Goal: Subscribe to service/newsletter

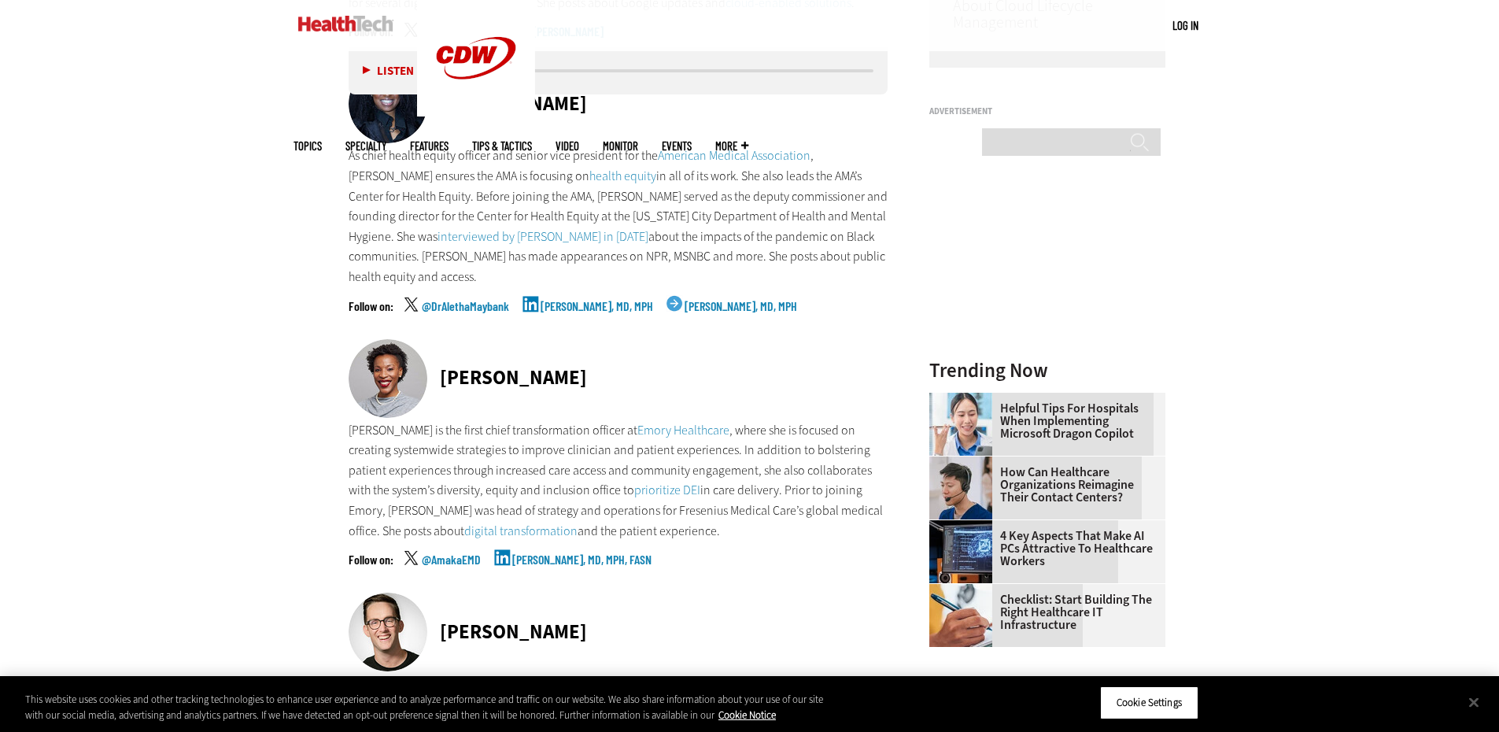
scroll to position [1653, 0]
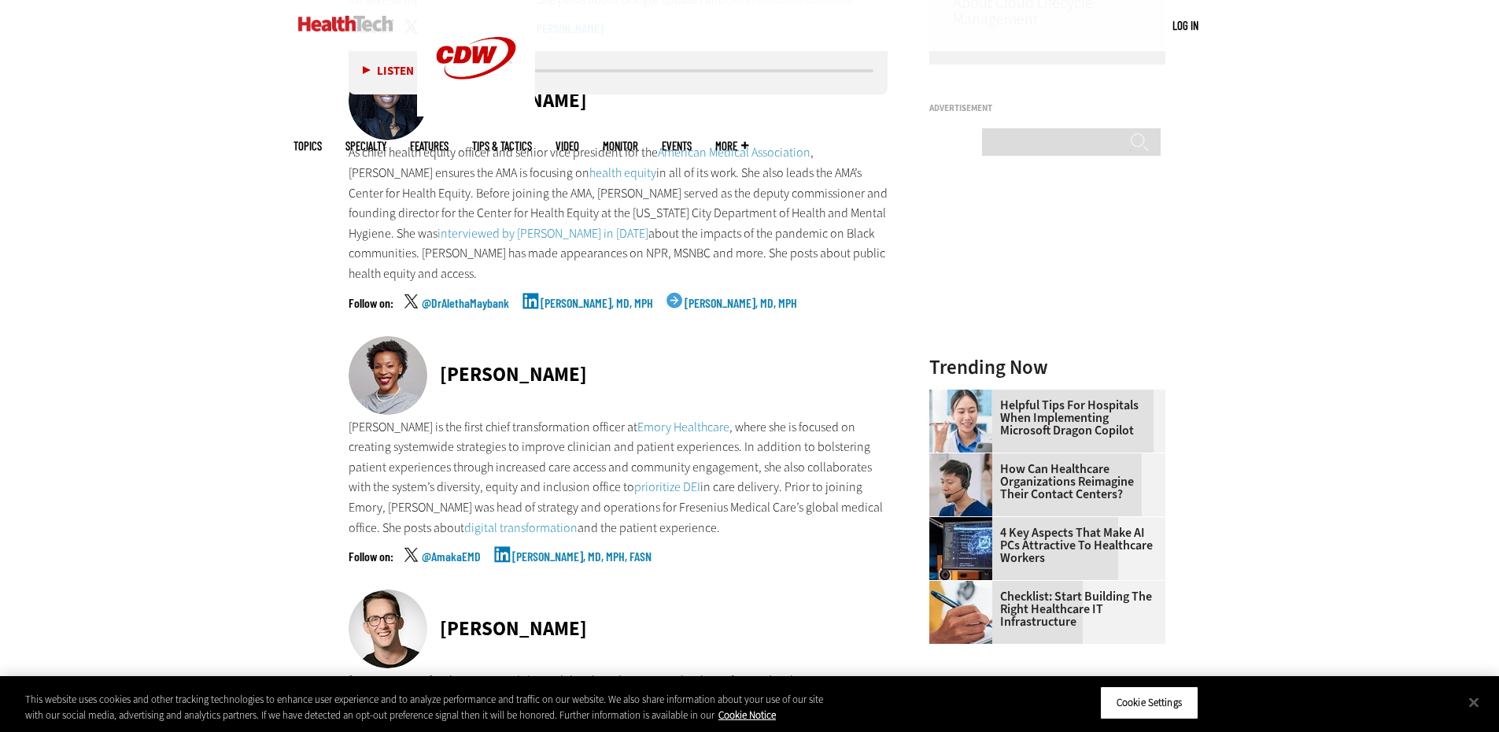
drag, startPoint x: 621, startPoint y: 284, endPoint x: 602, endPoint y: 301, distance: 25.6
click at [602, 301] on link "Aletha Maybank, MD, MPH" at bounding box center [597, 316] width 113 height 39
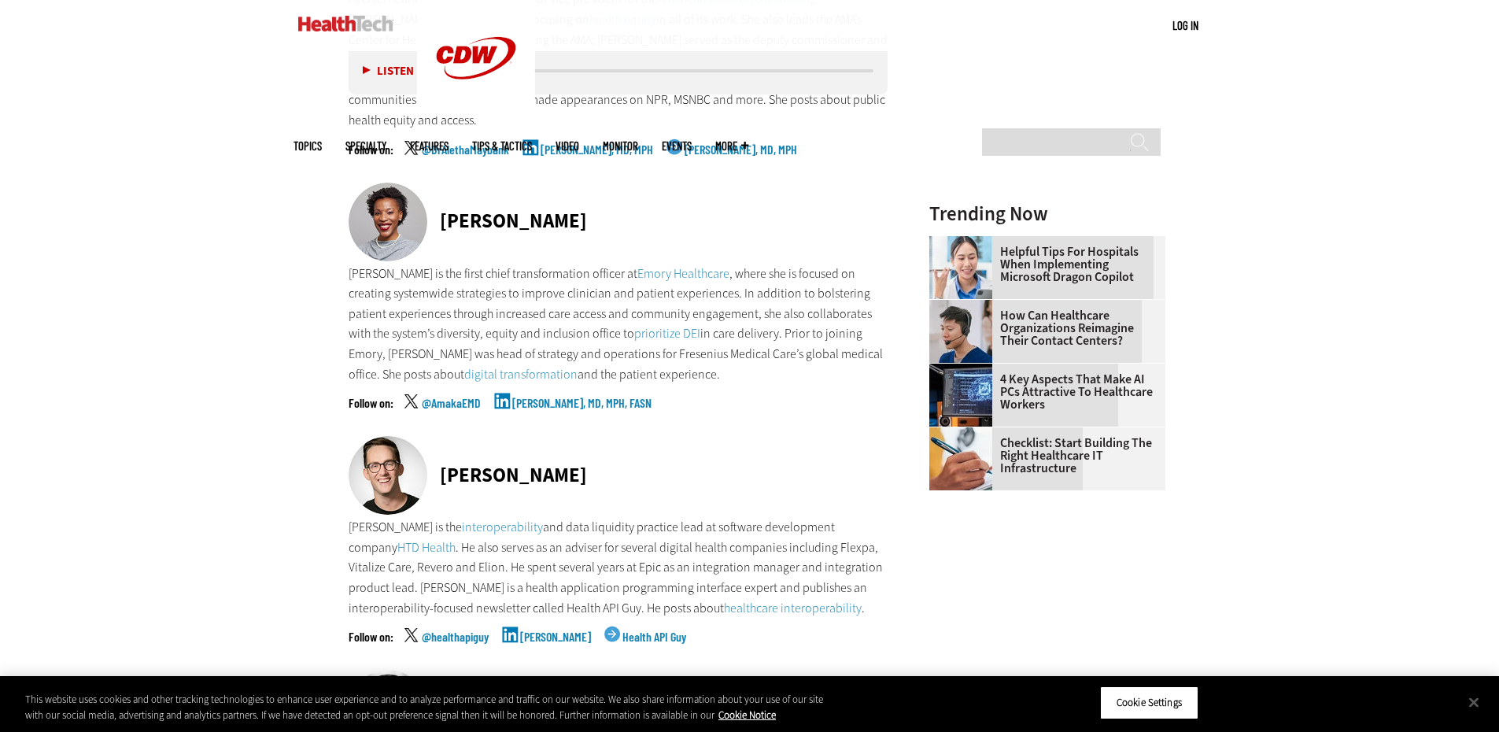
scroll to position [1810, 0]
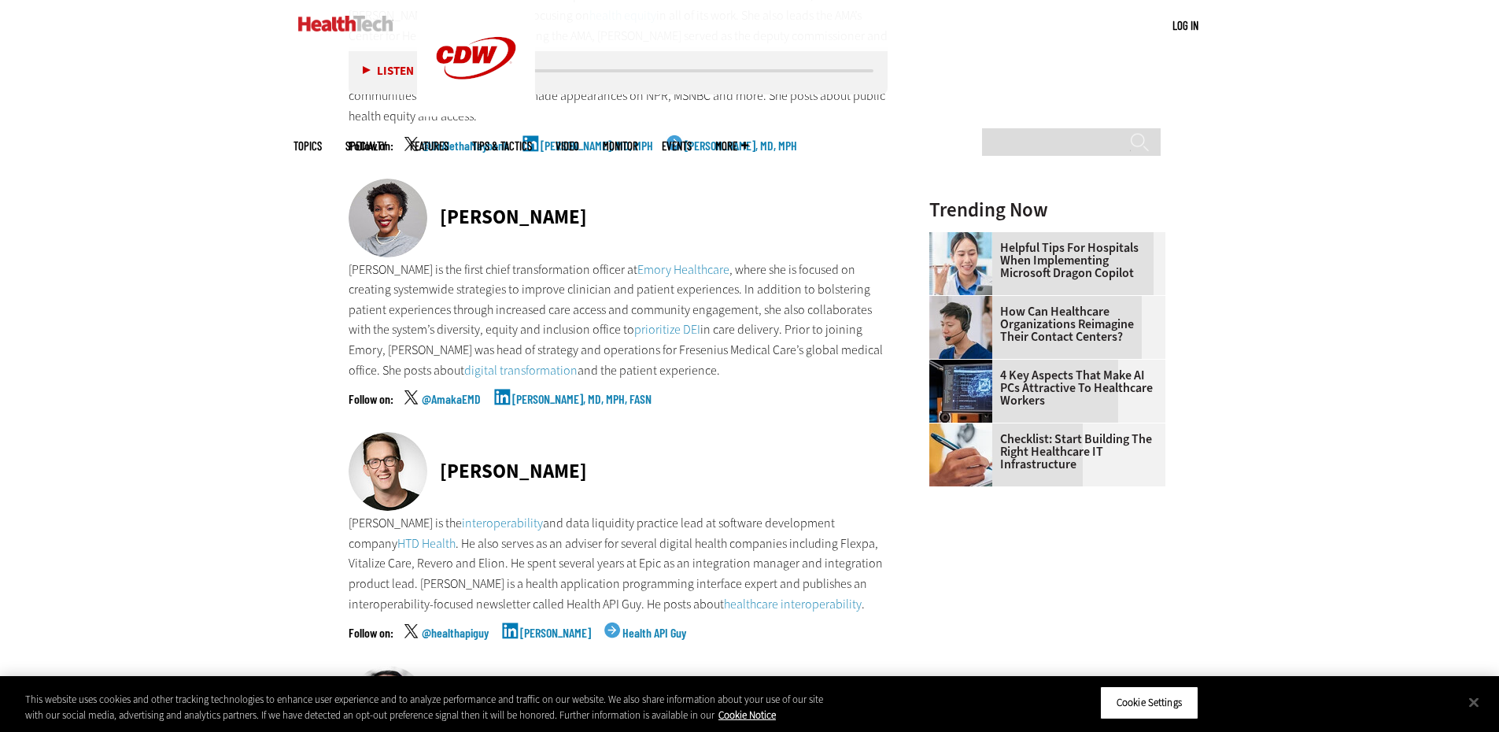
click at [571, 393] on link "Amaka Eneanya, MD, MPH, FASN" at bounding box center [581, 412] width 139 height 39
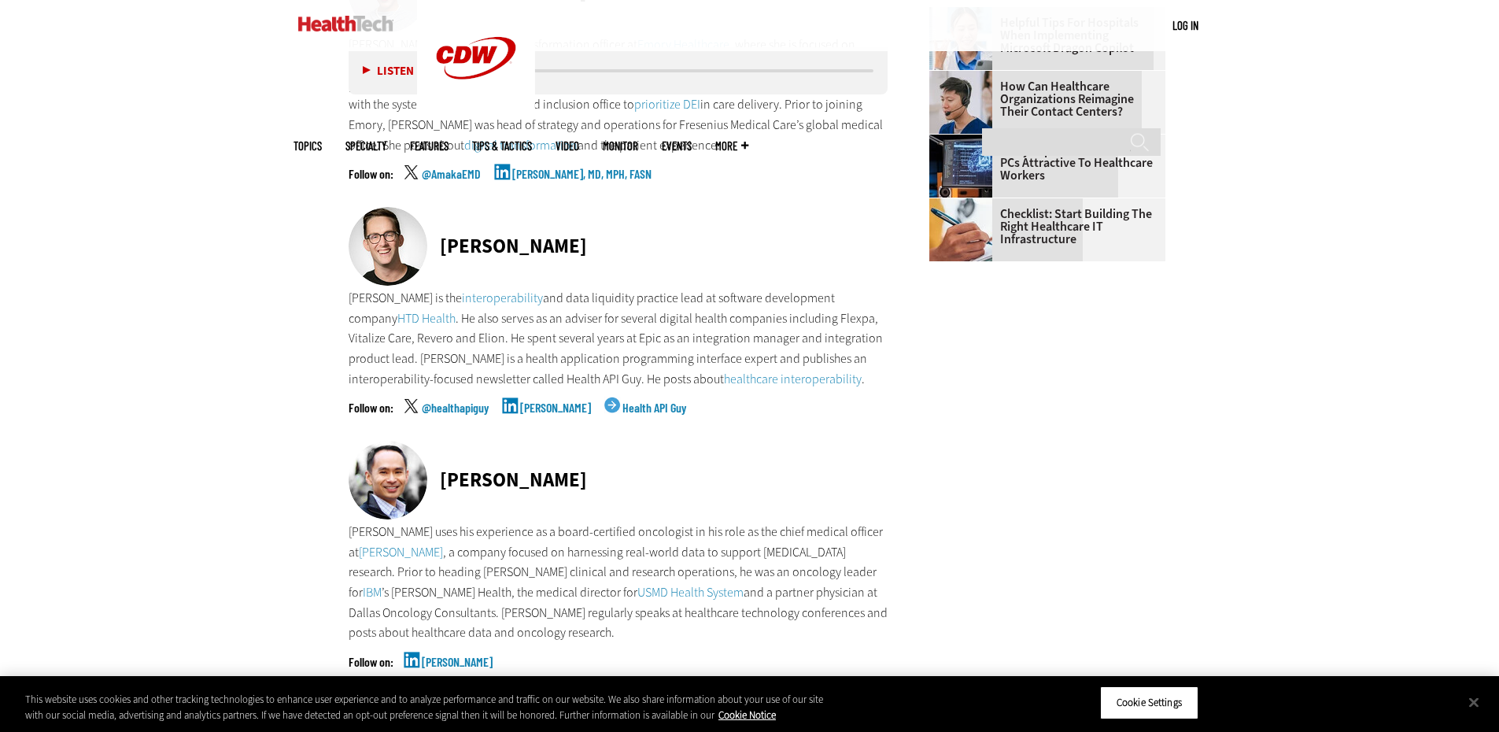
scroll to position [2125, 0]
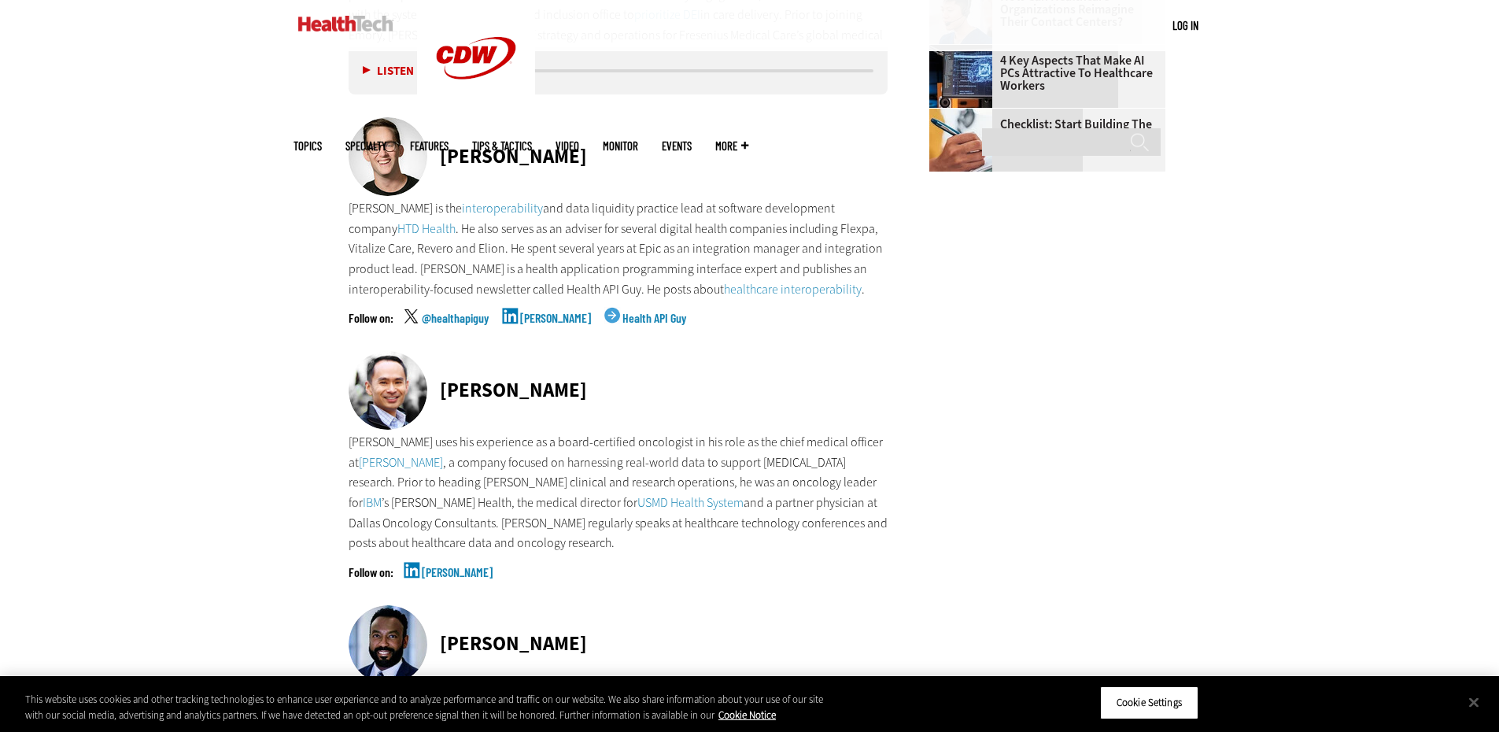
click at [552, 312] on link "Brendan Keeler" at bounding box center [555, 331] width 71 height 39
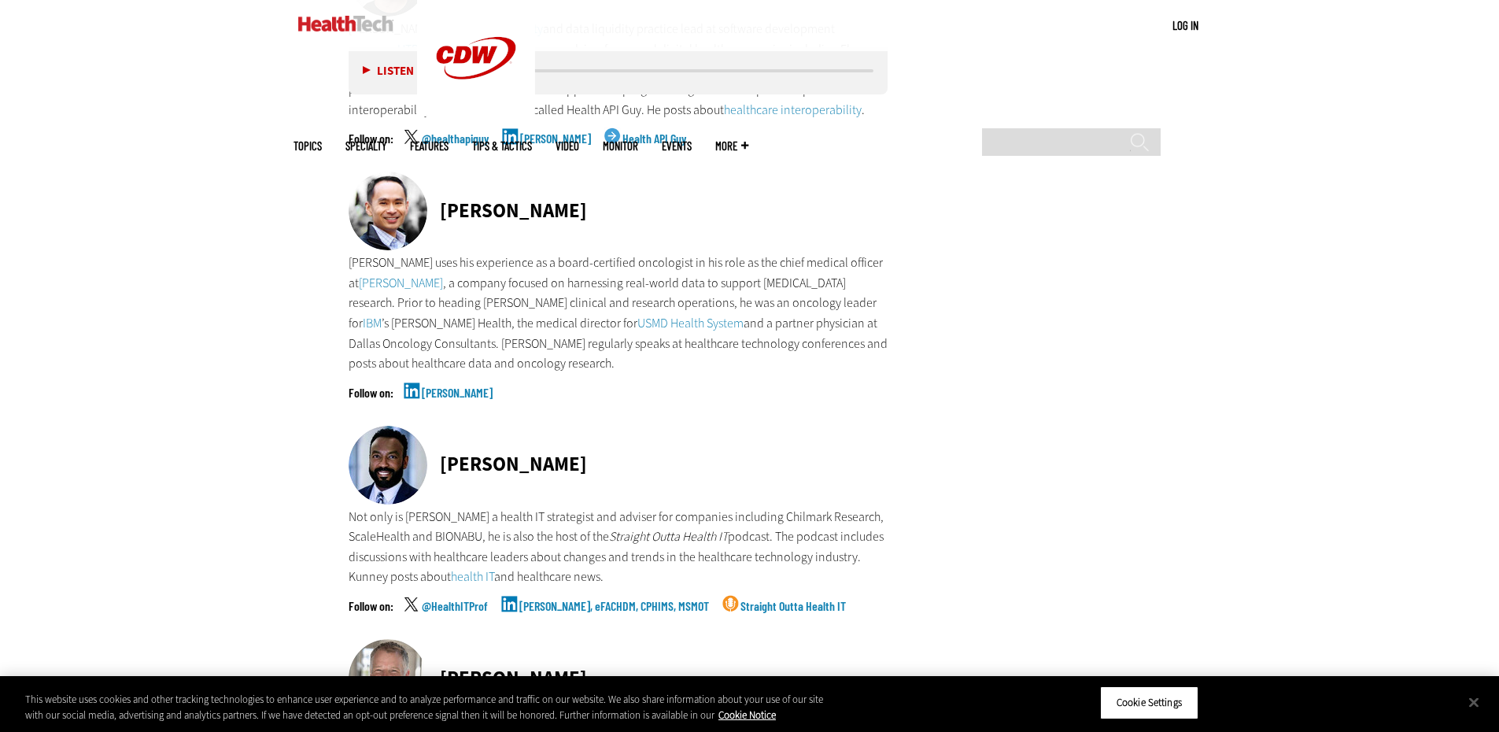
scroll to position [2361, 0]
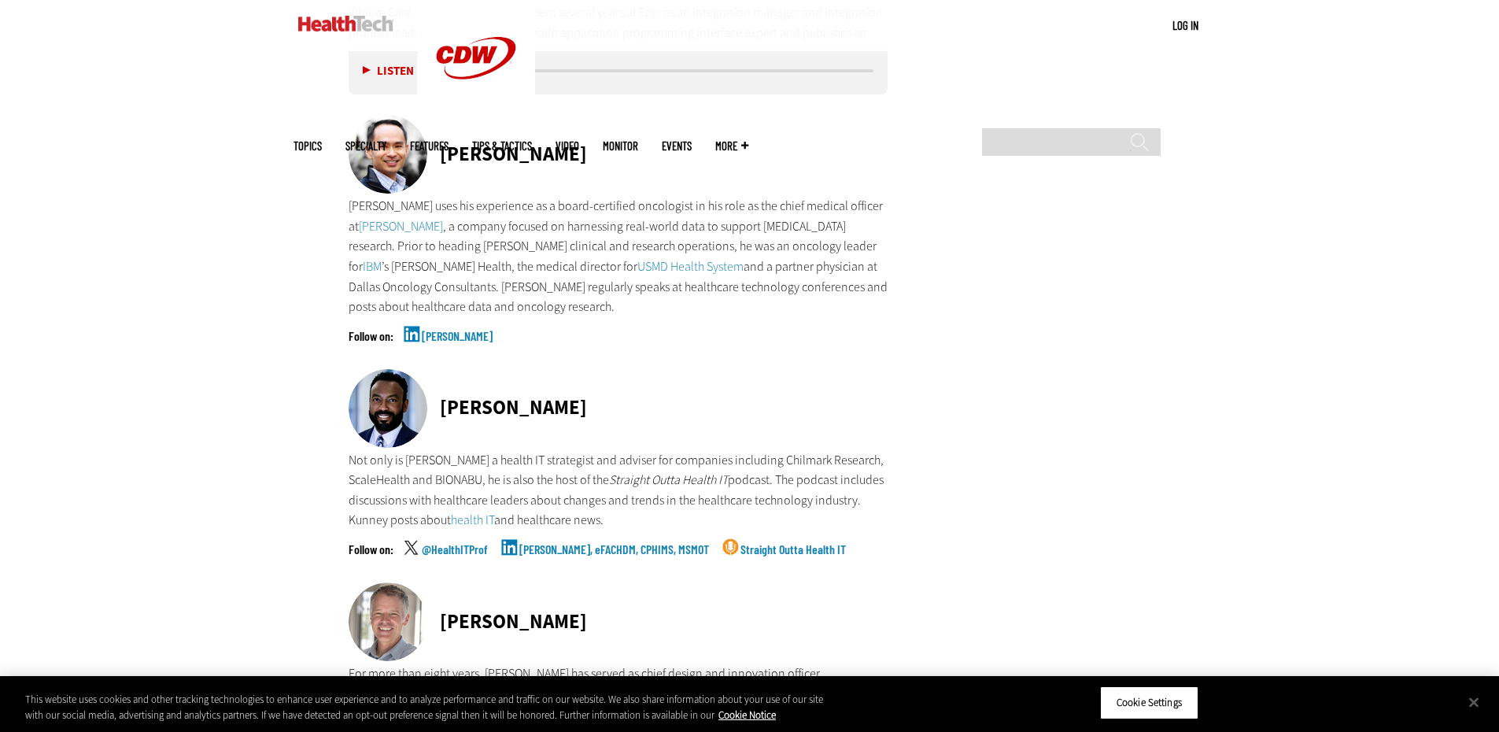
click at [461, 330] on link "C. K. Wang" at bounding box center [457, 349] width 71 height 39
drag, startPoint x: 561, startPoint y: 139, endPoint x: 440, endPoint y: 131, distance: 121.4
click at [440, 131] on div "Dr. C.K. Wang" at bounding box center [619, 155] width 540 height 81
copy div "Dr. C.K. Wang"
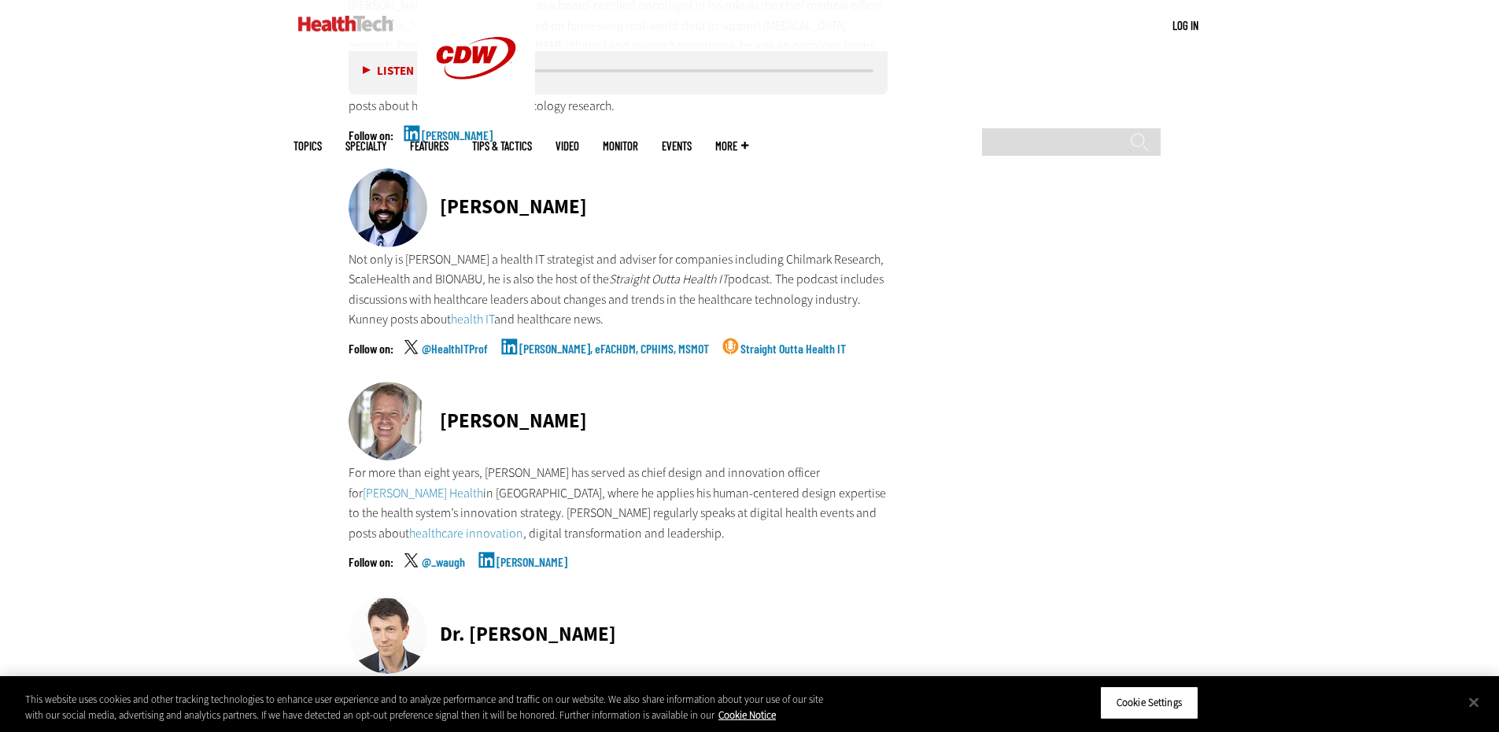
scroll to position [2597, 0]
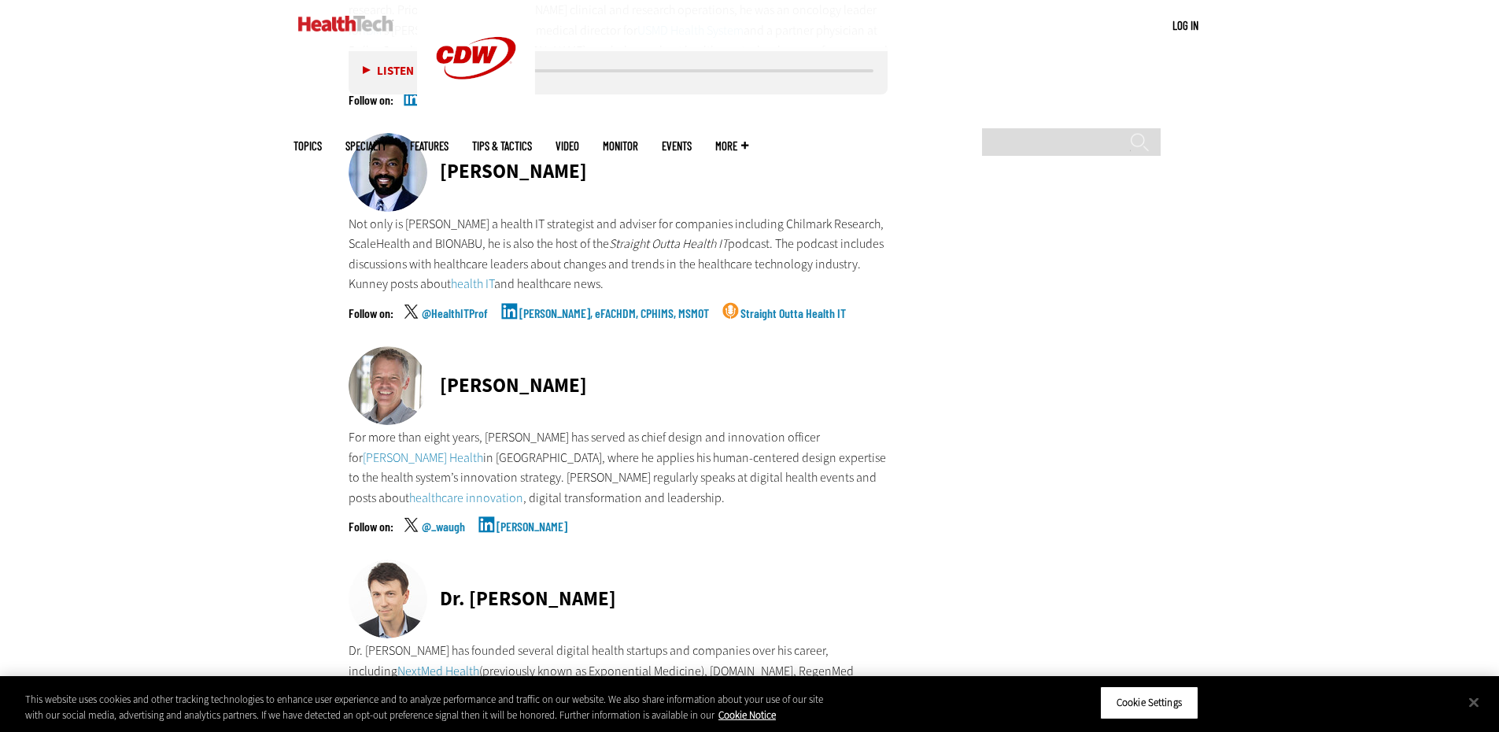
click at [645, 307] on link "Christopher Kunney, eFACHDM, CPHIMS, MSMOT" at bounding box center [614, 326] width 190 height 39
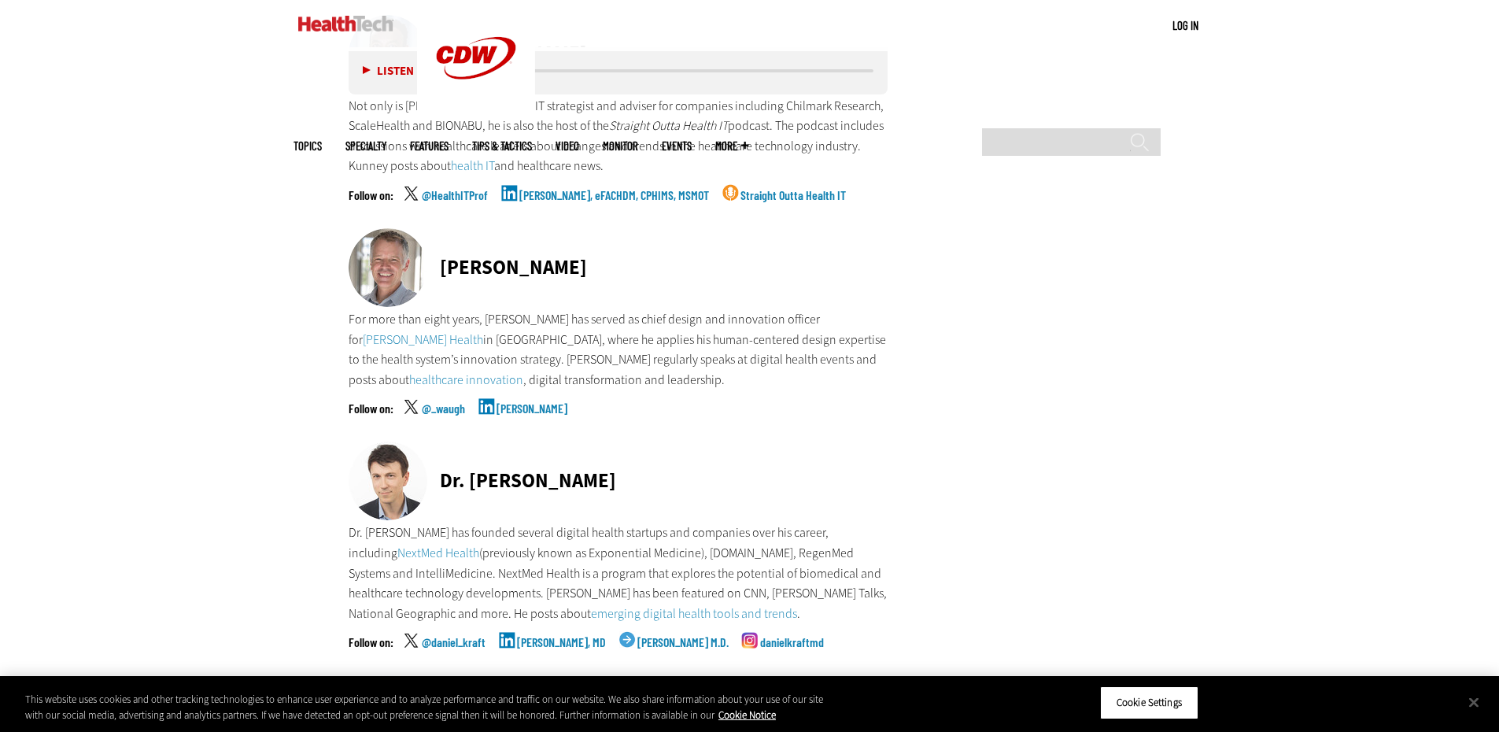
scroll to position [2754, 0]
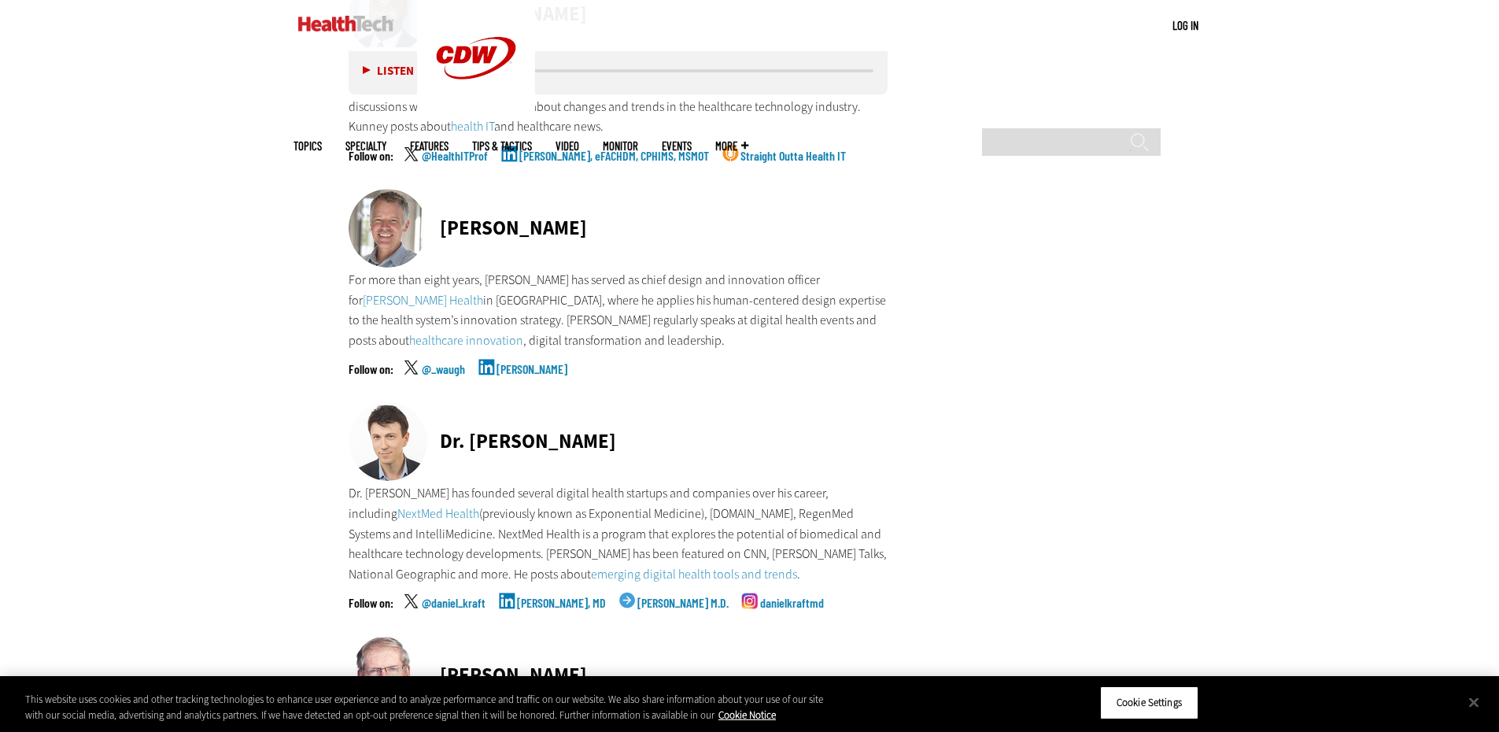
click at [534, 363] on link "Chris Waugh" at bounding box center [532, 382] width 71 height 39
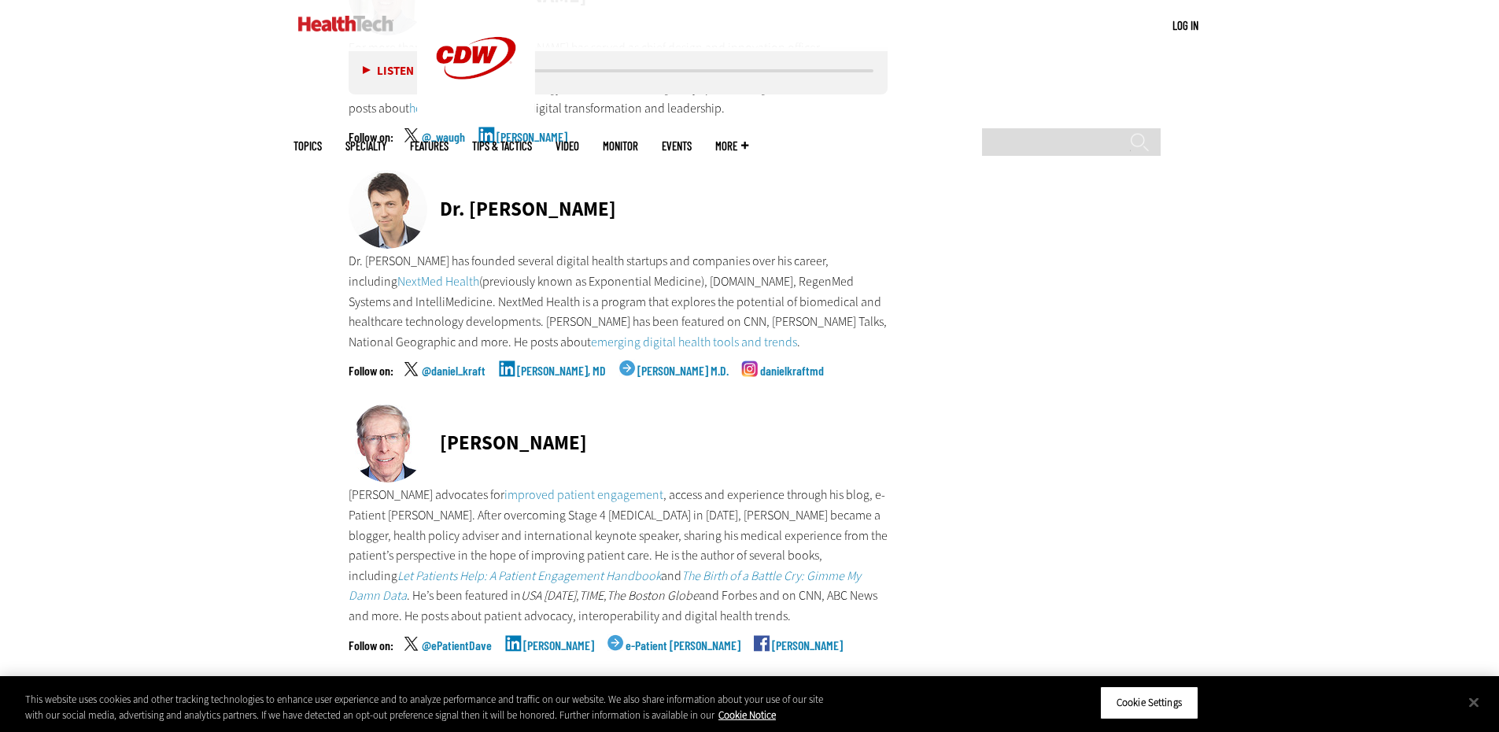
scroll to position [2990, 0]
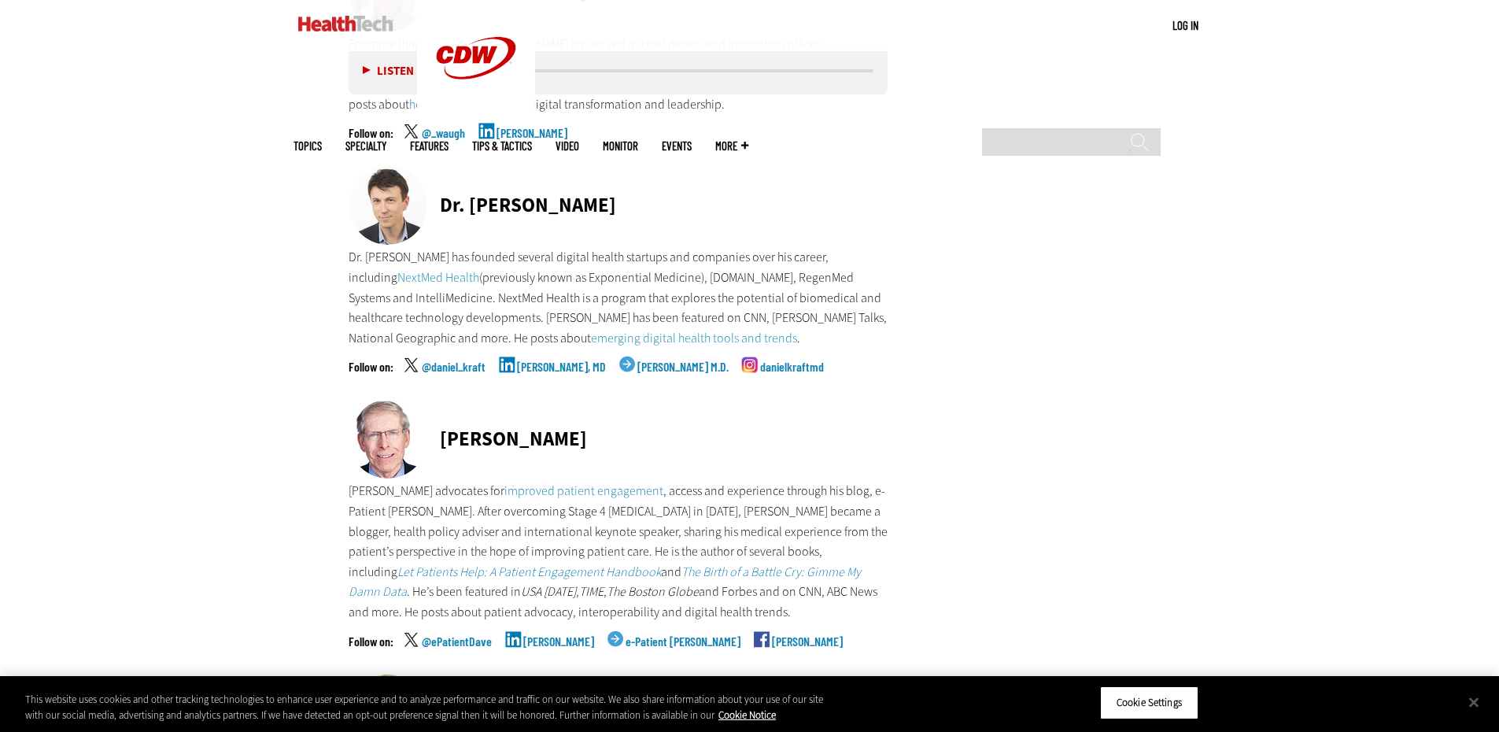
click at [560, 360] on link "Daniel Kraft, MD" at bounding box center [561, 379] width 89 height 39
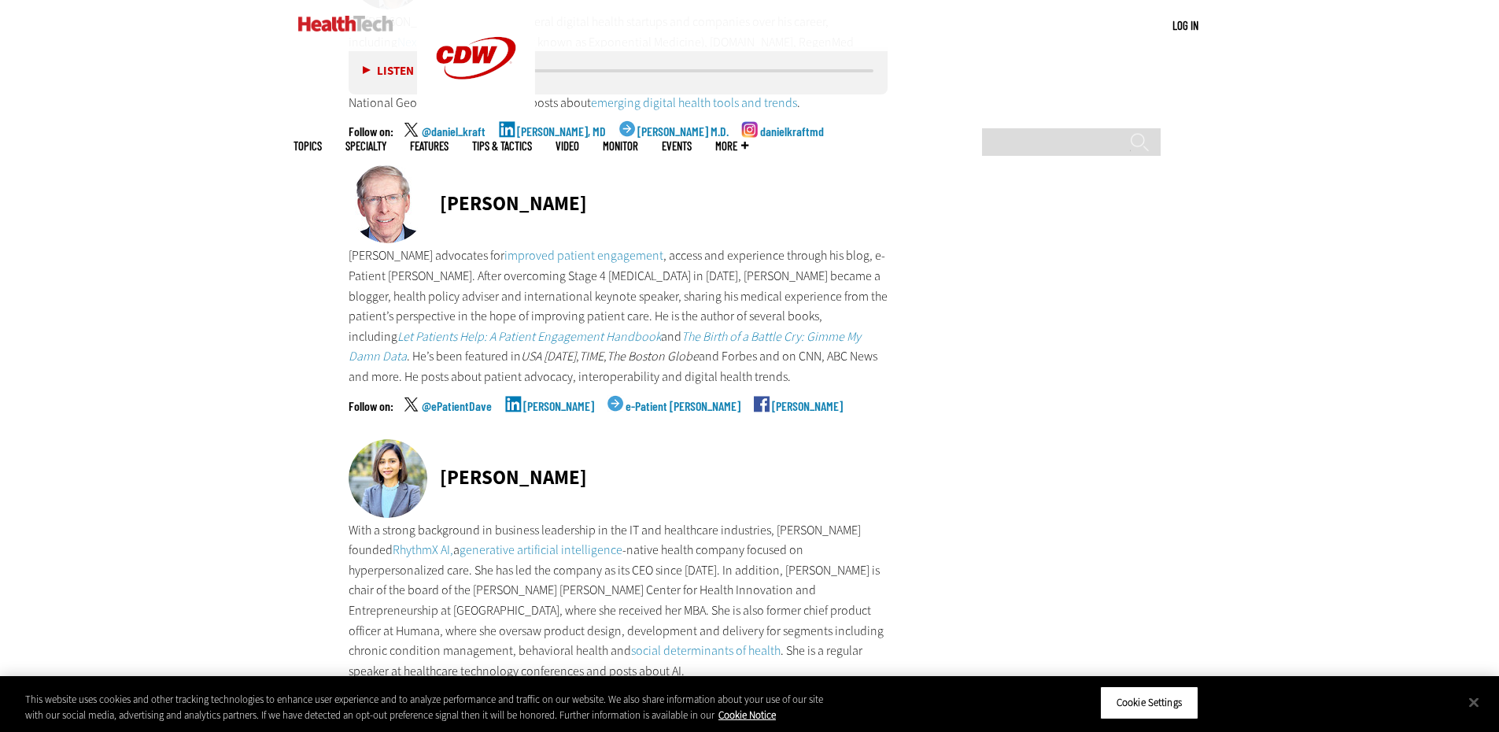
scroll to position [3226, 0]
click at [540, 399] on link "Dave deBronkart" at bounding box center [558, 418] width 71 height 39
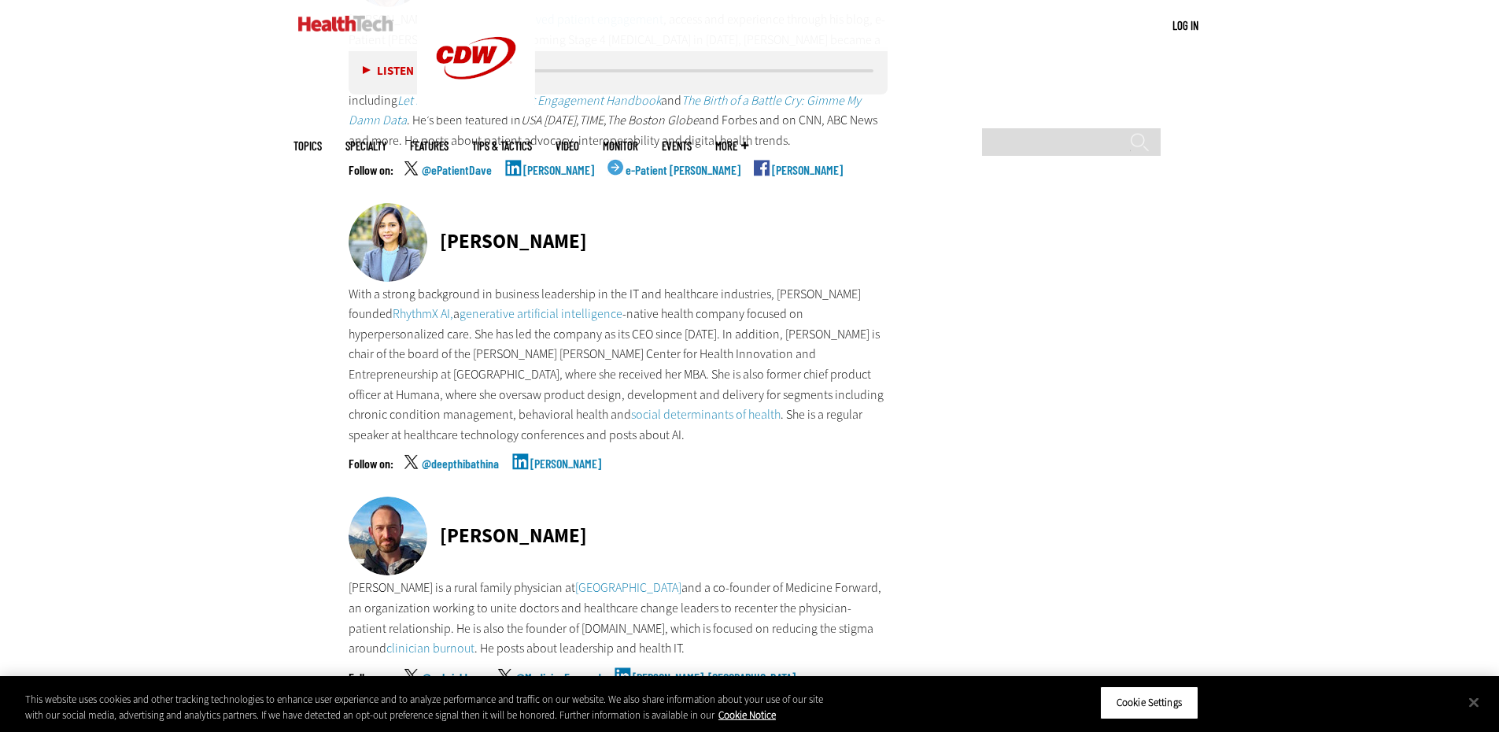
scroll to position [3463, 0]
click at [534, 456] on link "Deepthi Bathina" at bounding box center [565, 475] width 71 height 39
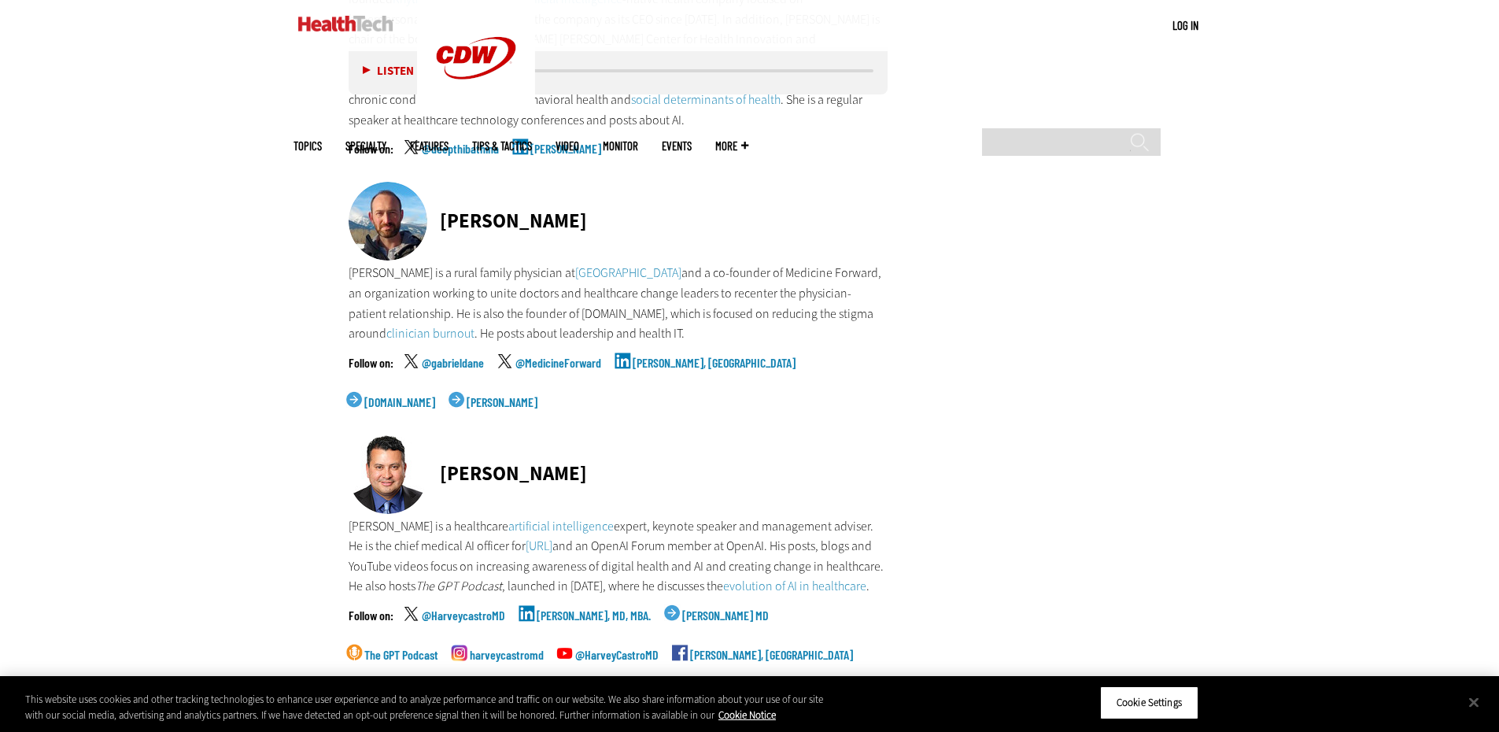
scroll to position [3777, 0]
click at [656, 356] on link "Gabe Charbonneau, MD" at bounding box center [714, 375] width 163 height 39
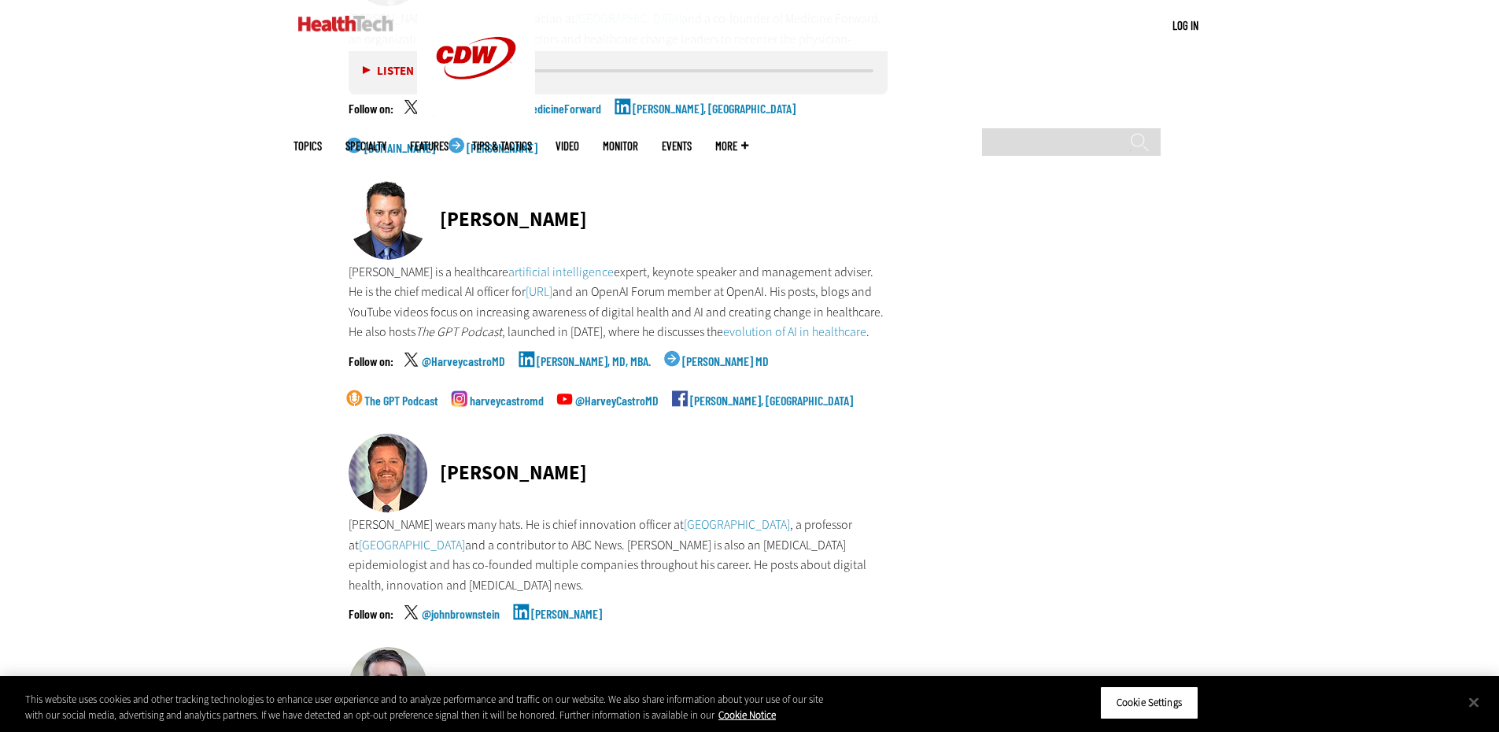
scroll to position [4092, 0]
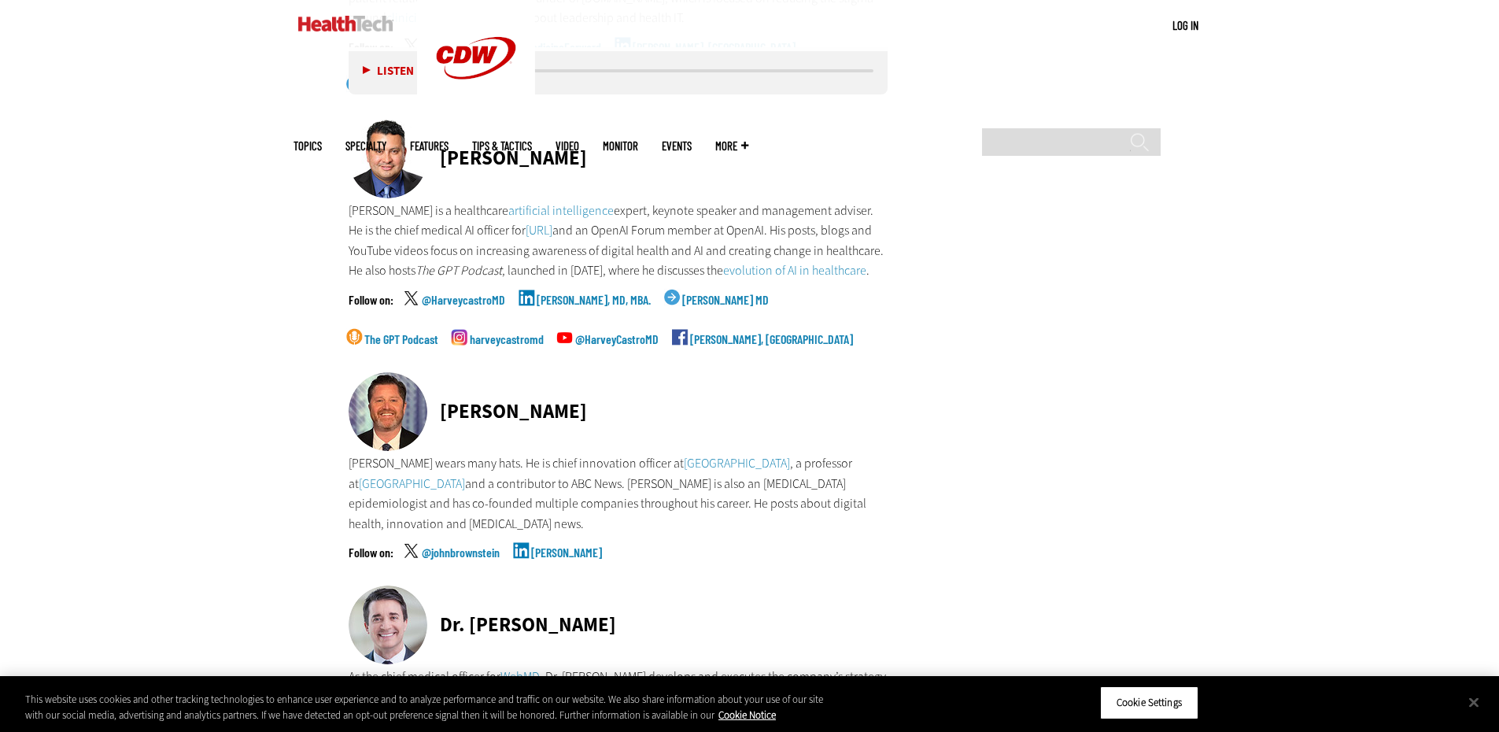
click at [588, 294] on link "Harvey Castro, MD, MBA." at bounding box center [594, 313] width 114 height 39
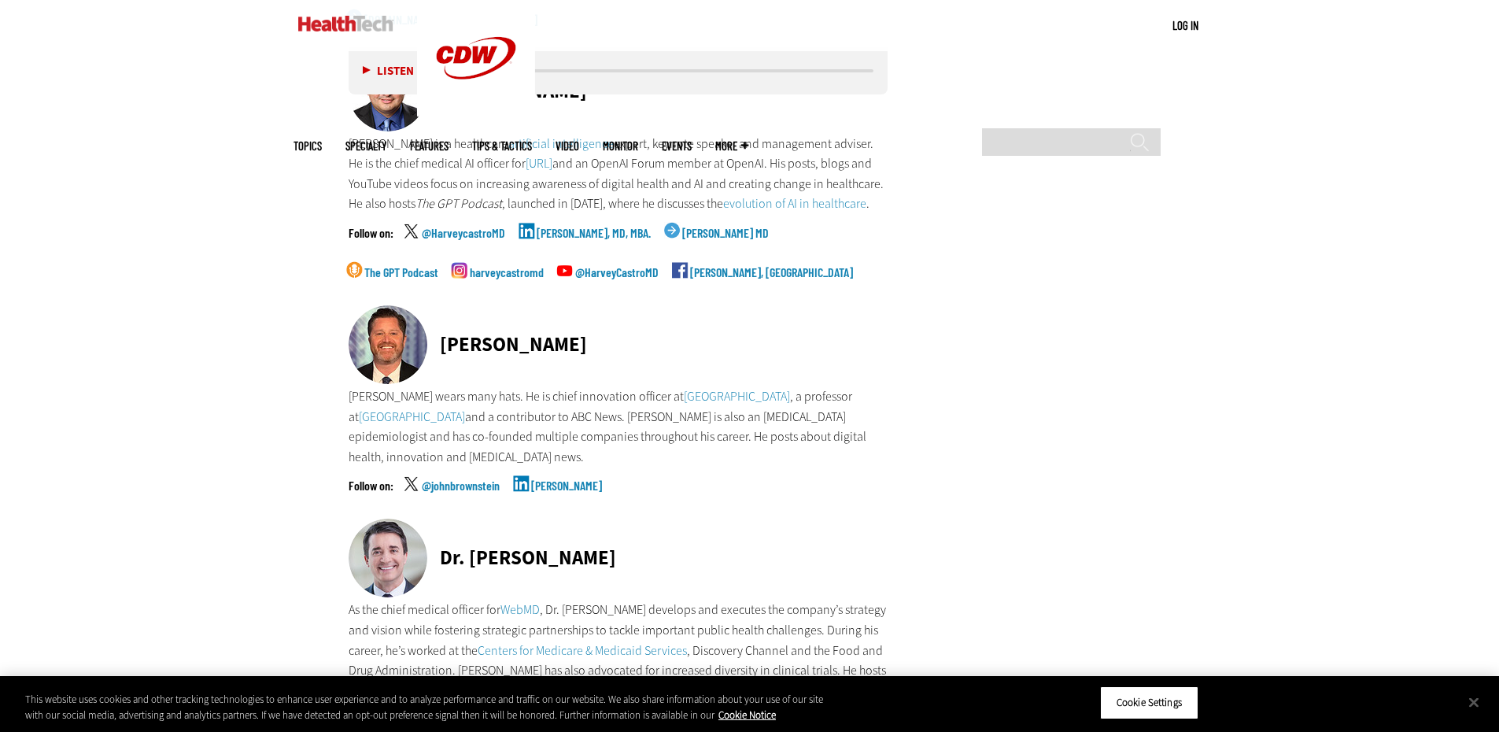
scroll to position [4250, 0]
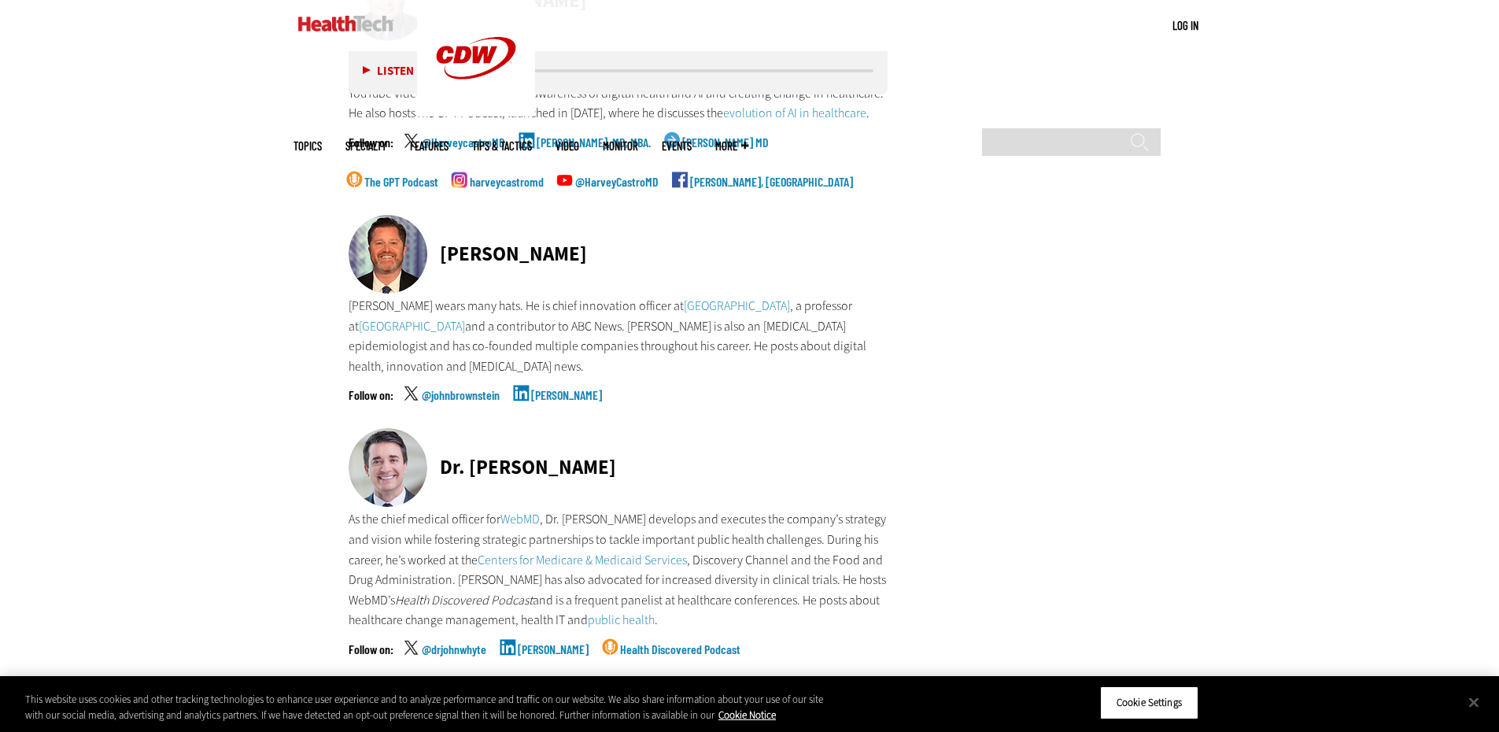
click at [580, 389] on link "John Brownstein" at bounding box center [566, 408] width 71 height 39
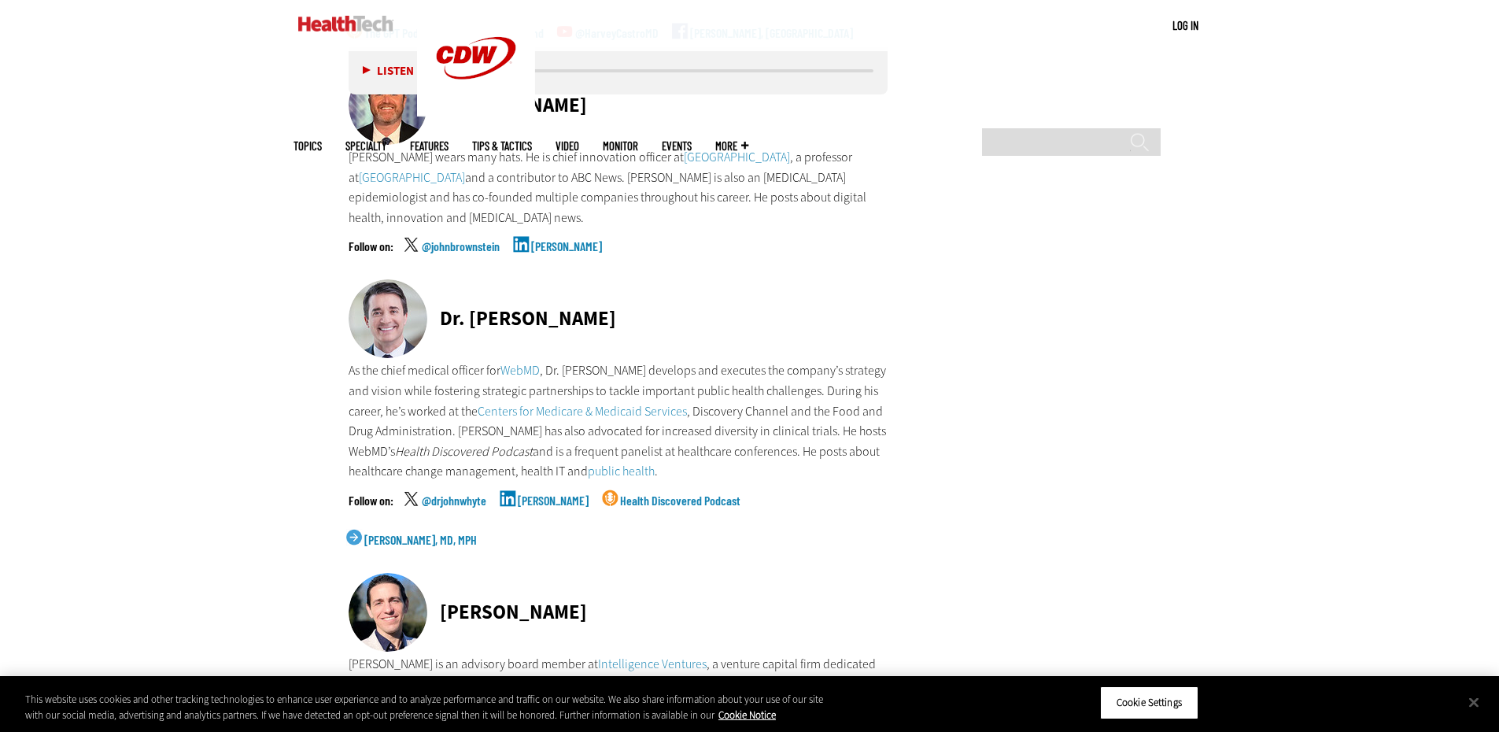
scroll to position [4328, 0]
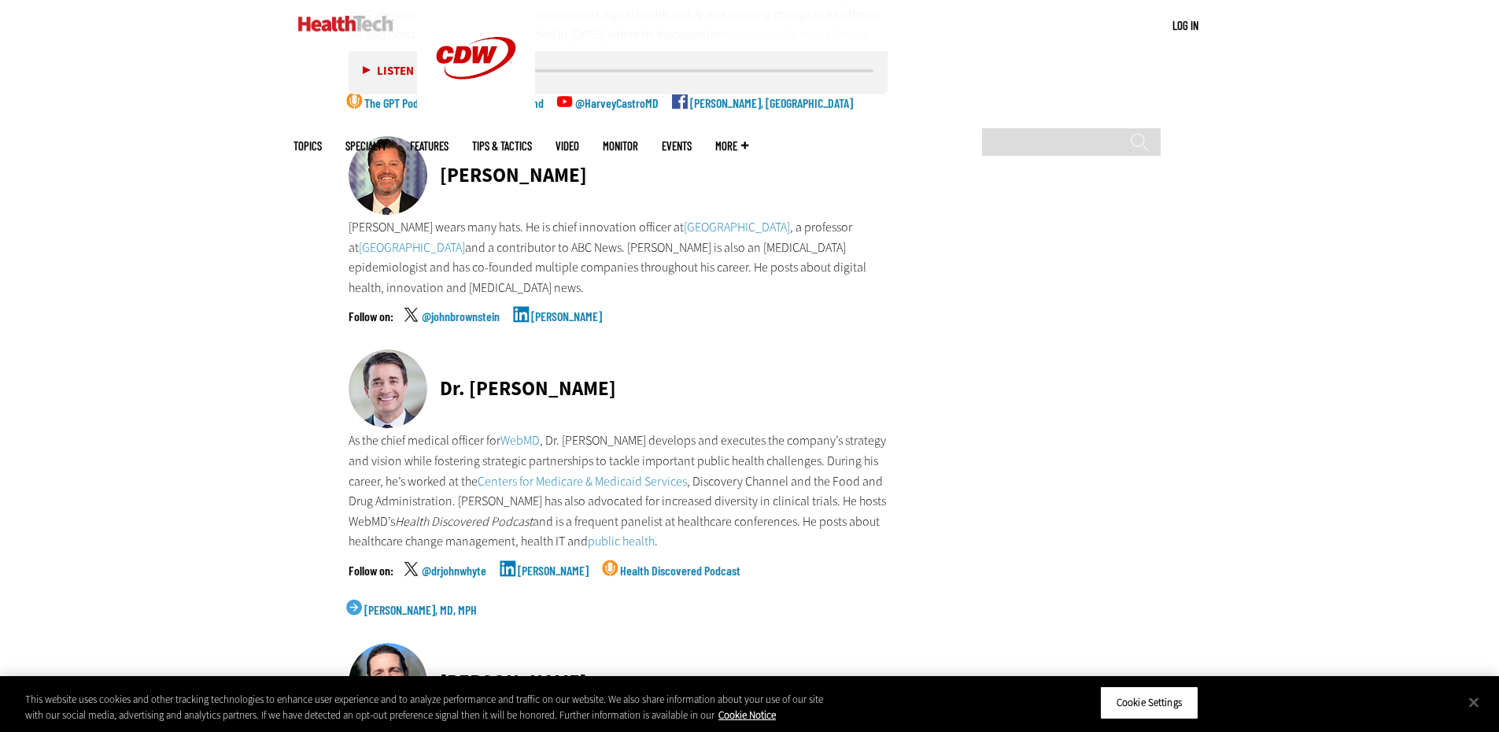
click at [549, 564] on link "John Whyte" at bounding box center [553, 583] width 71 height 39
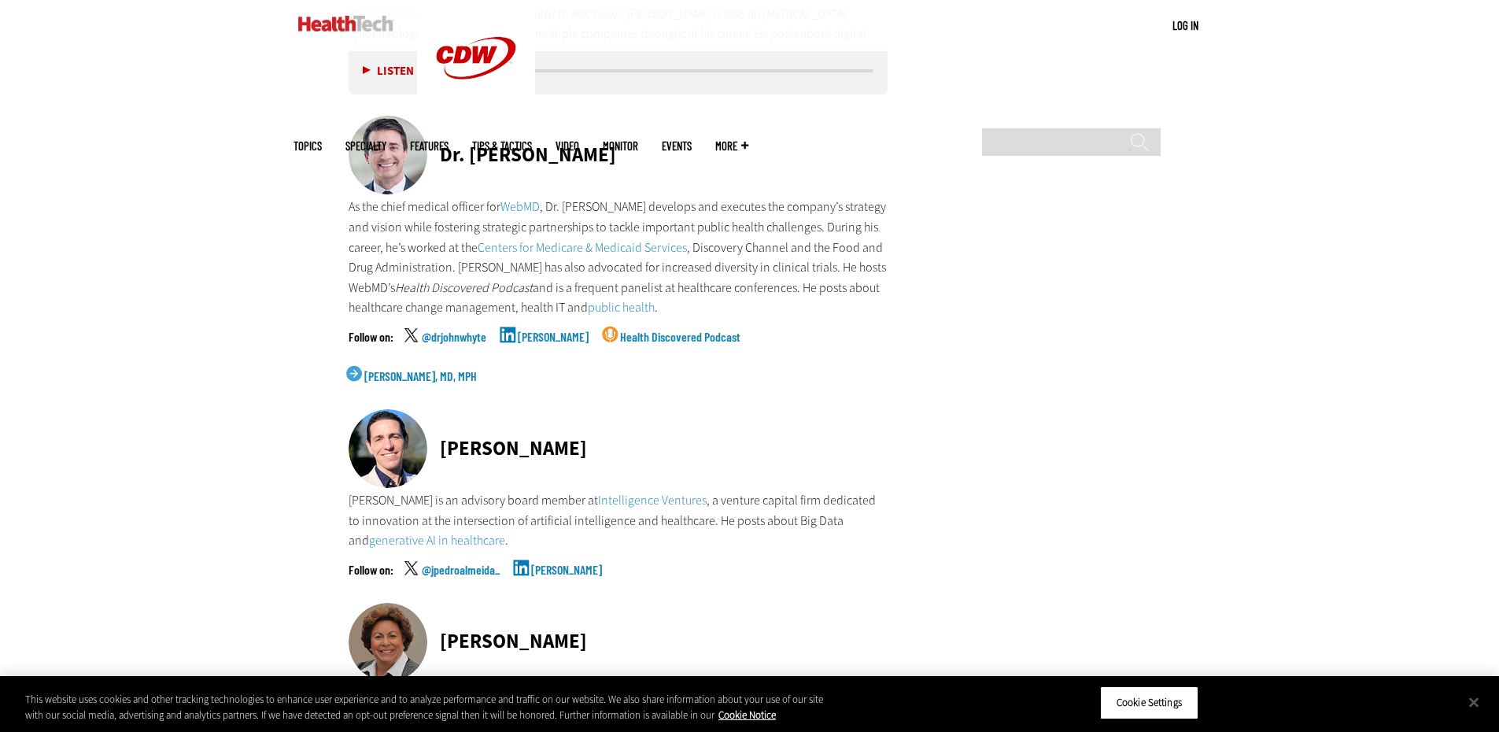
scroll to position [4486, 0]
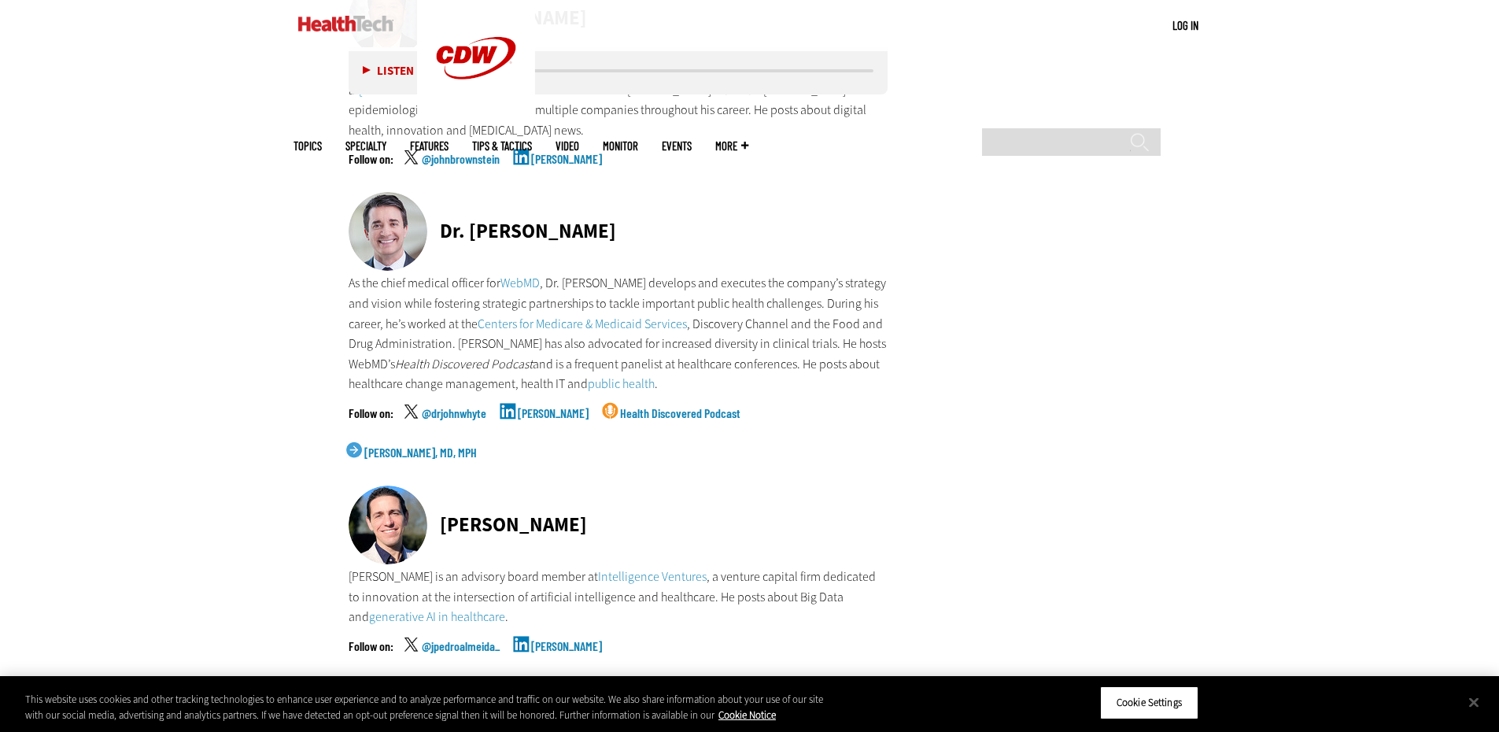
click at [517, 275] on link "WebMD" at bounding box center [519, 283] width 39 height 17
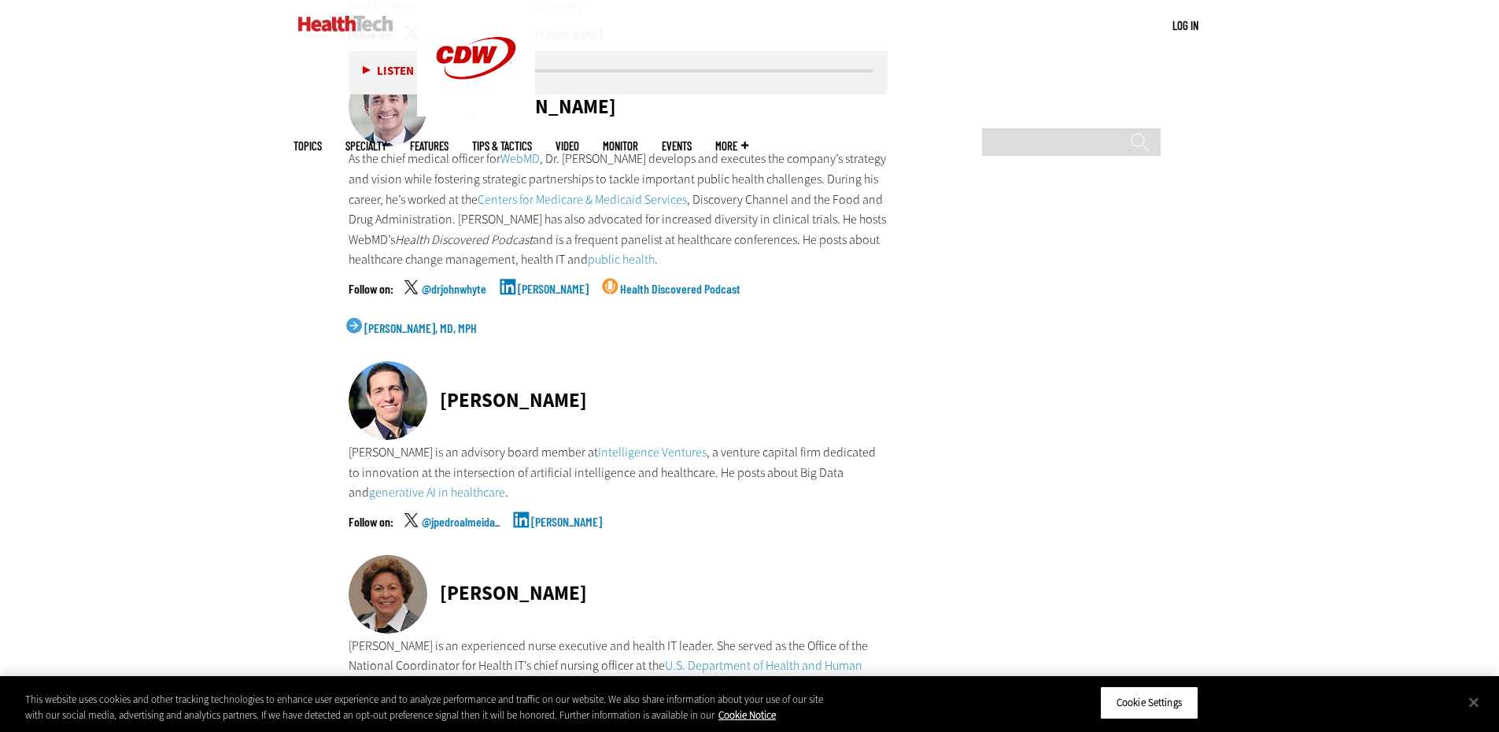
scroll to position [4722, 0]
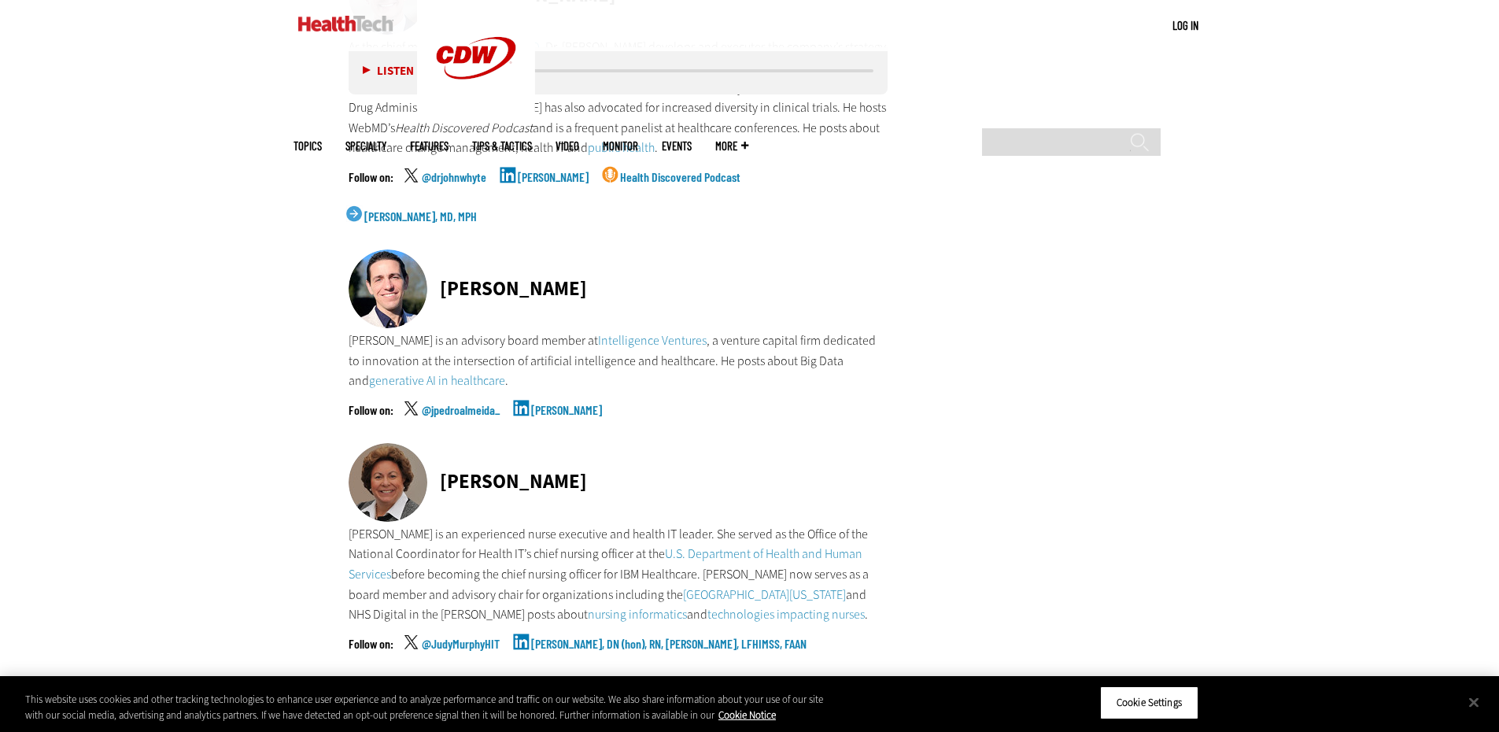
click at [596, 404] on link "Jose Pedro Almeida" at bounding box center [566, 423] width 71 height 39
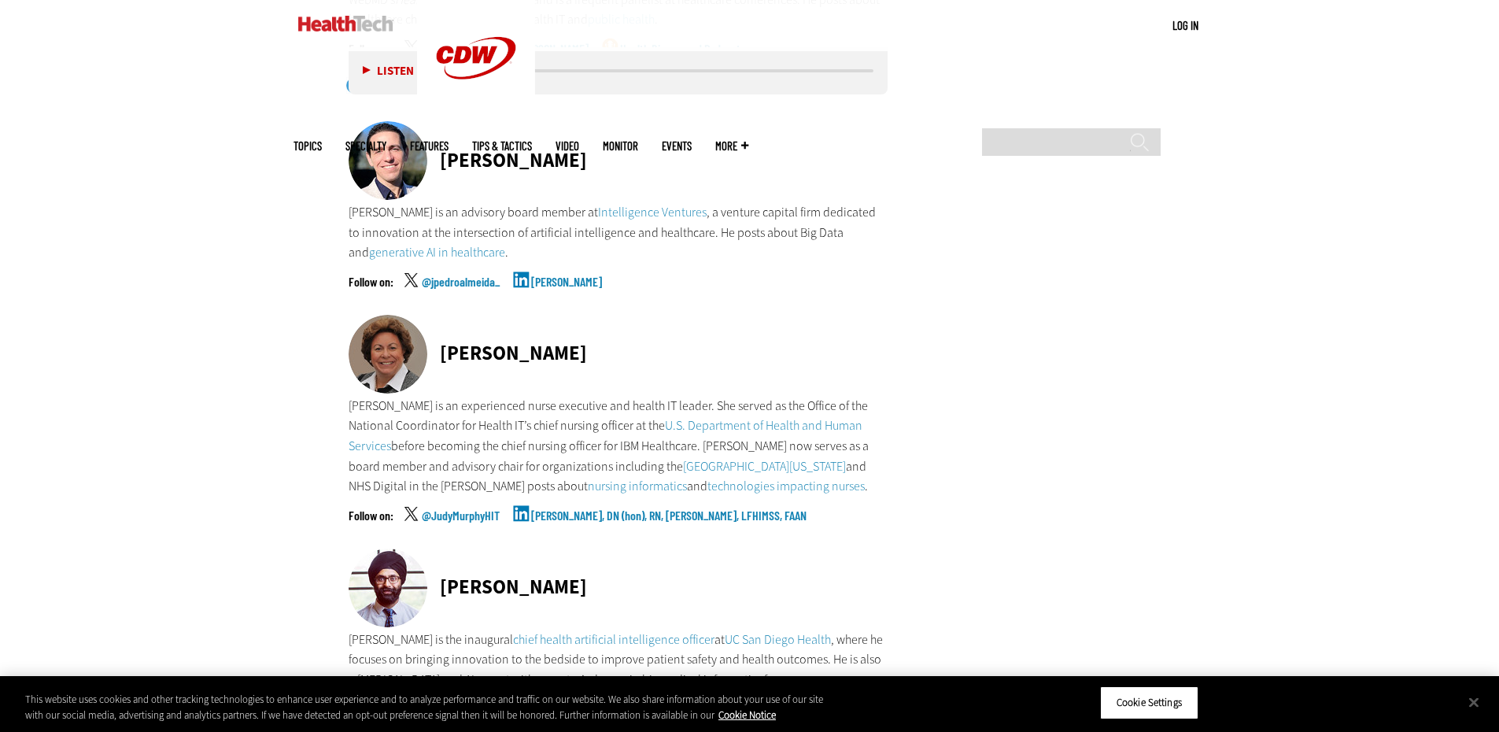
scroll to position [4958, 0]
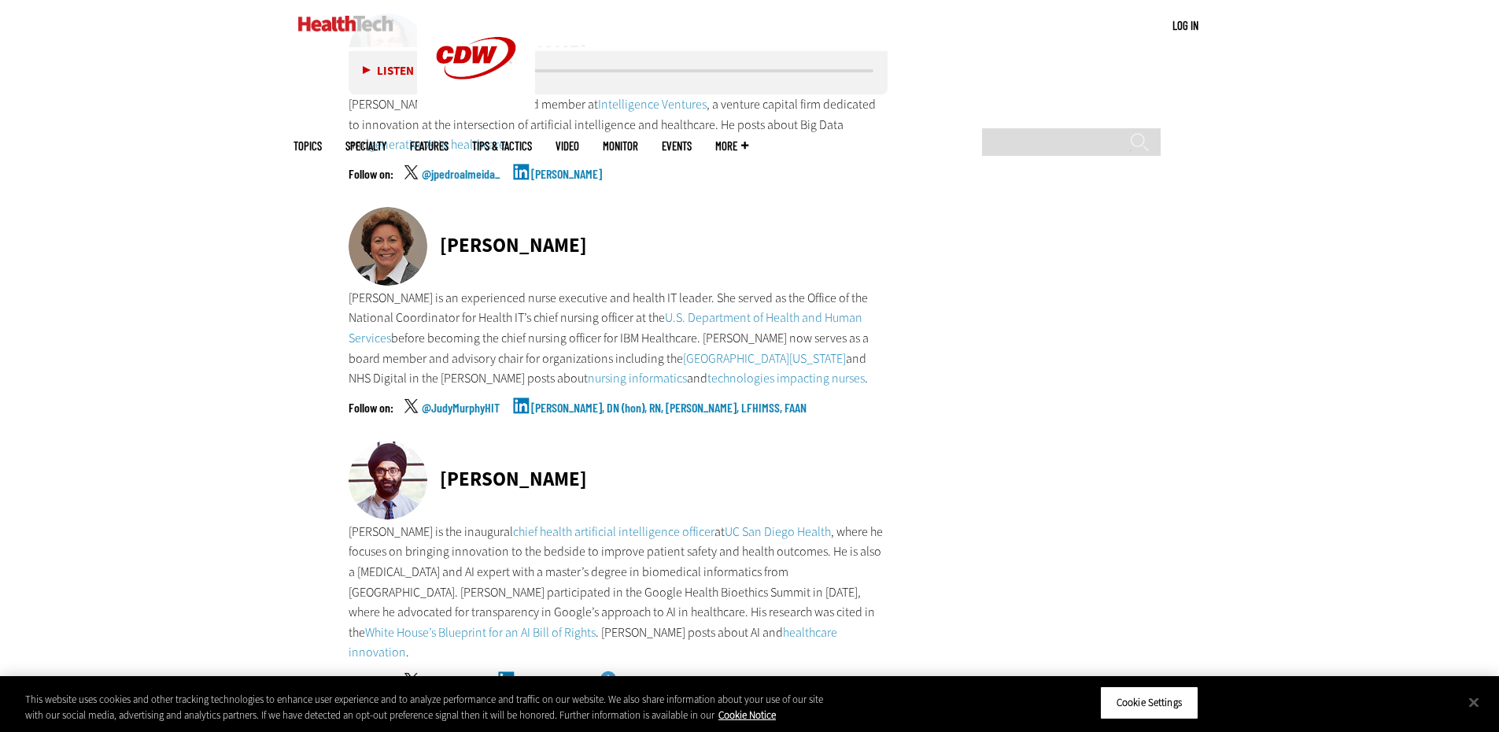
click at [587, 401] on link "Judy Murphy, DN (hon), RN, FACMI, LFHIMSS, FAAN" at bounding box center [668, 420] width 275 height 39
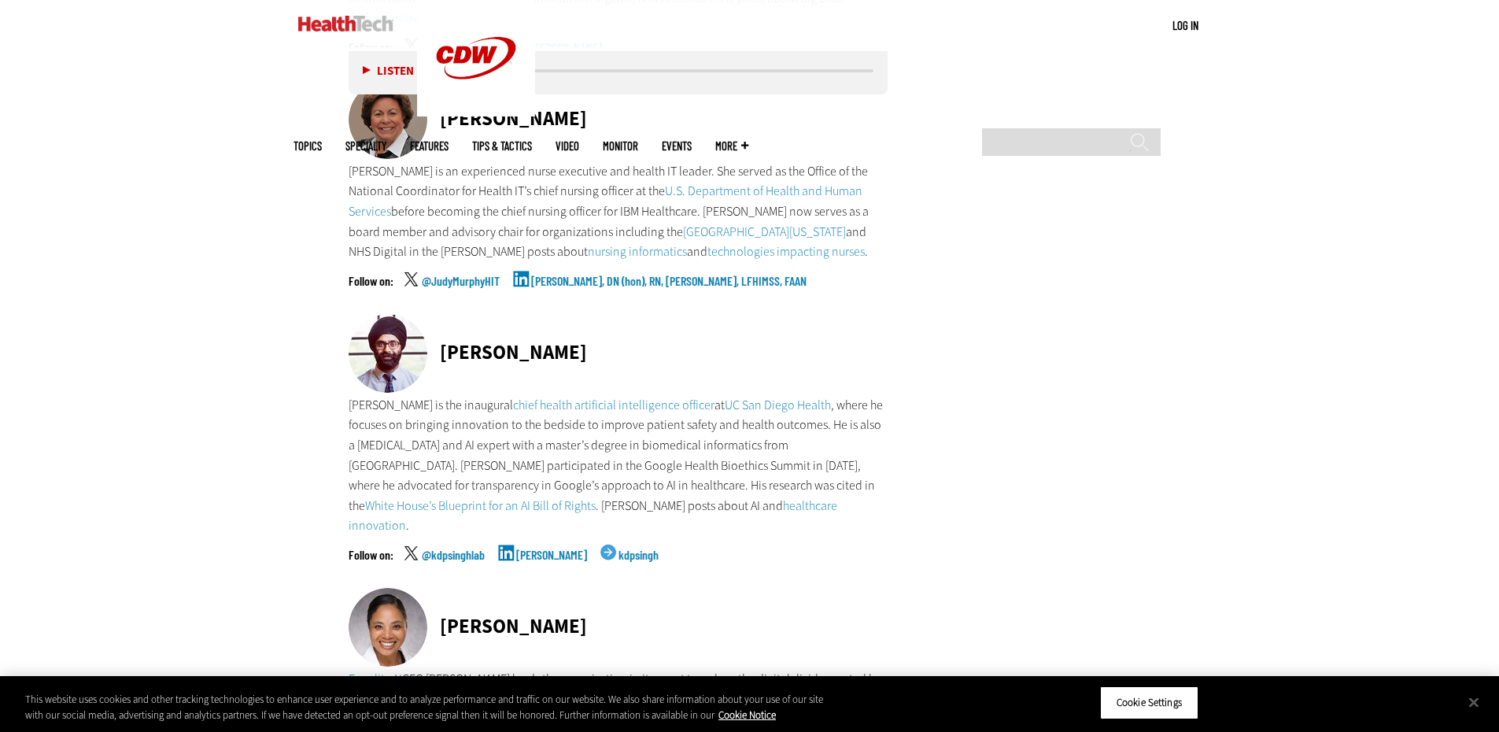
scroll to position [5115, 0]
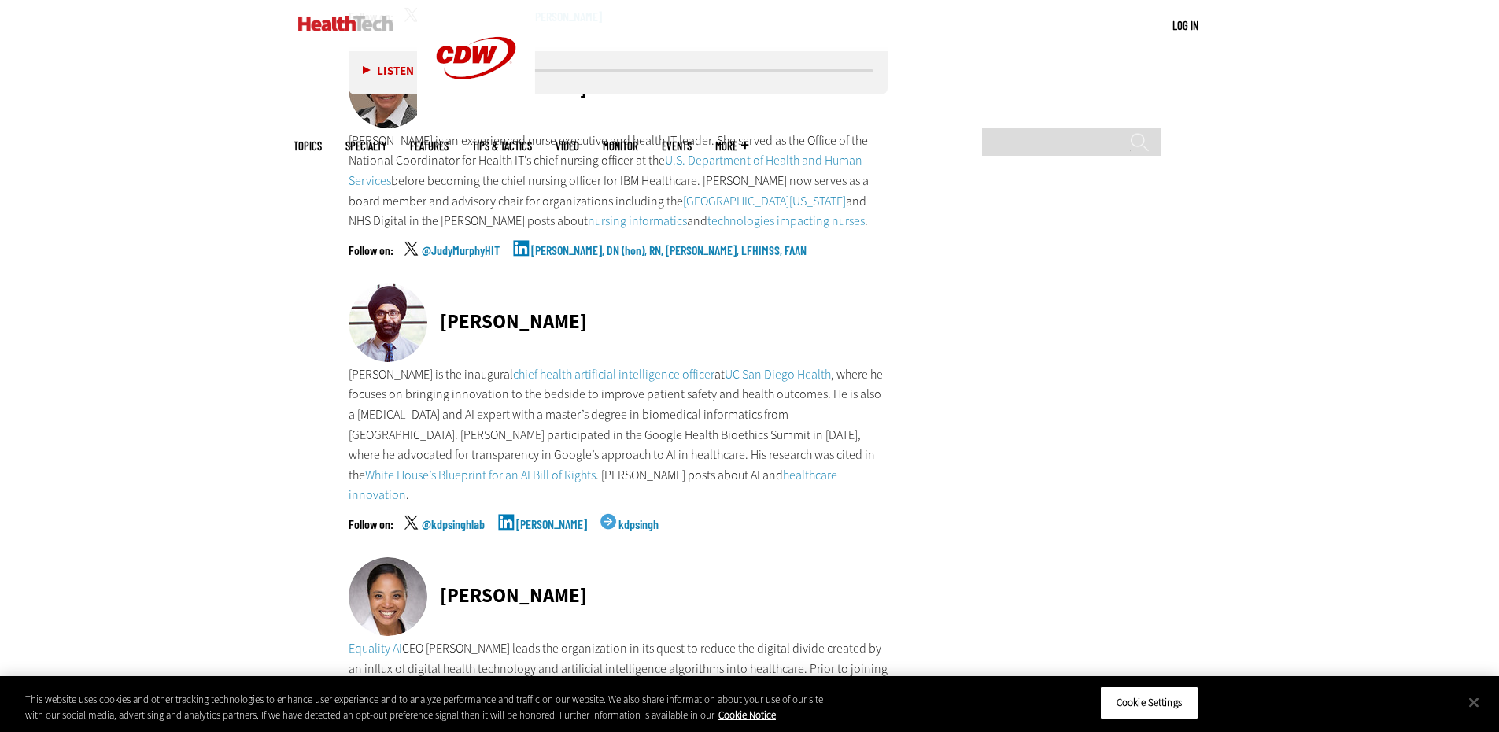
click at [564, 518] on link "Karandeep Singh" at bounding box center [551, 537] width 71 height 39
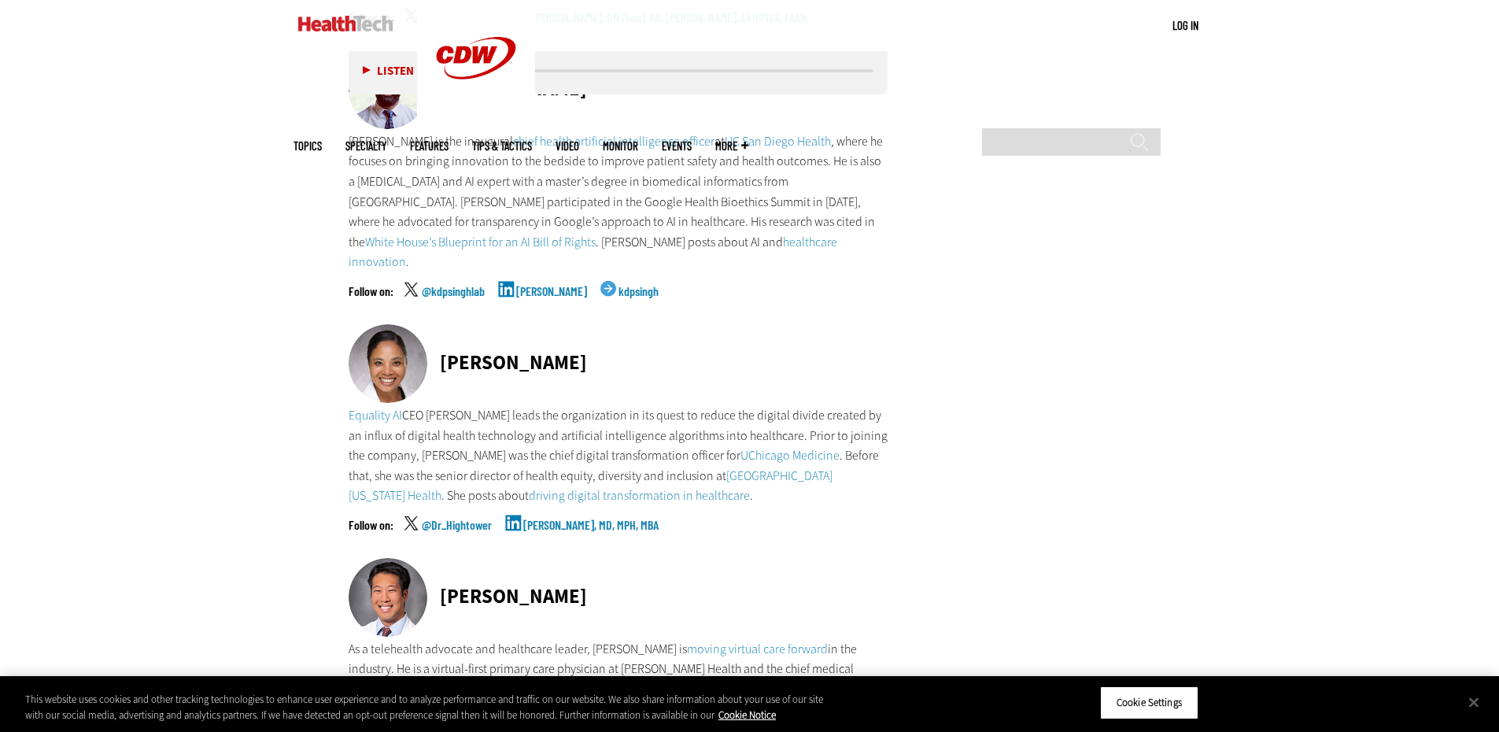
scroll to position [5351, 0]
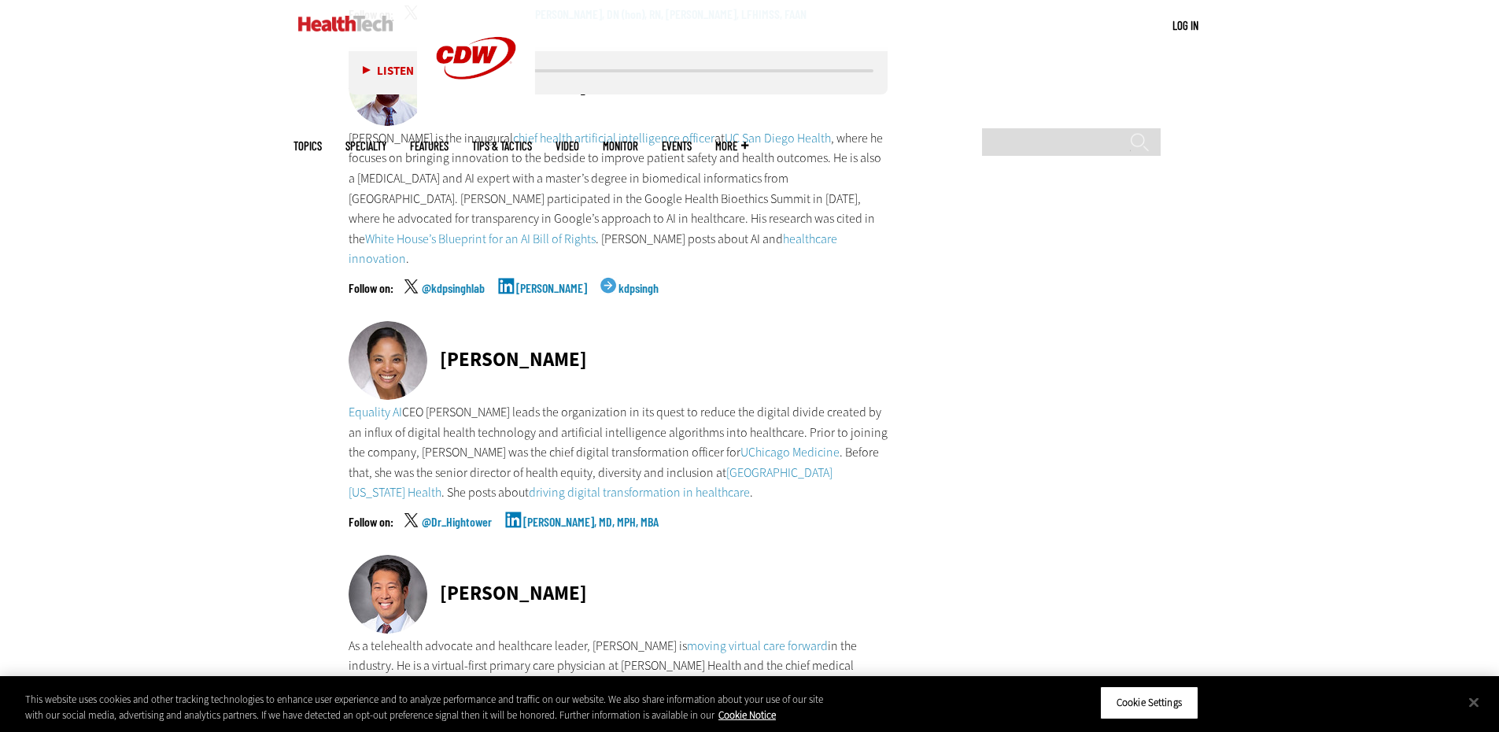
click at [599, 515] on link "Maia Hightower, MD, MPH, MBA" at bounding box center [590, 534] width 135 height 39
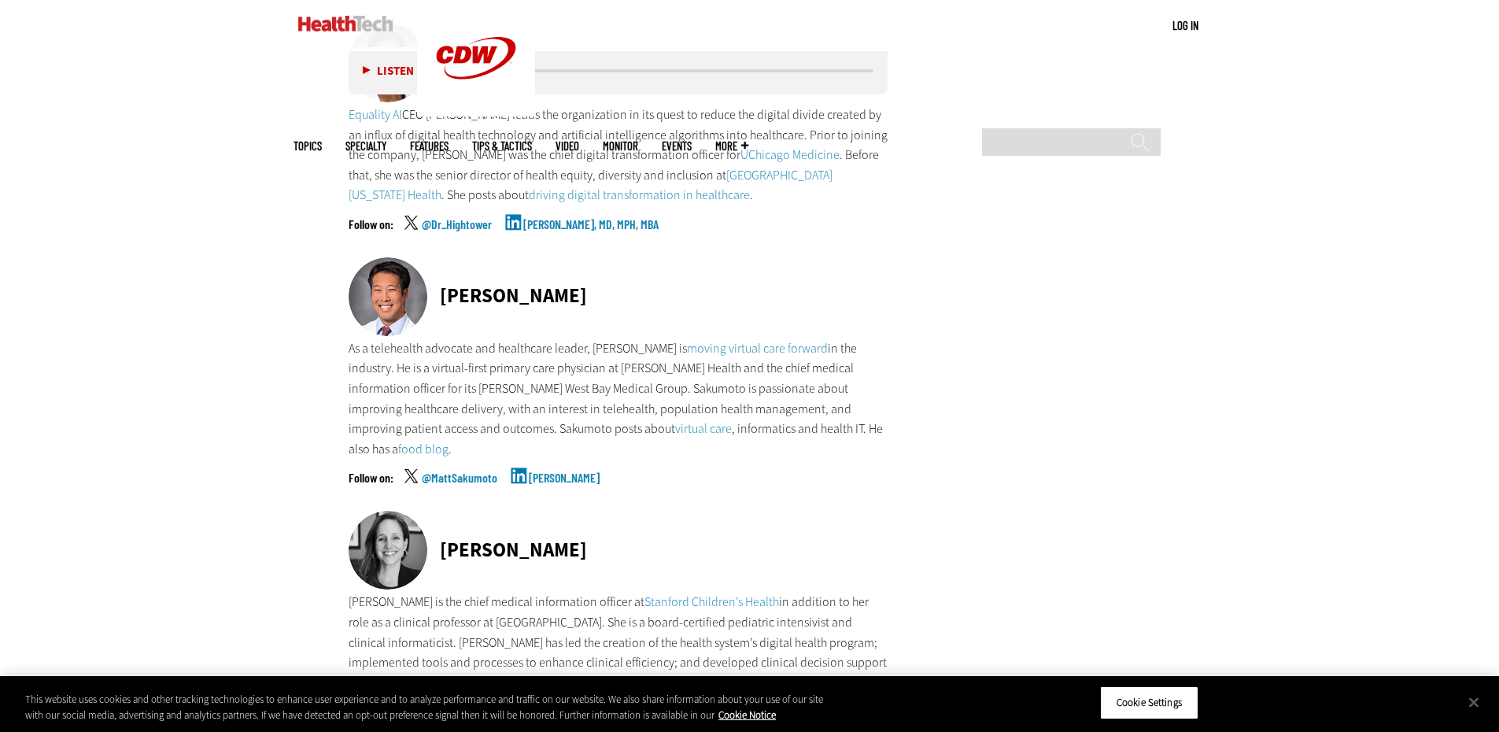
scroll to position [5666, 0]
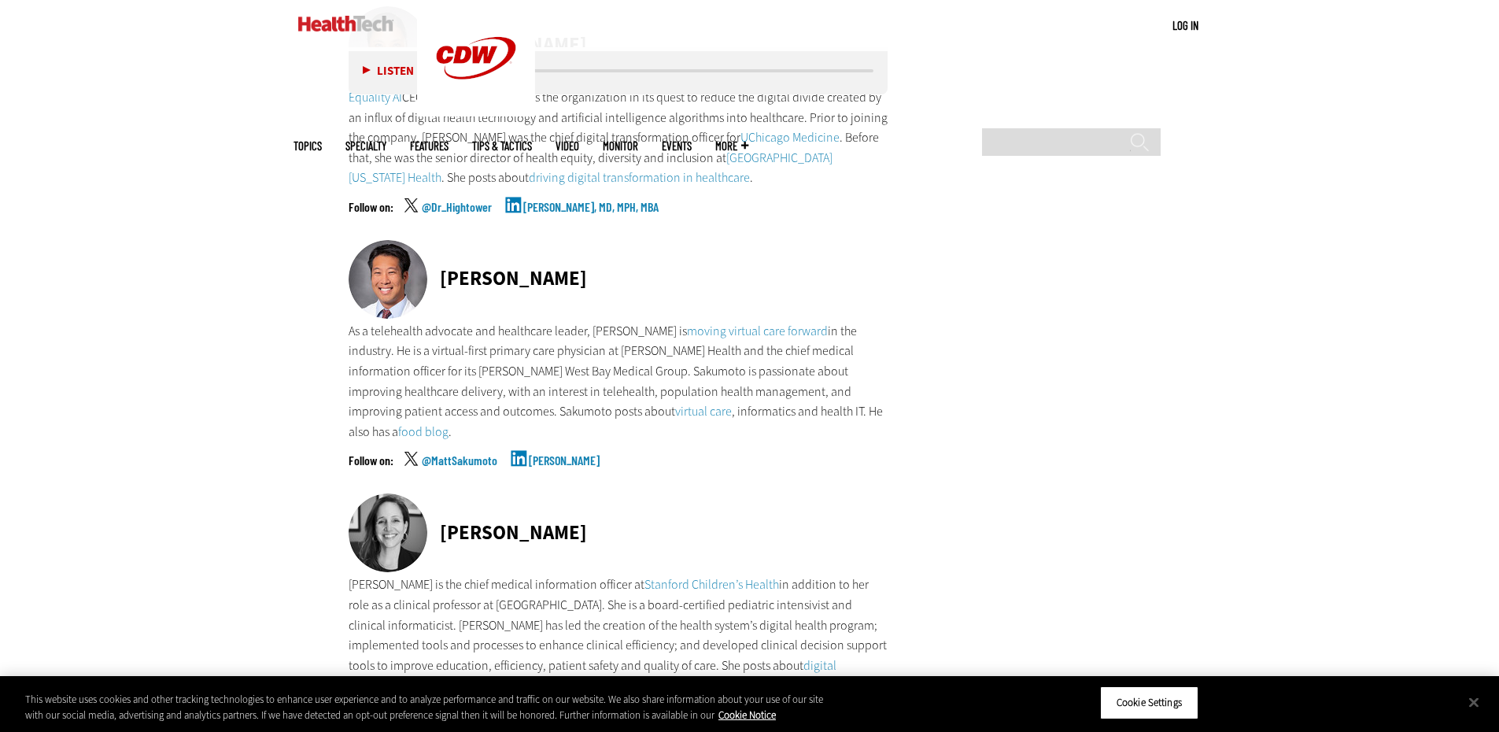
click at [575, 454] on link "Matthew Sakumoto" at bounding box center [564, 473] width 71 height 39
drag, startPoint x: 646, startPoint y: 201, endPoint x: 441, endPoint y: 205, distance: 205.4
click at [441, 240] on div "Dr. Matthew Sakumoto" at bounding box center [619, 280] width 540 height 81
copy div "Dr. Matthew Sakumoto"
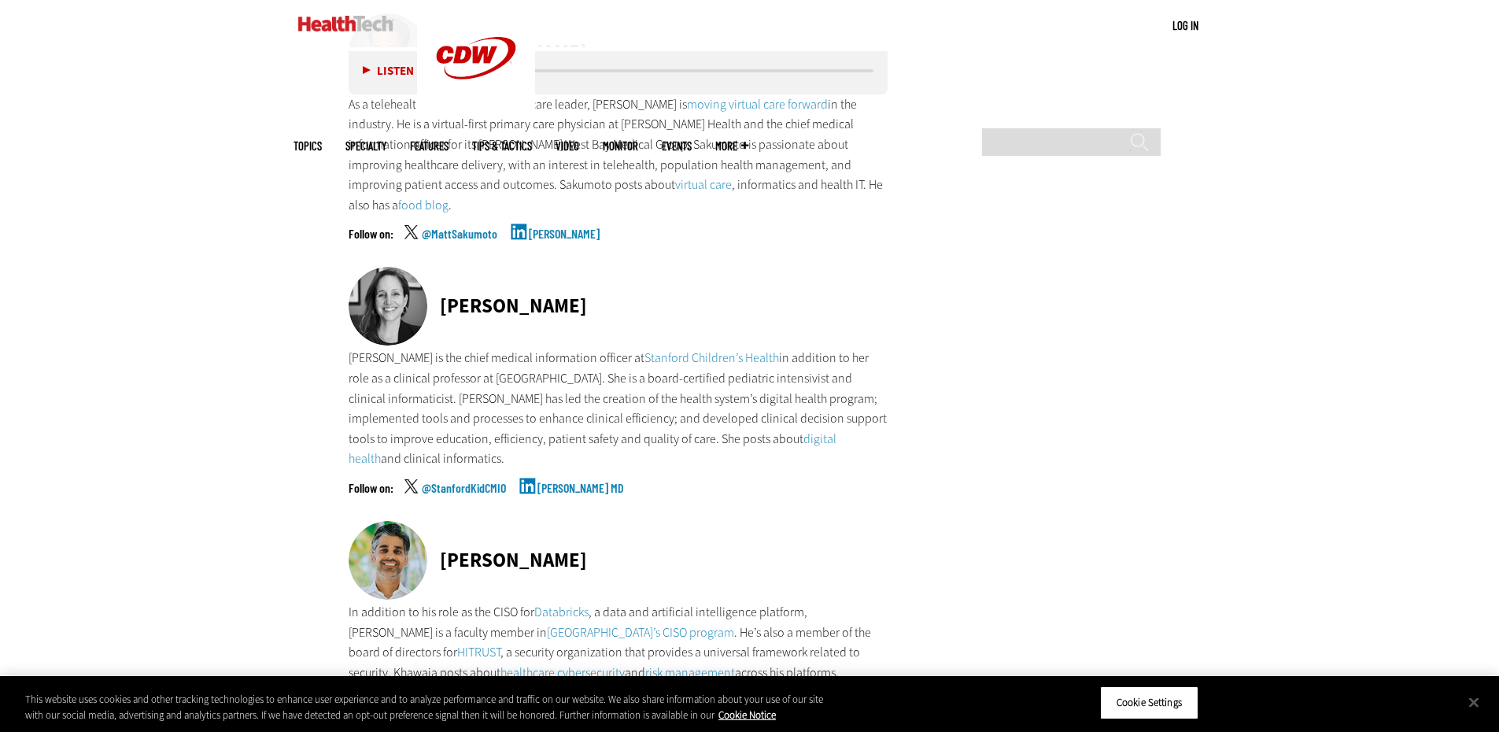
scroll to position [5902, 0]
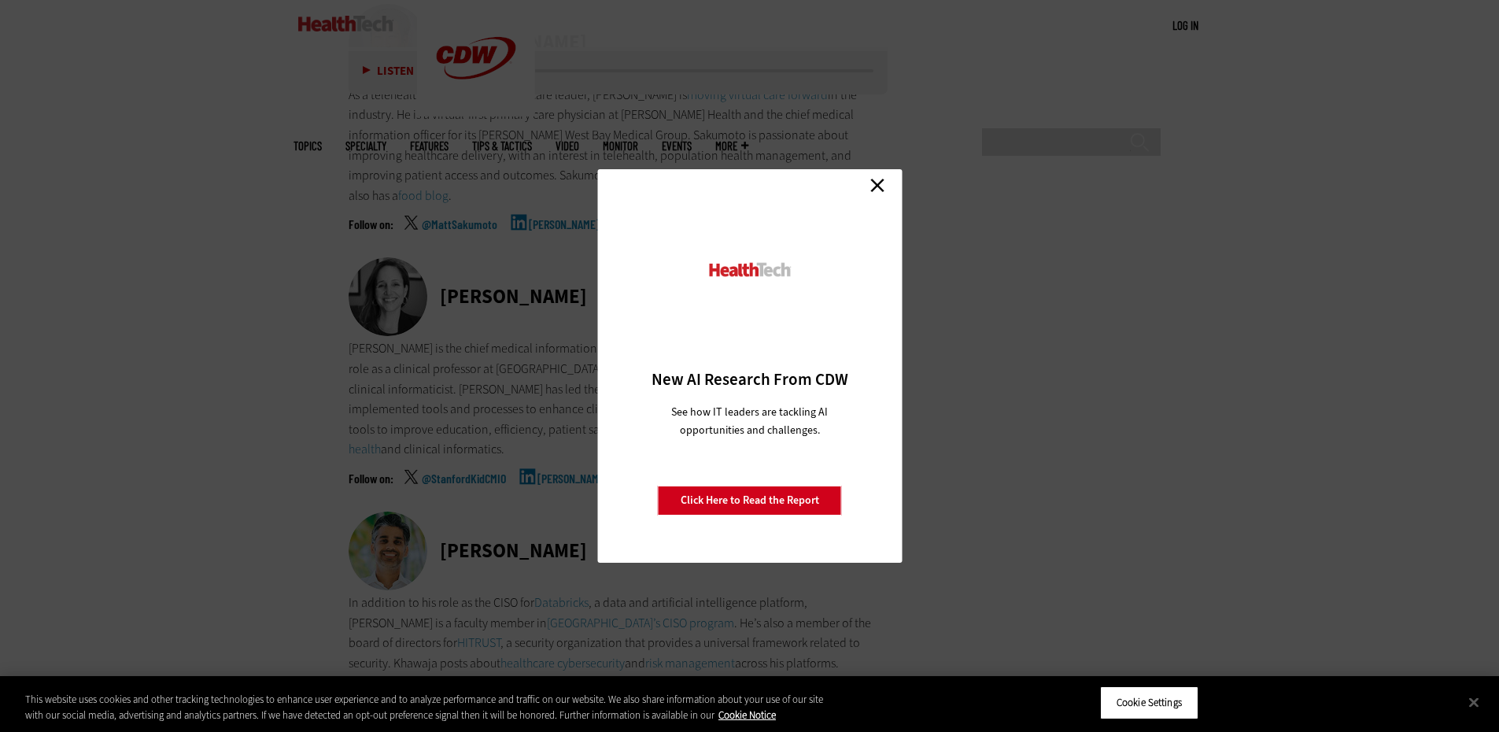
click at [880, 183] on link "Close" at bounding box center [878, 185] width 24 height 24
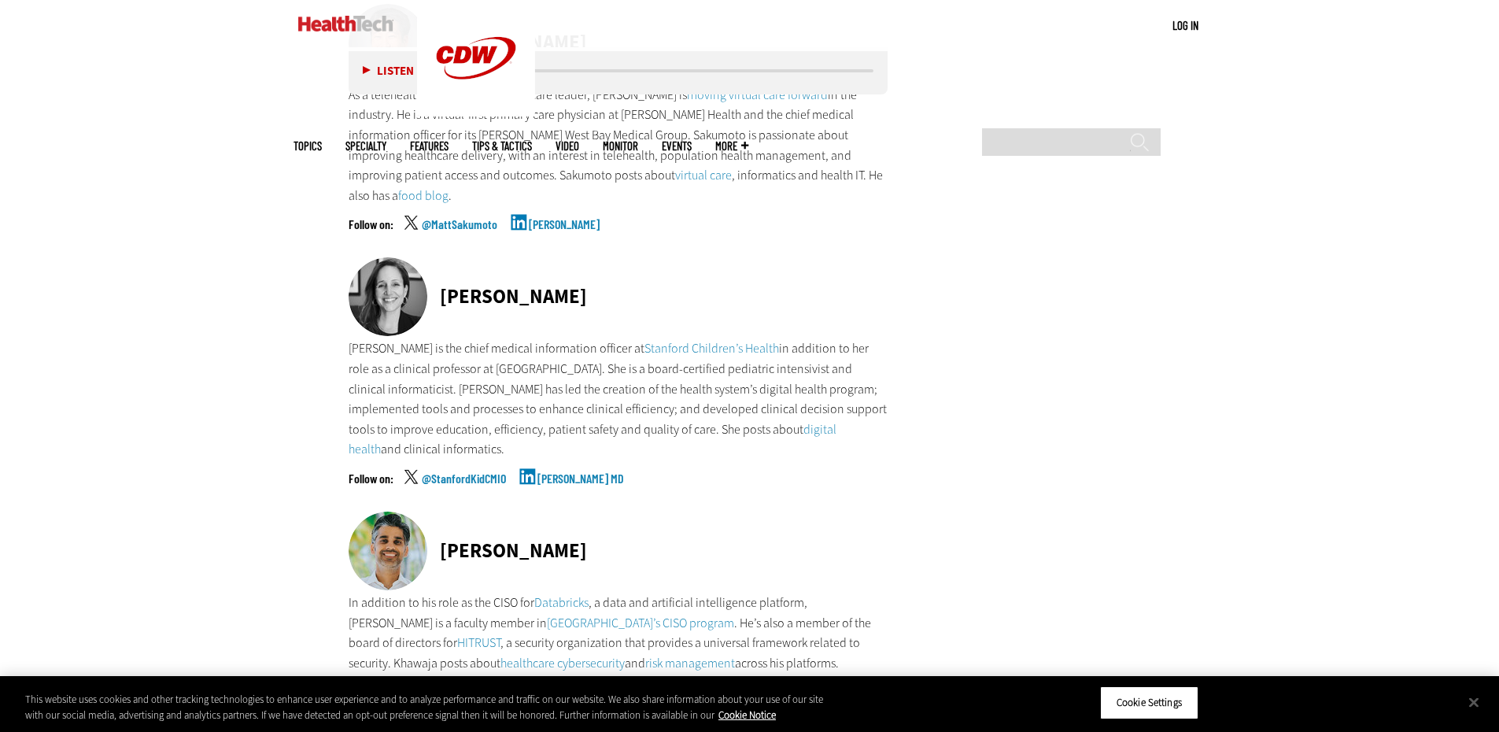
click at [584, 472] on link "Natalie Pageler MD" at bounding box center [580, 491] width 87 height 39
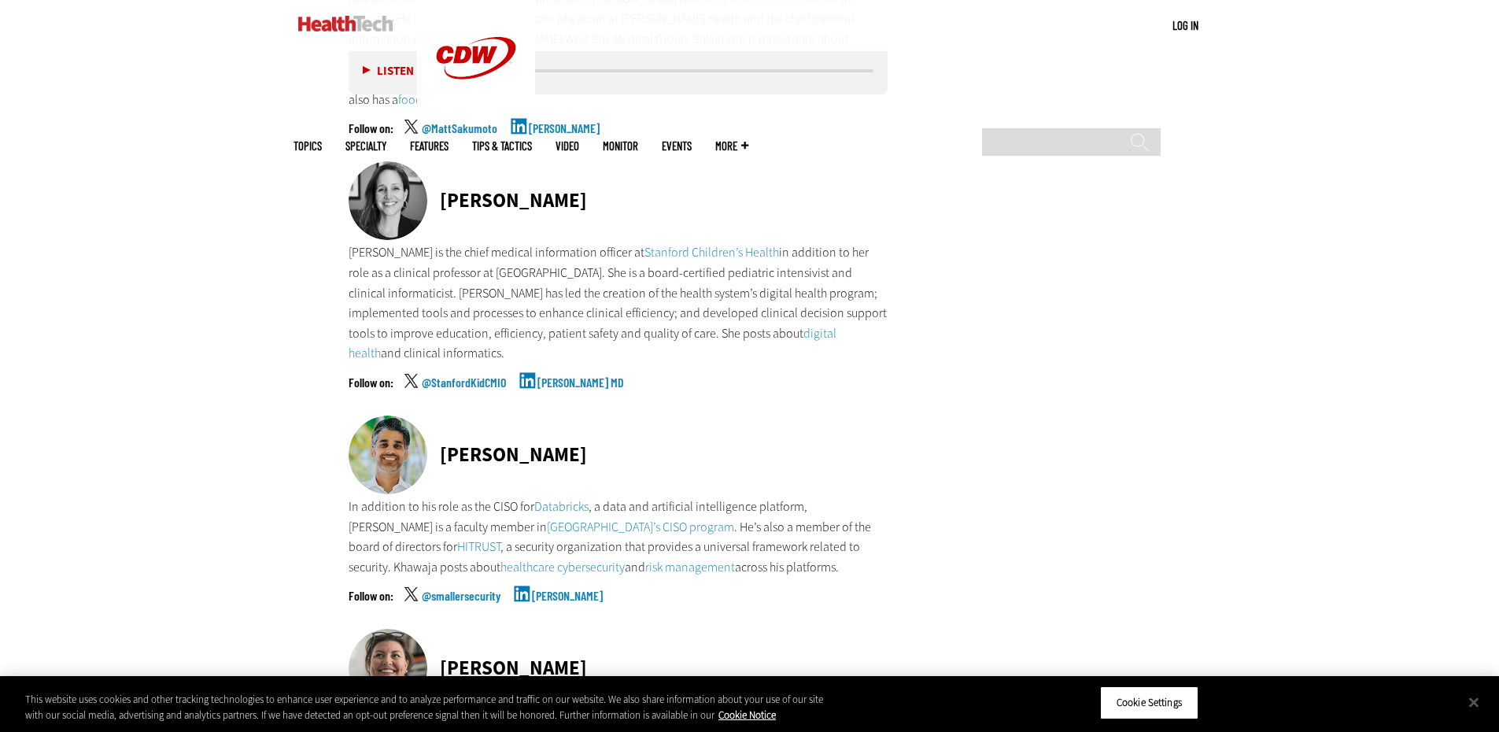
scroll to position [6060, 0]
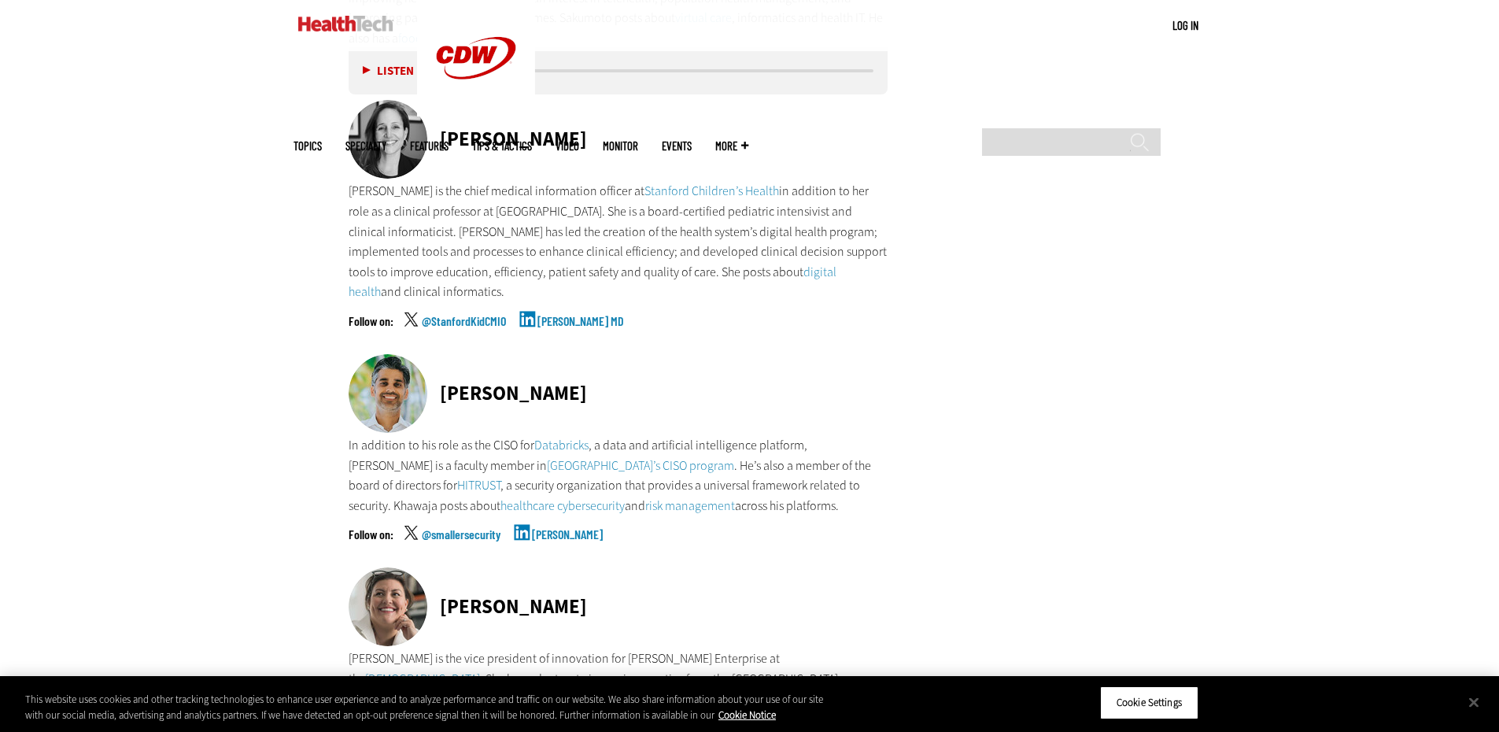
click at [547, 528] on link "Omar Khawaja" at bounding box center [567, 547] width 71 height 39
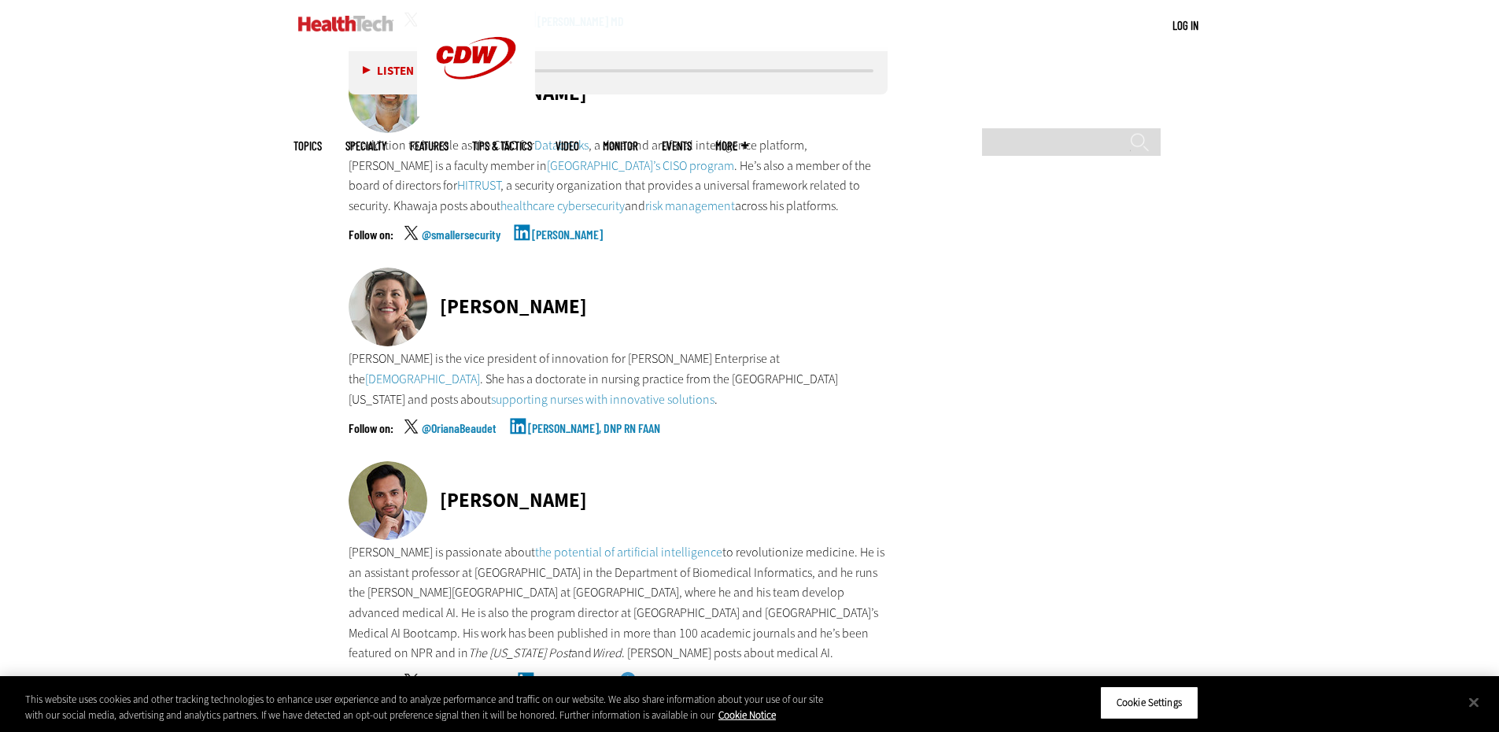
scroll to position [6374, 0]
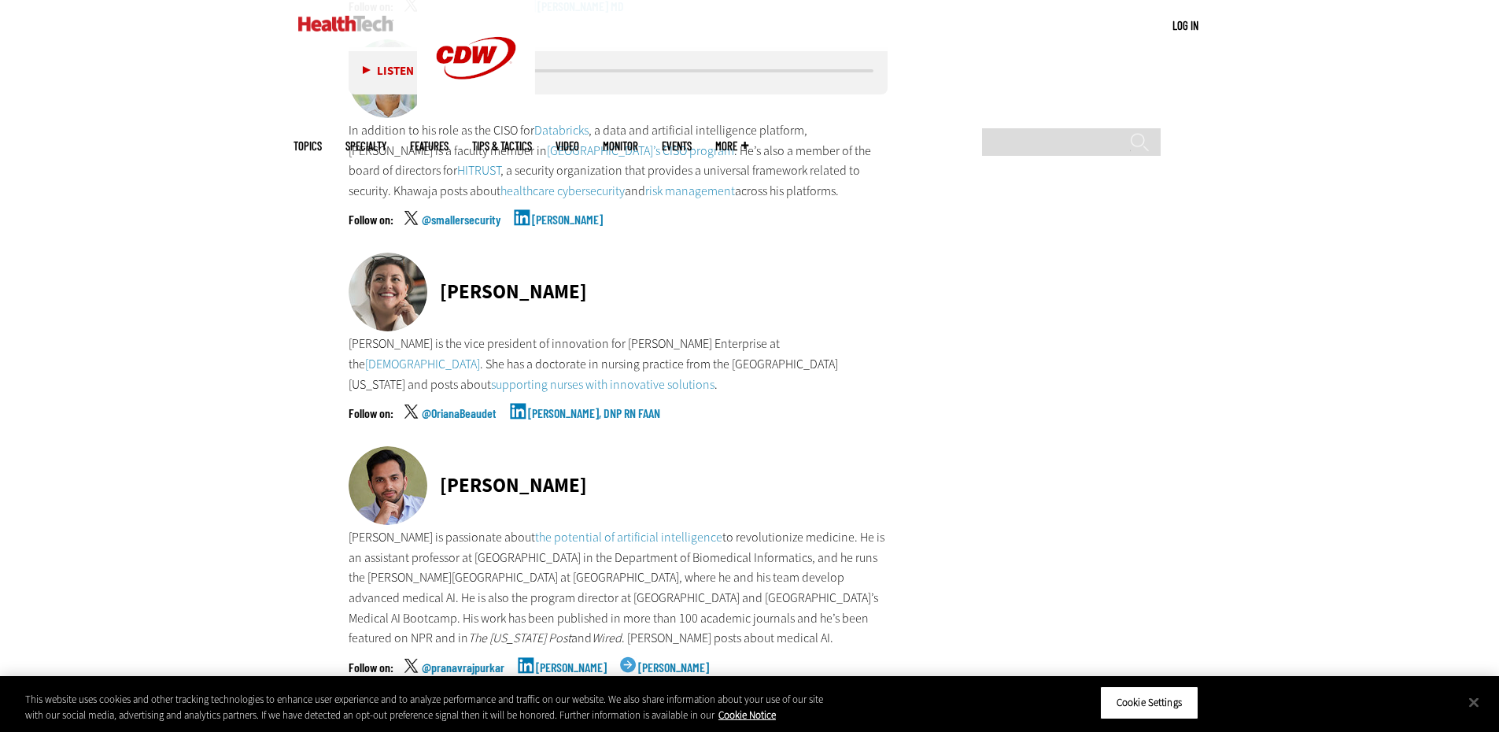
click at [577, 407] on link "Oriana Beaudet, DNP RN FAAN" at bounding box center [594, 426] width 132 height 39
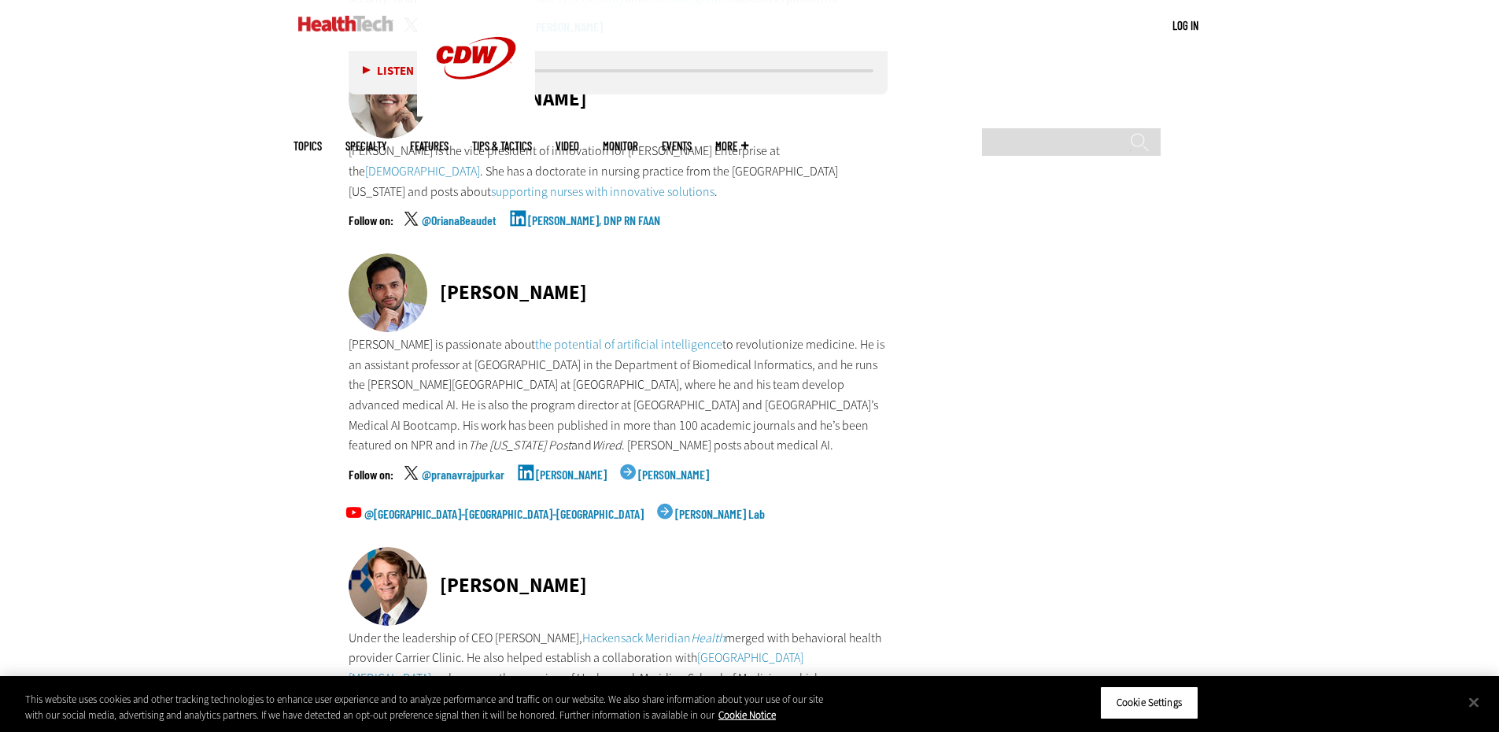
scroll to position [6610, 0]
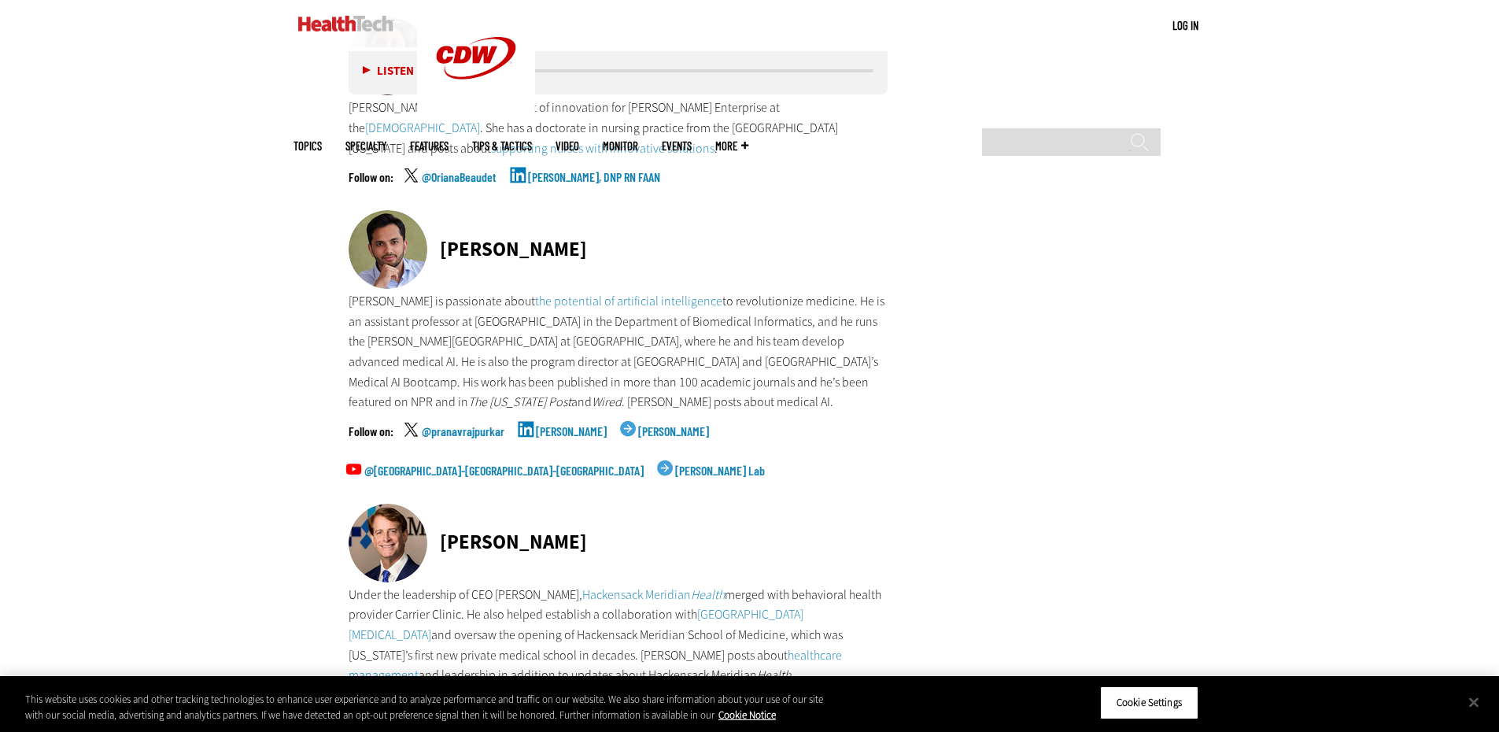
click at [579, 425] on link "Pranav Rajpurkar" at bounding box center [571, 444] width 71 height 39
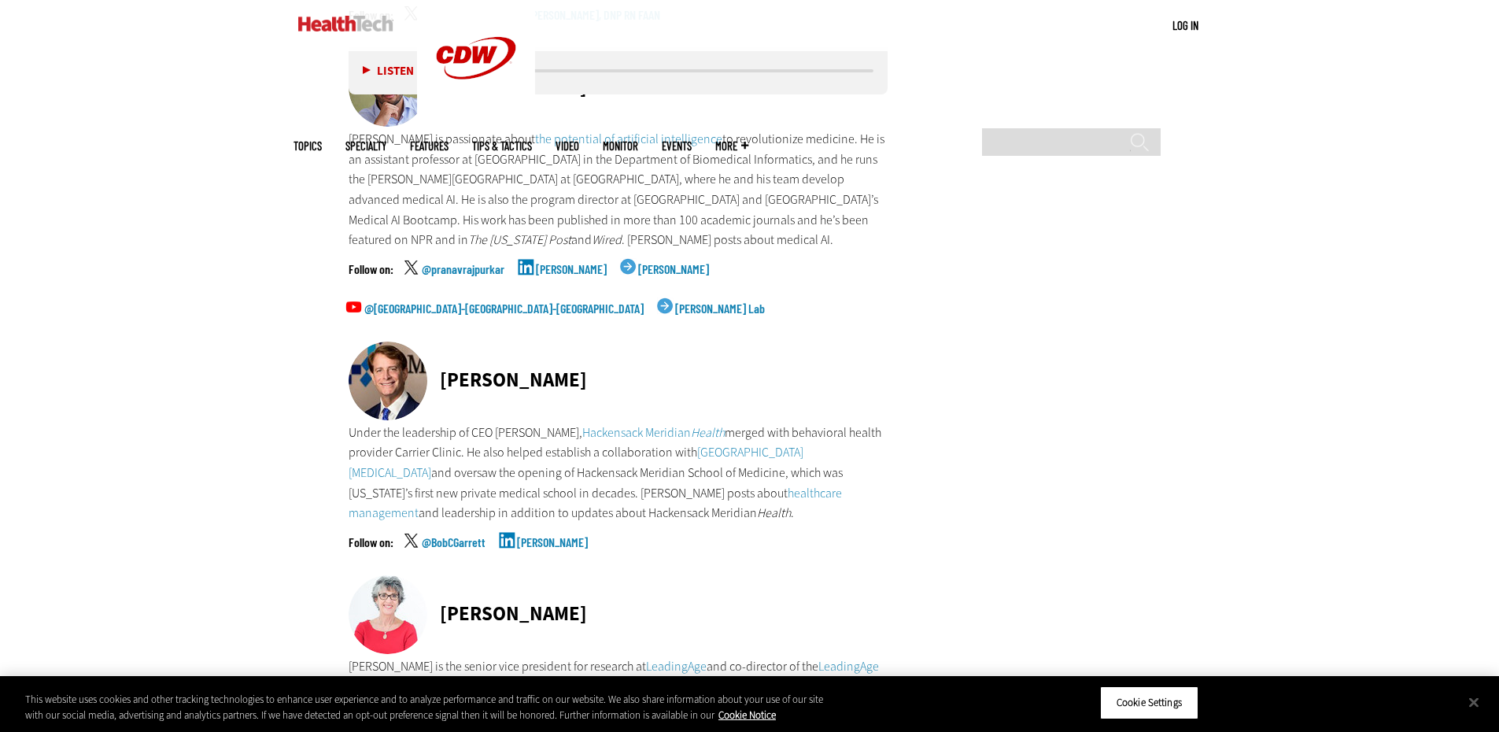
scroll to position [6846, 0]
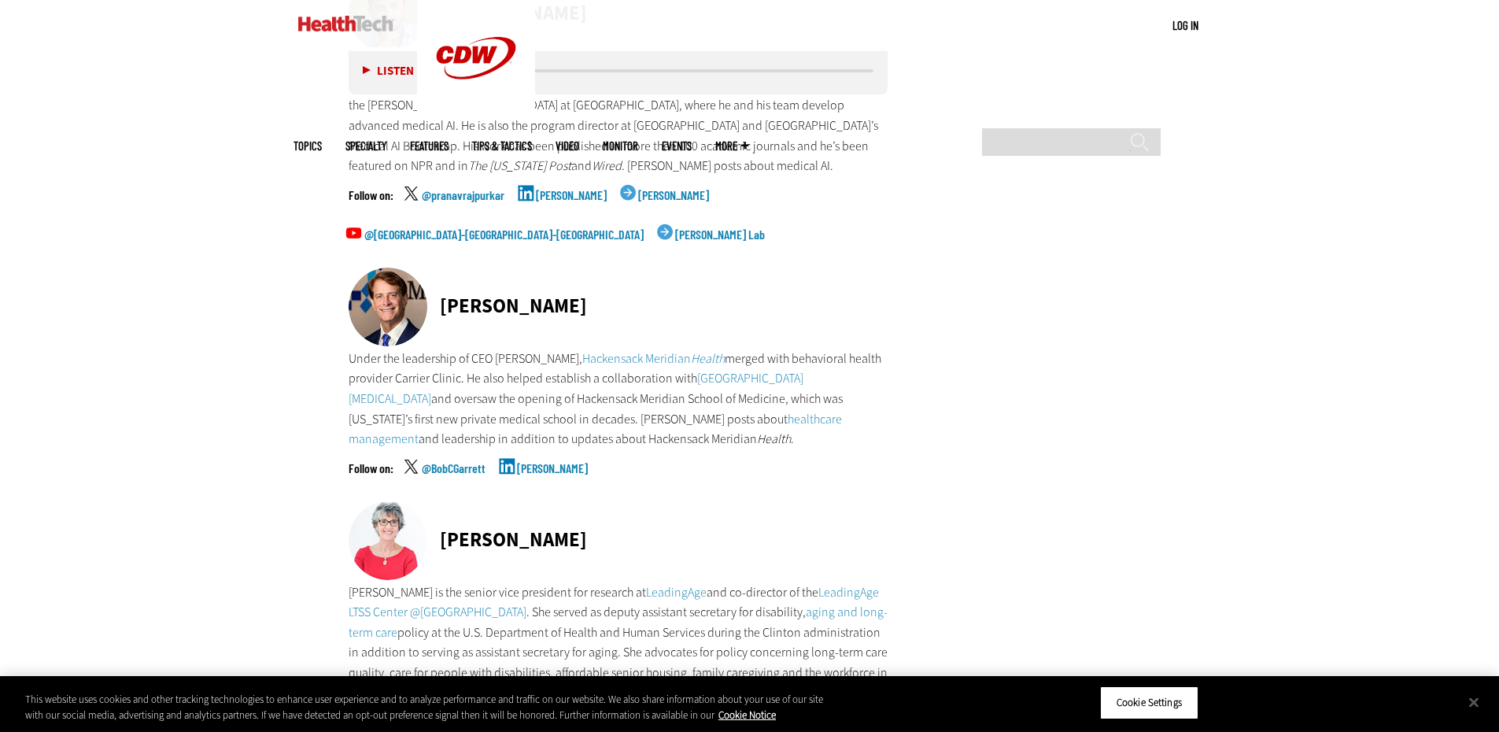
click at [564, 462] on link "Robert C. Garrett" at bounding box center [552, 481] width 71 height 39
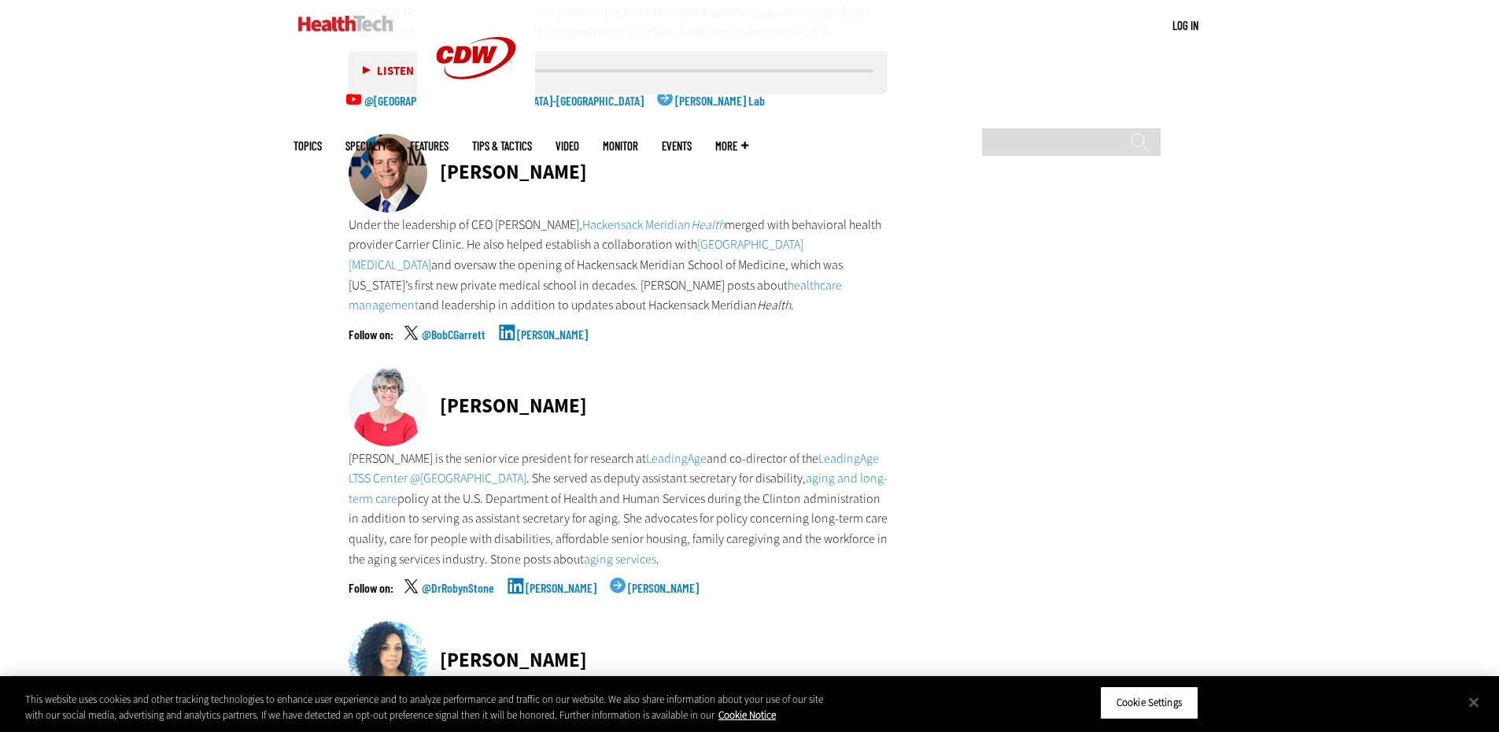
scroll to position [7083, 0]
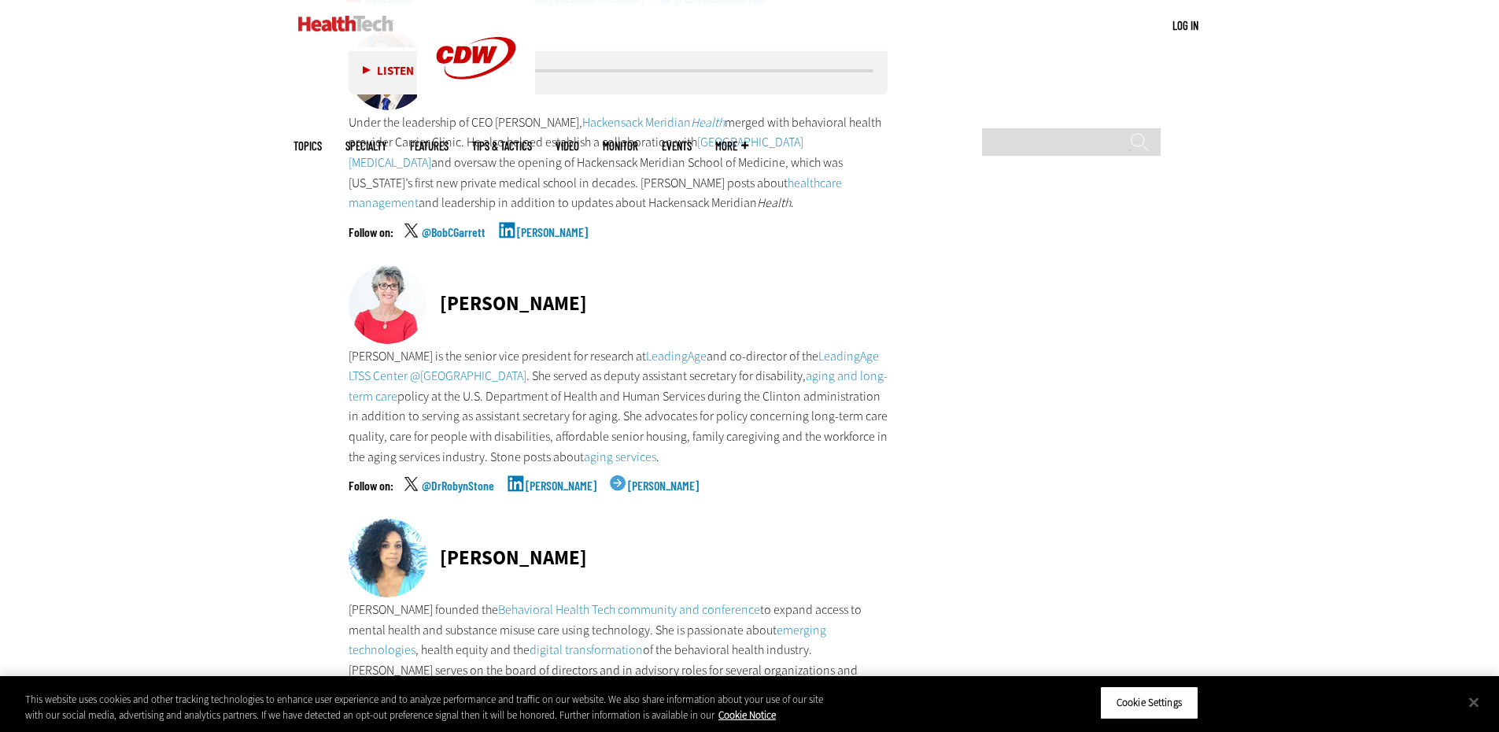
click at [537, 479] on link "Robyn Stone" at bounding box center [561, 498] width 71 height 39
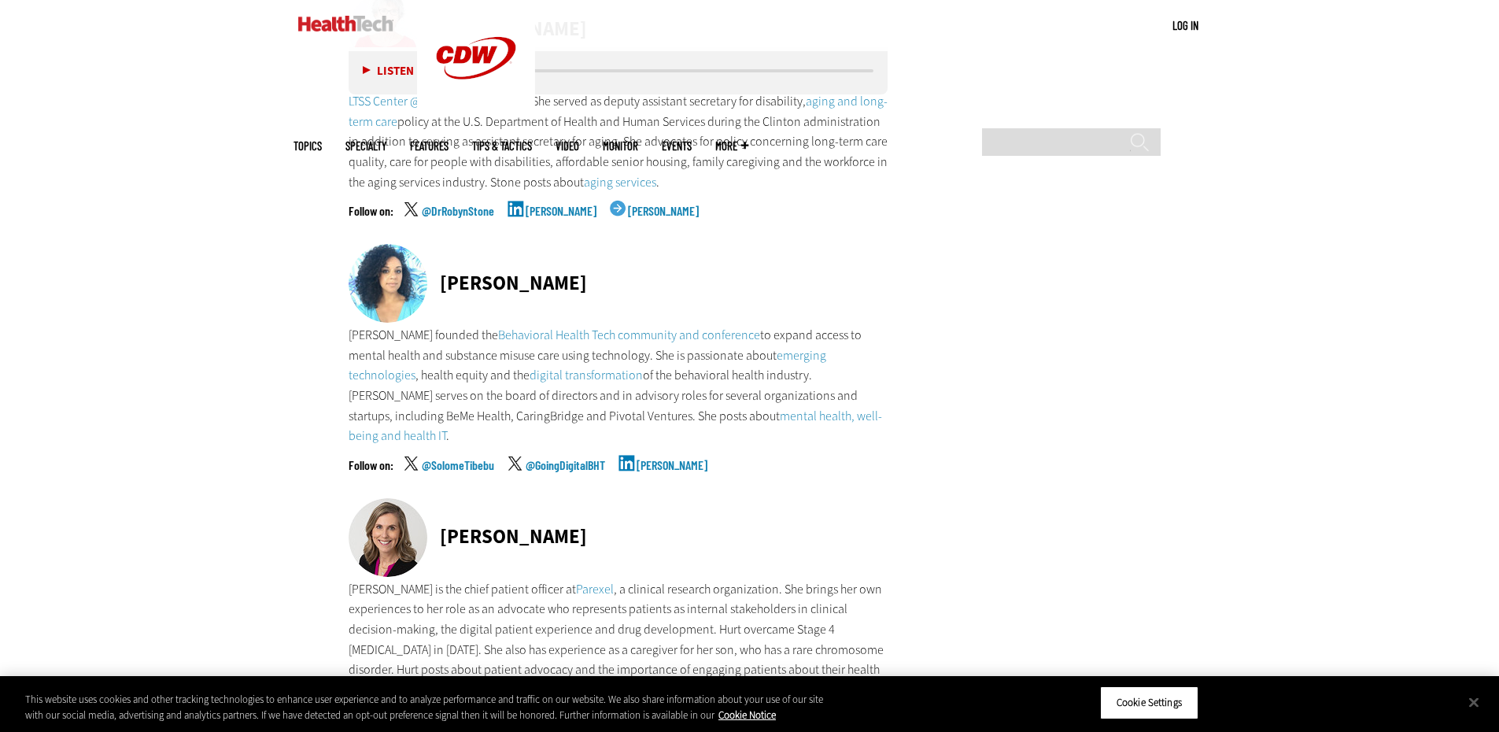
scroll to position [7319, 0]
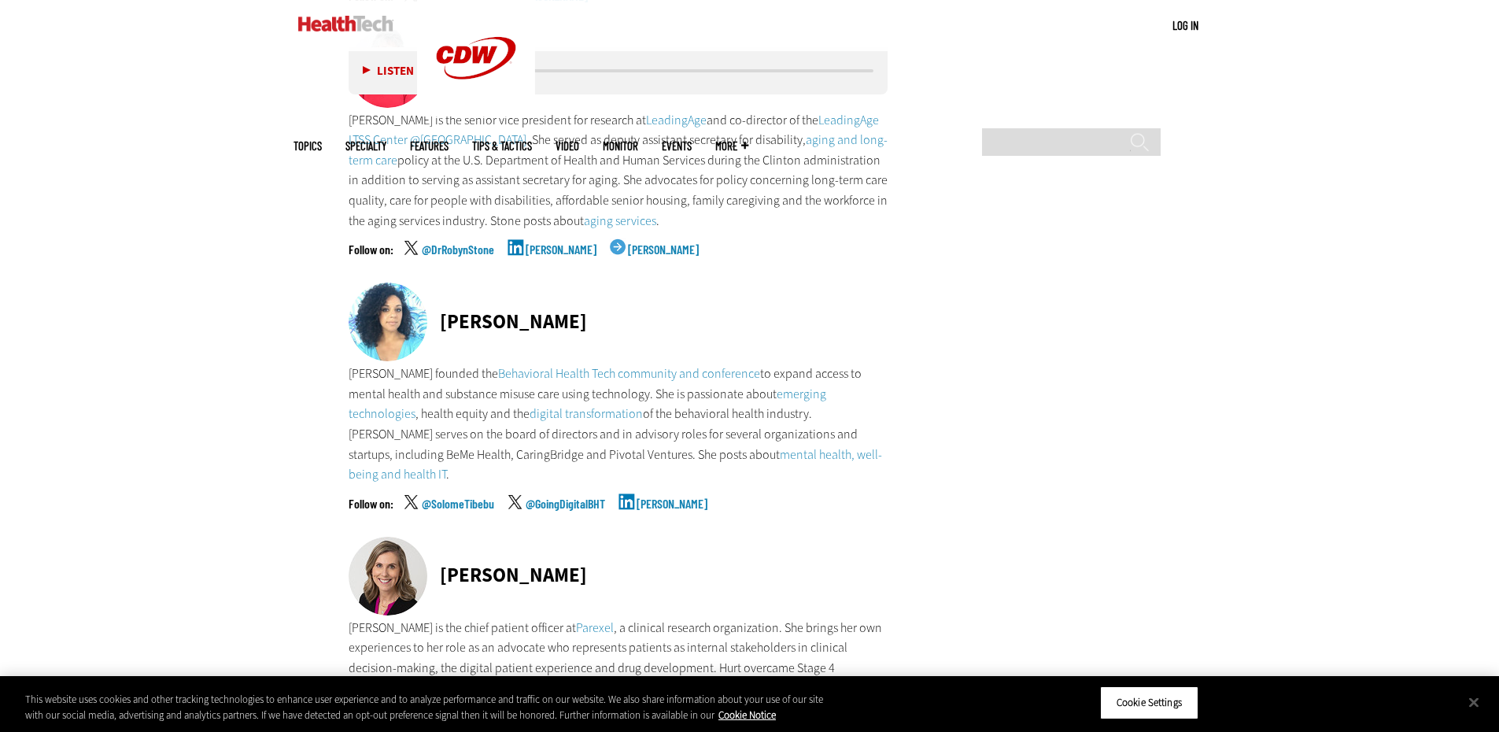
click at [685, 497] on link "Solome Tibebu" at bounding box center [672, 516] width 71 height 39
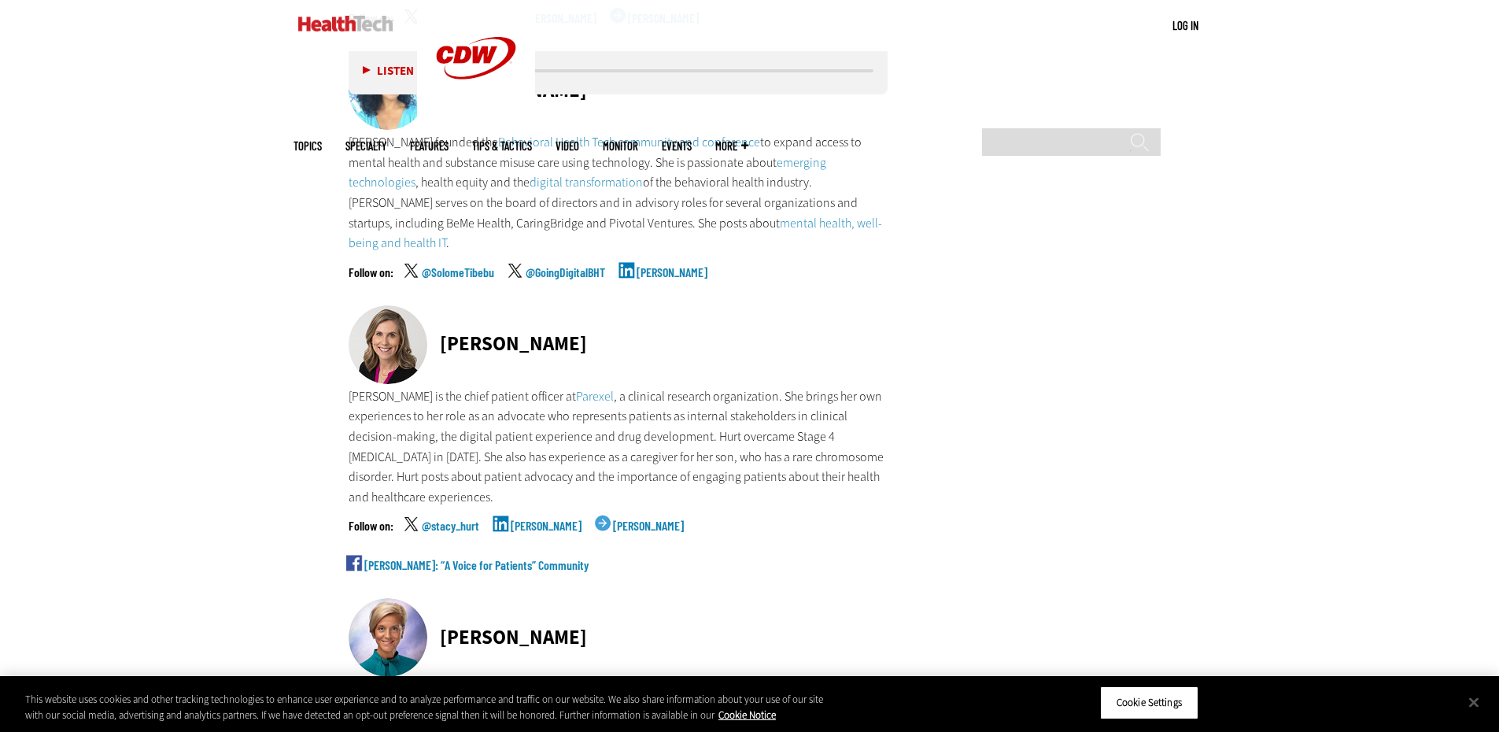
scroll to position [7555, 0]
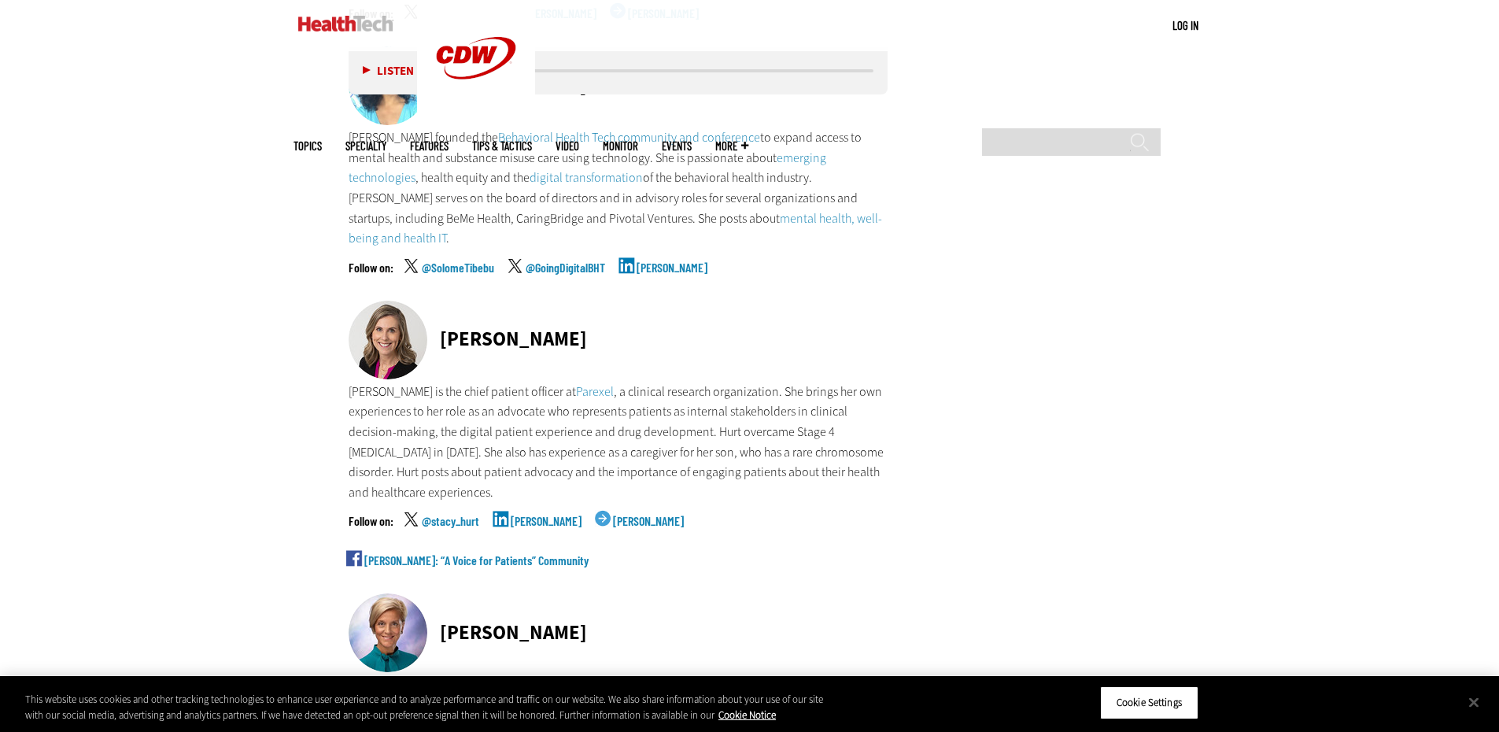
click at [532, 515] on link "Stacy Hurt" at bounding box center [546, 534] width 71 height 39
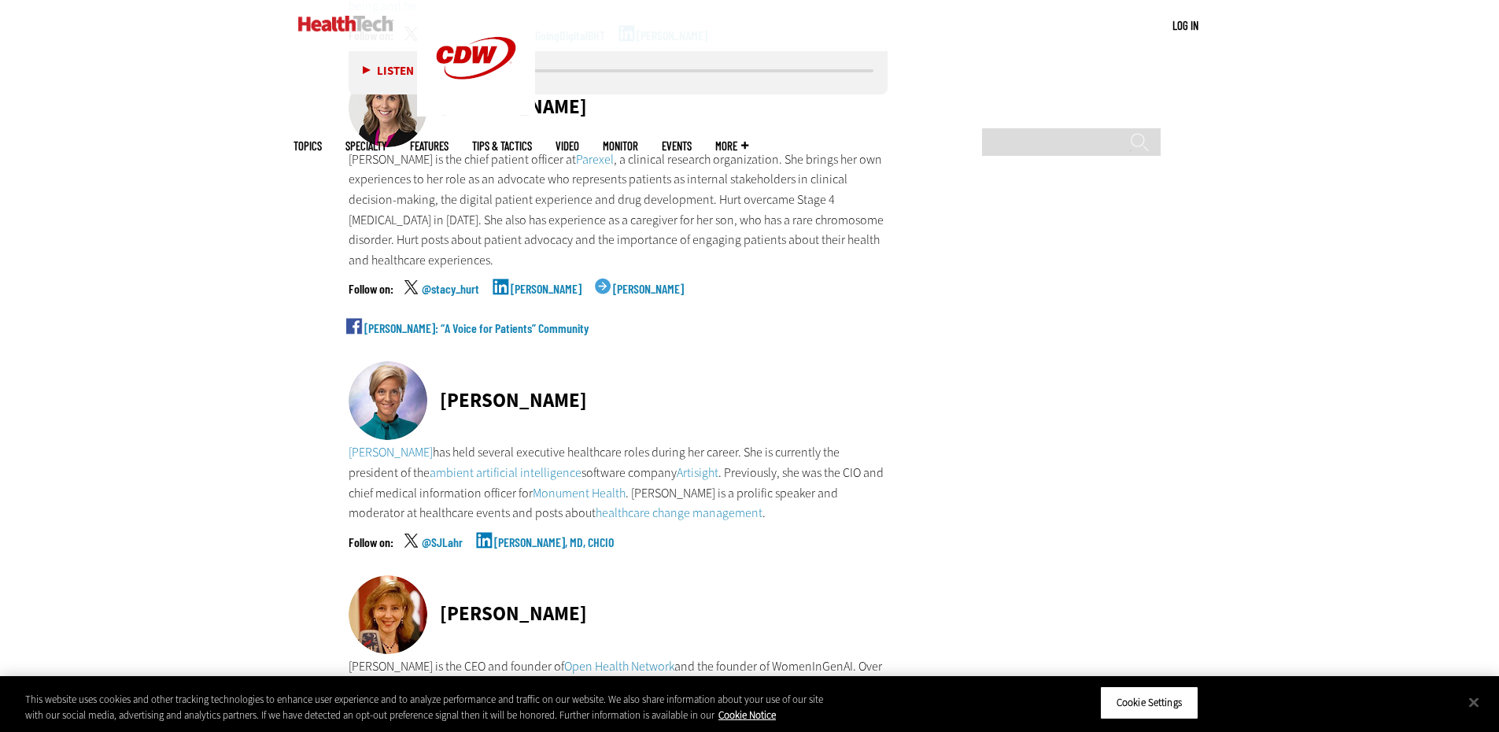
scroll to position [7791, 0]
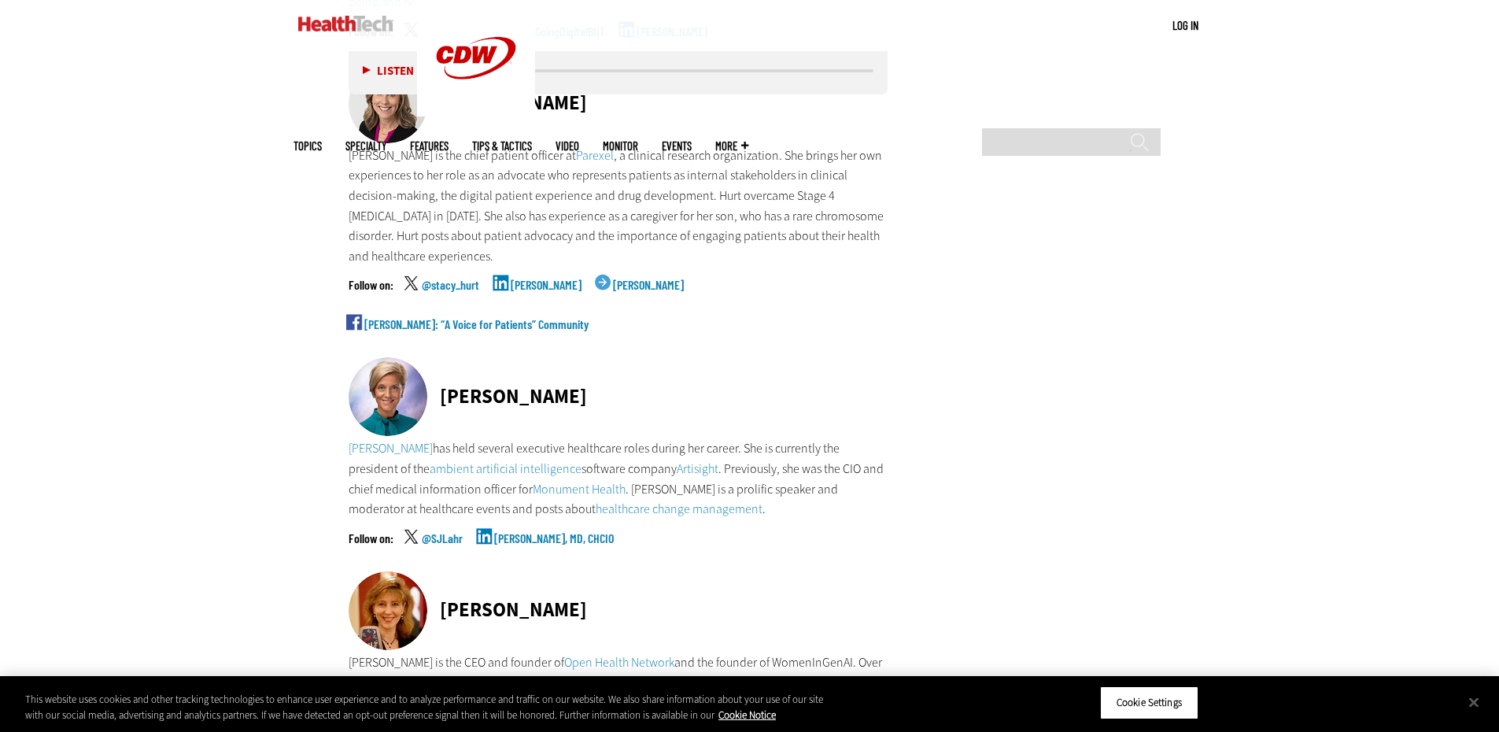
click at [534, 532] on link "Stephanie Lahr, MD, CHCIO" at bounding box center [554, 551] width 120 height 39
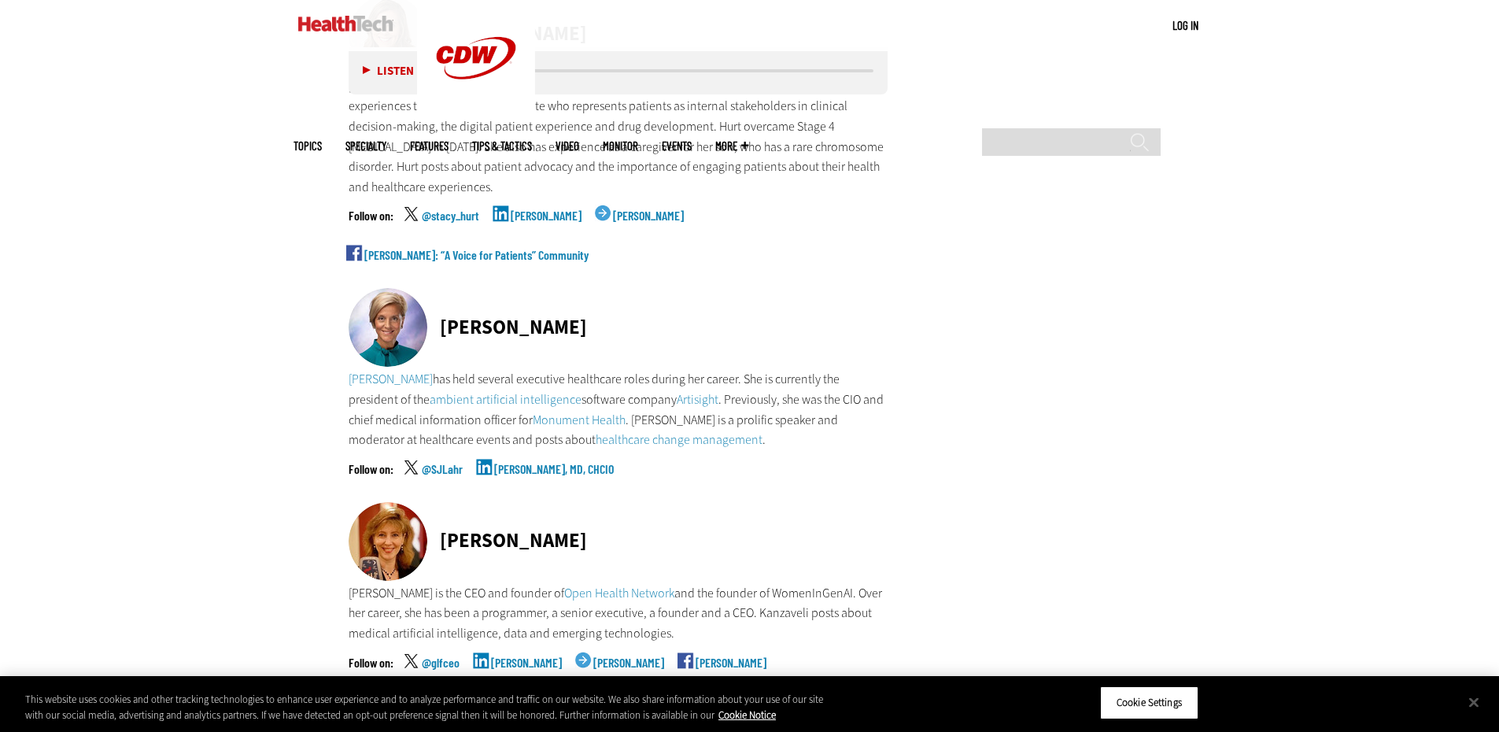
scroll to position [7948, 0]
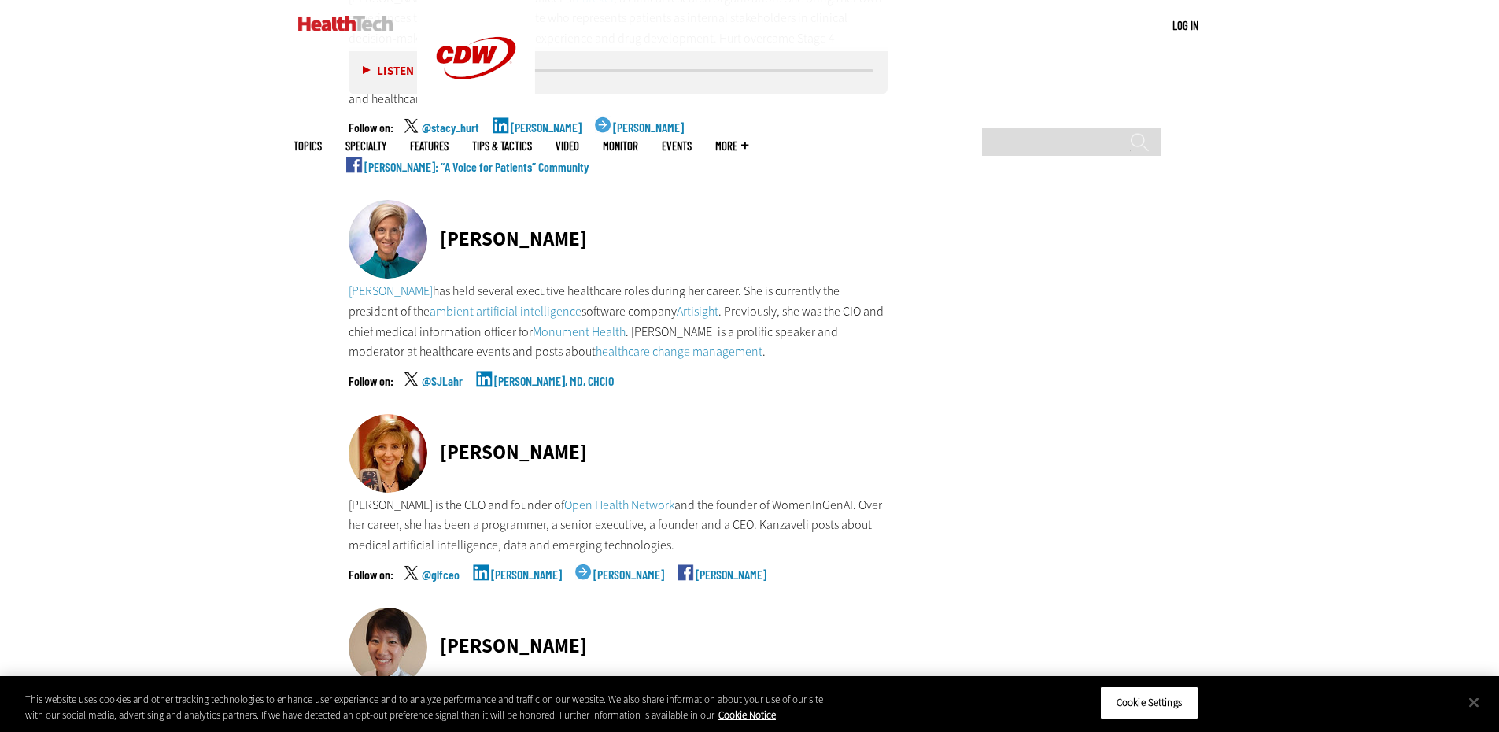
click at [541, 568] on link "Tatyana Kanzaveli" at bounding box center [526, 587] width 71 height 39
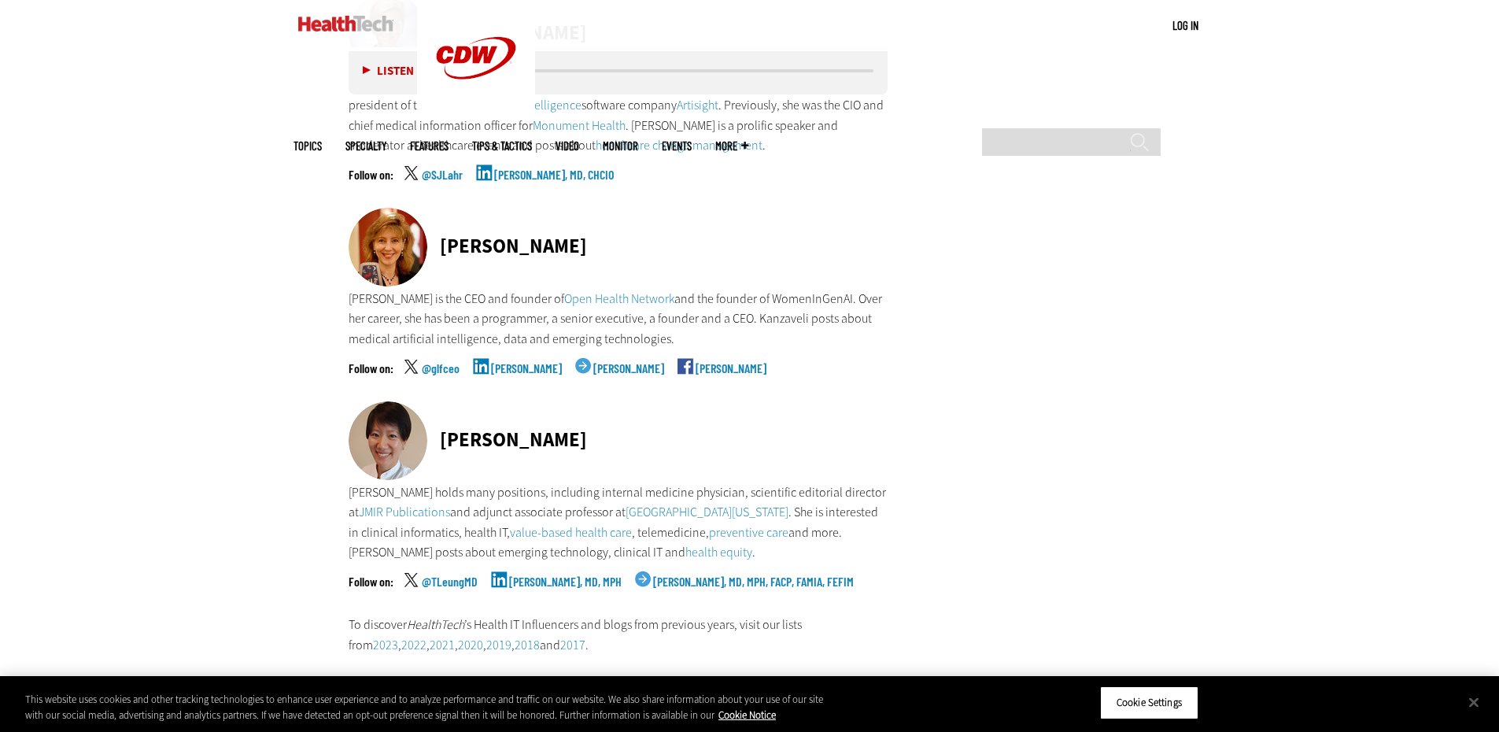
scroll to position [8184, 0]
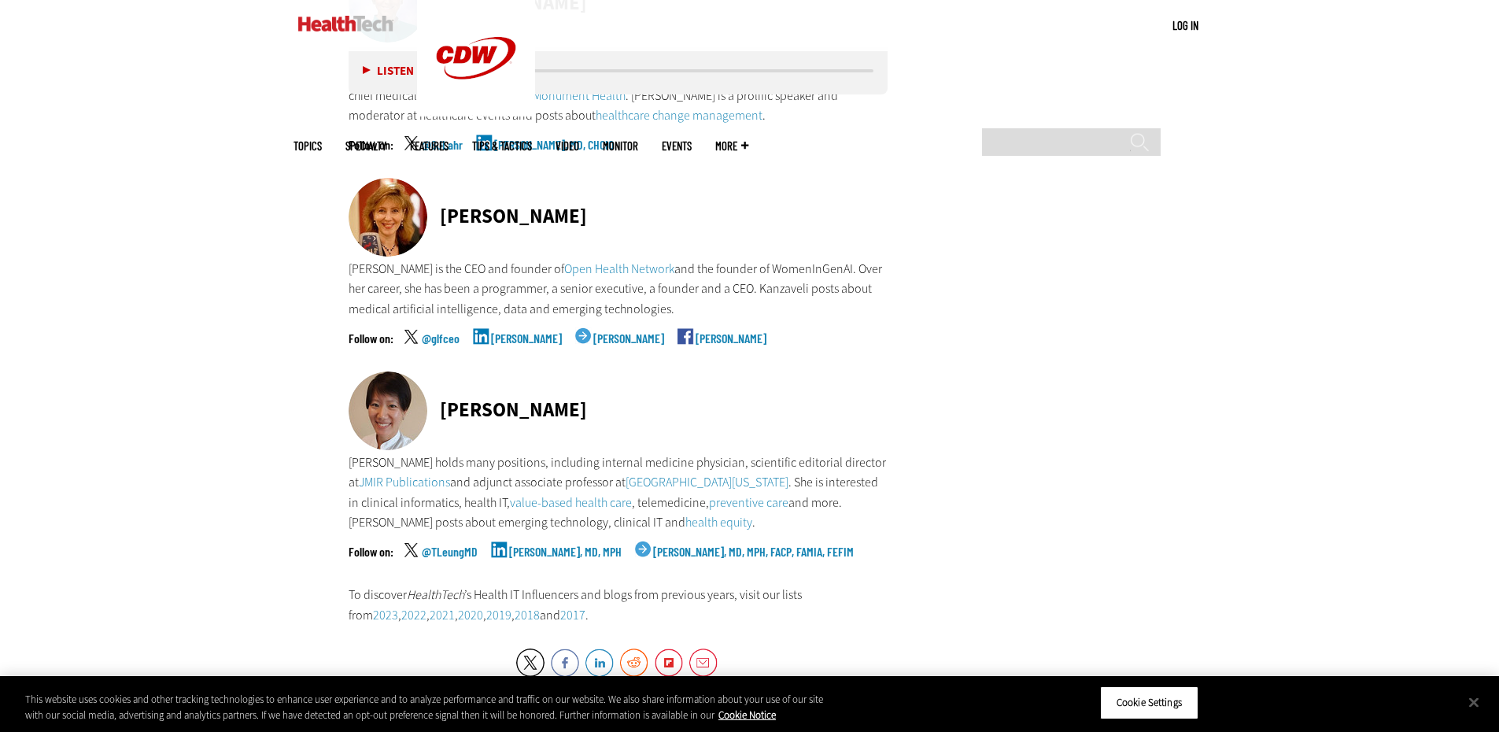
click at [565, 545] on link "Tiffany I. Leung, MD, MPH" at bounding box center [565, 564] width 113 height 39
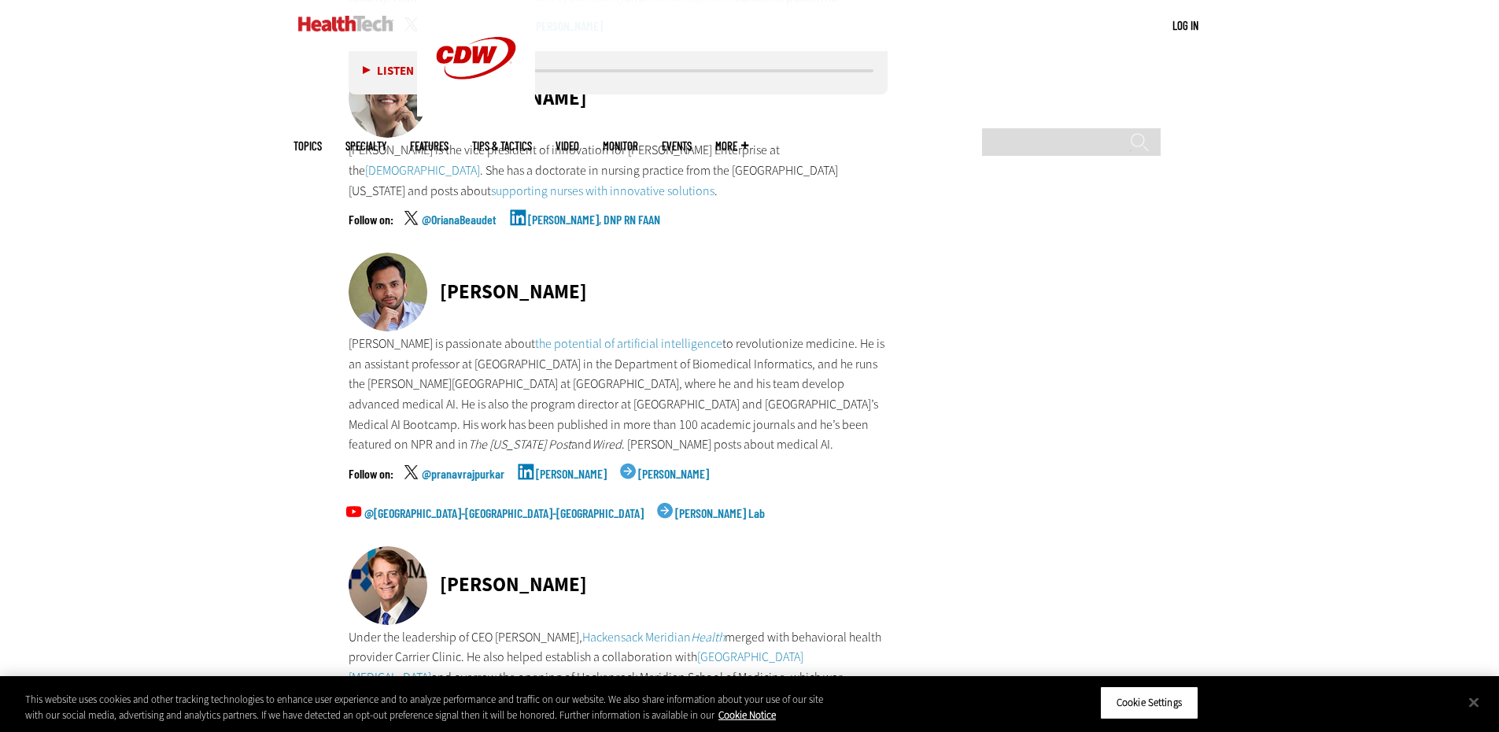
scroll to position [6532, 0]
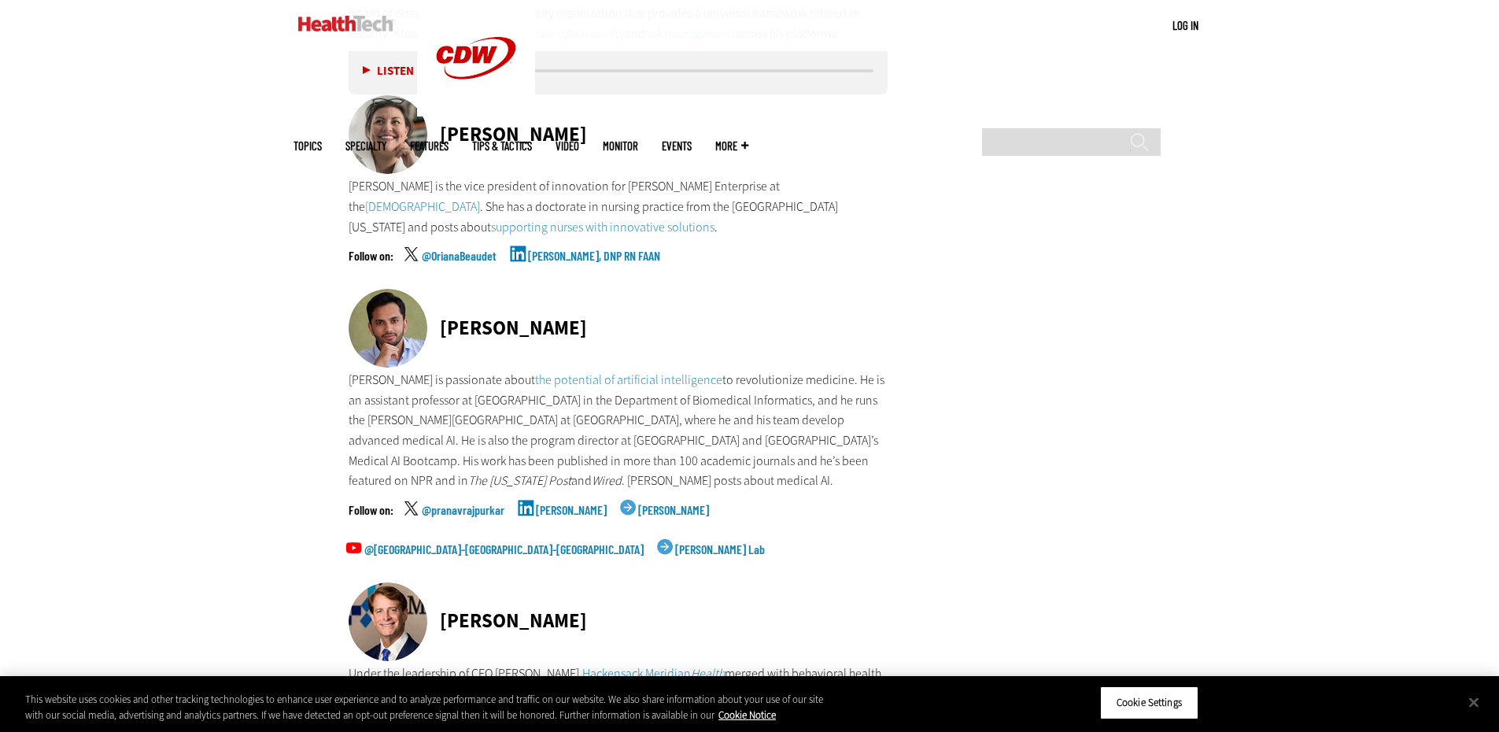
click at [342, 22] on img at bounding box center [345, 24] width 95 height 16
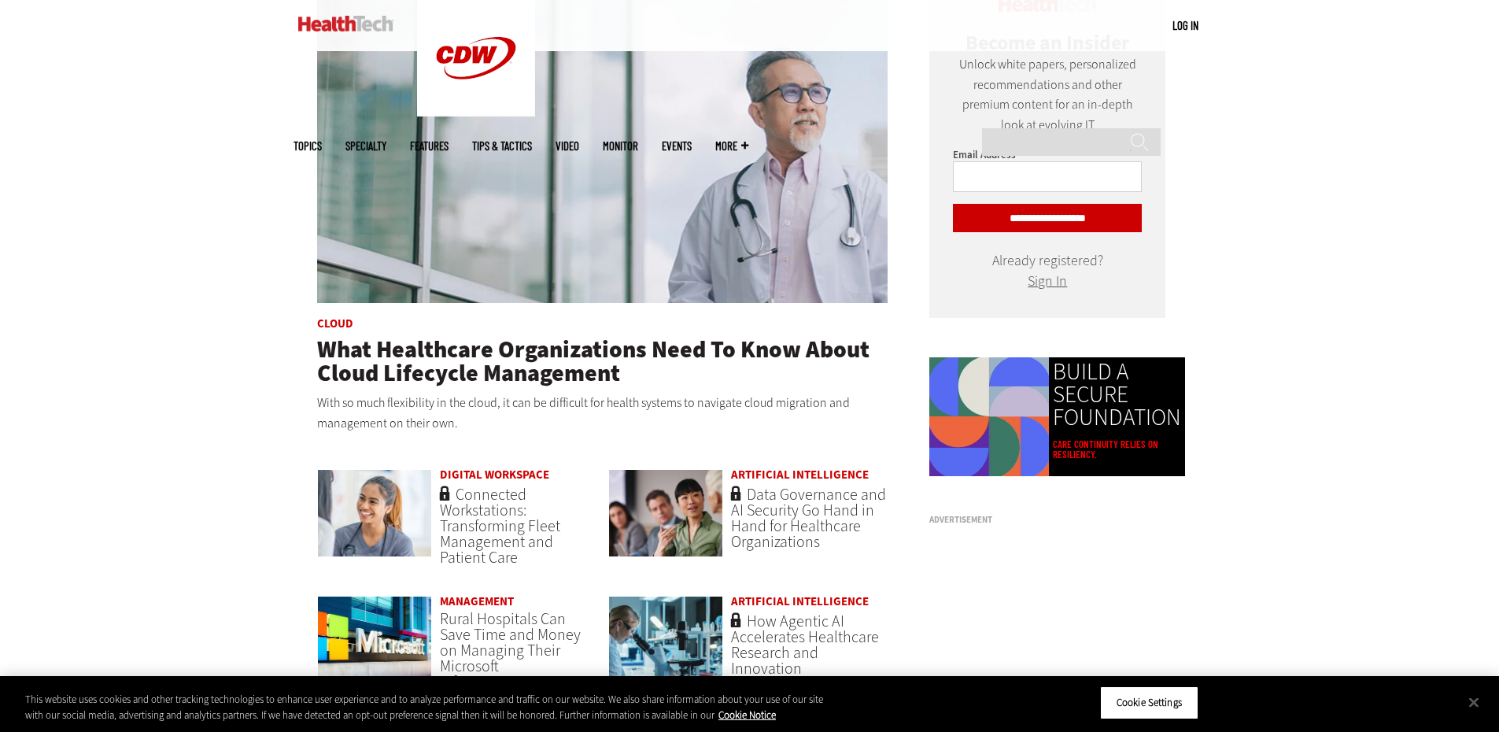
scroll to position [944, 0]
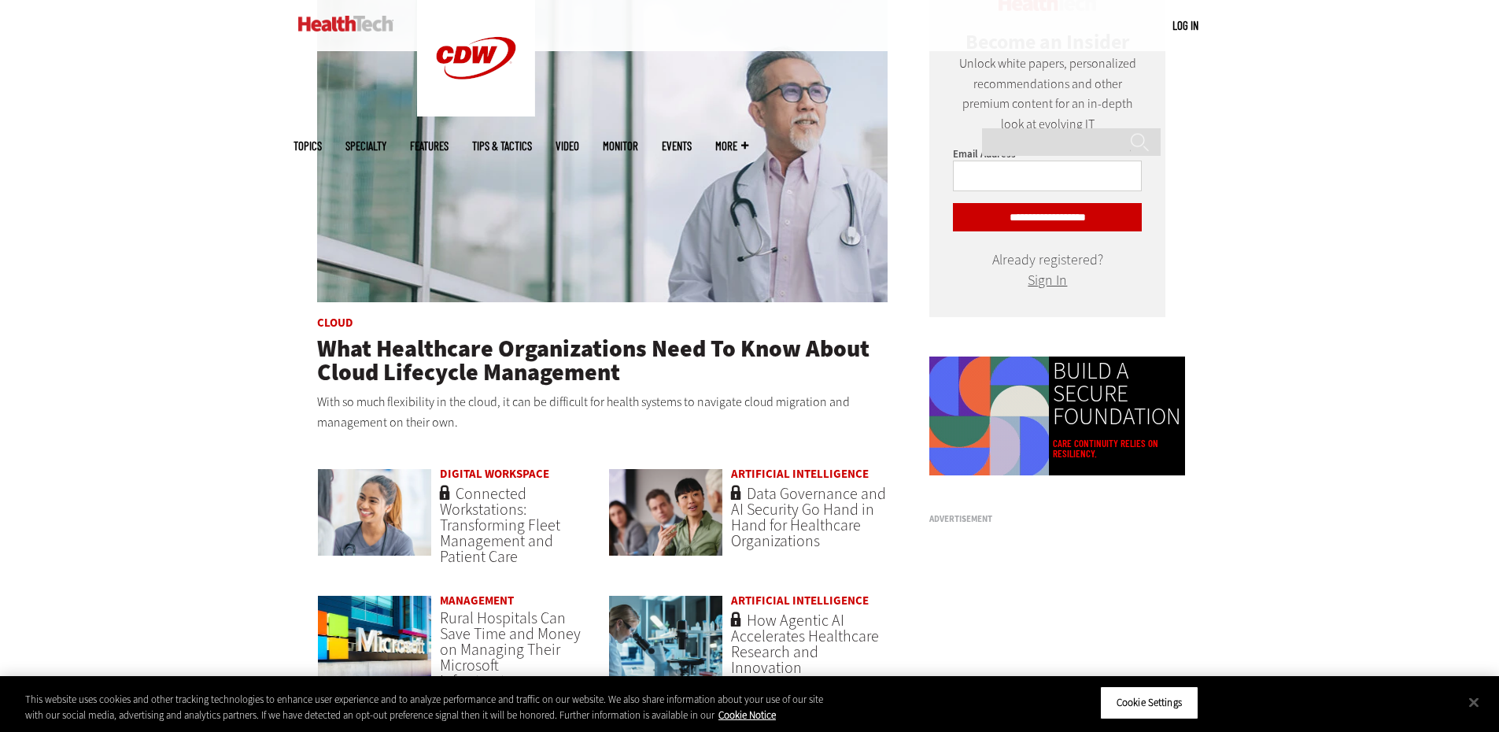
click at [1082, 216] on input "**********" at bounding box center [1047, 217] width 189 height 28
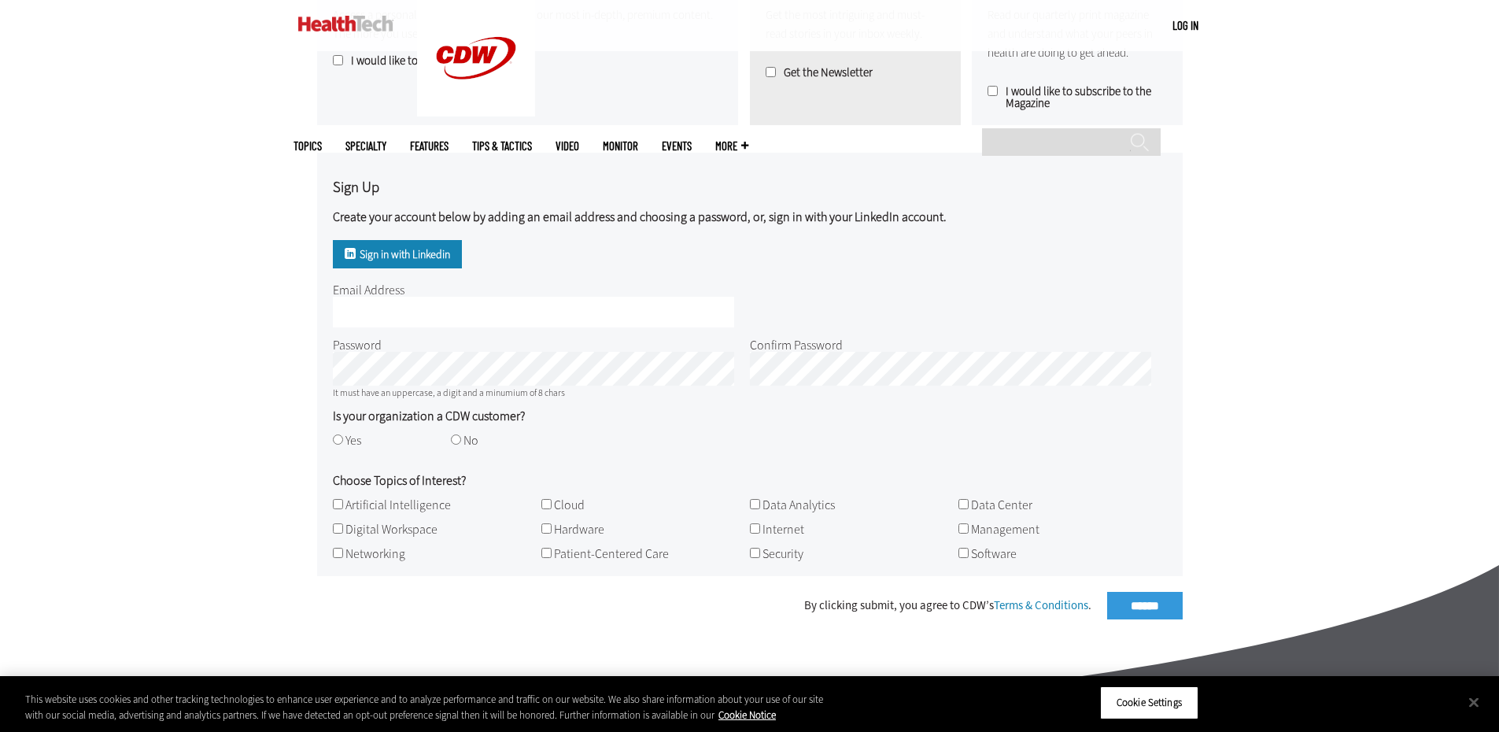
scroll to position [551, 0]
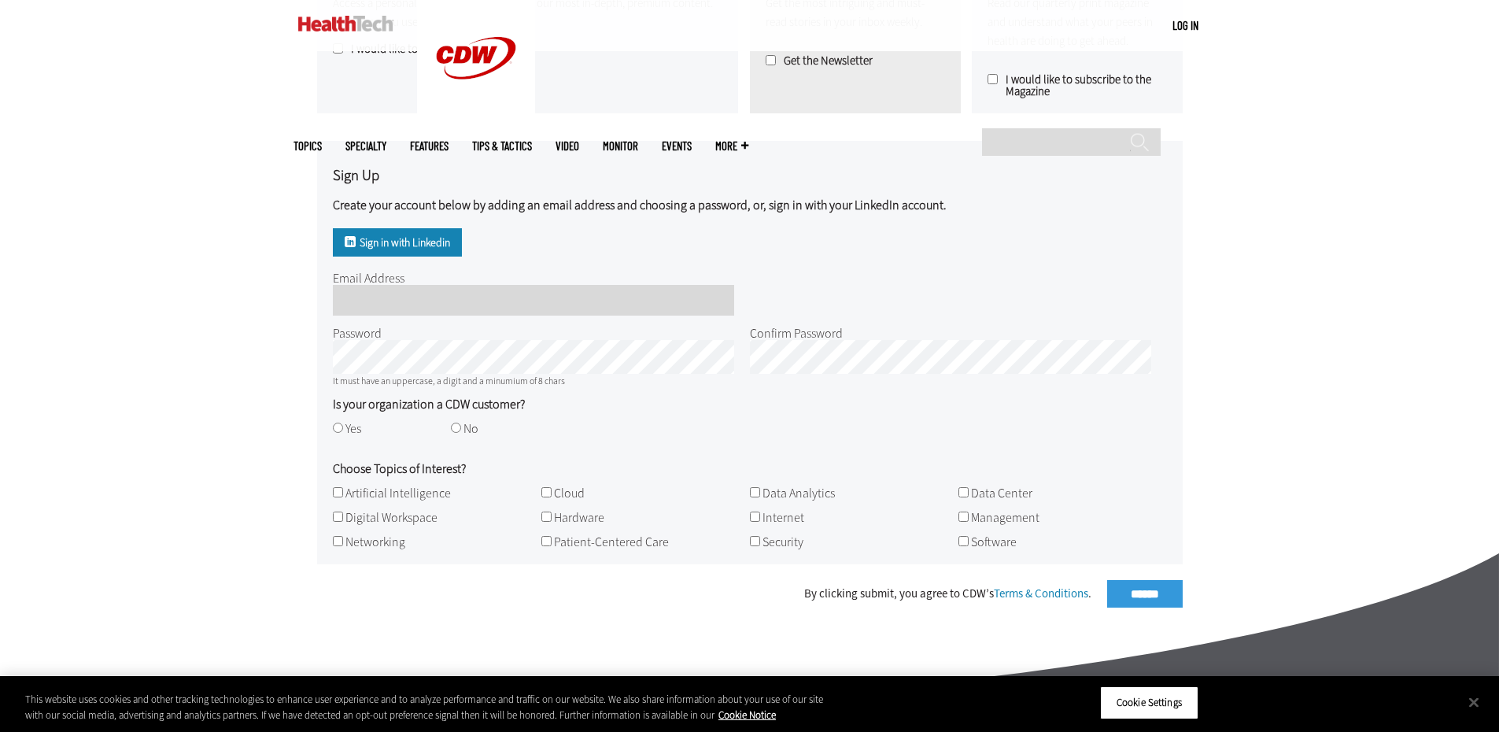
click at [416, 301] on input "Email Address" at bounding box center [533, 300] width 401 height 31
type input "**********"
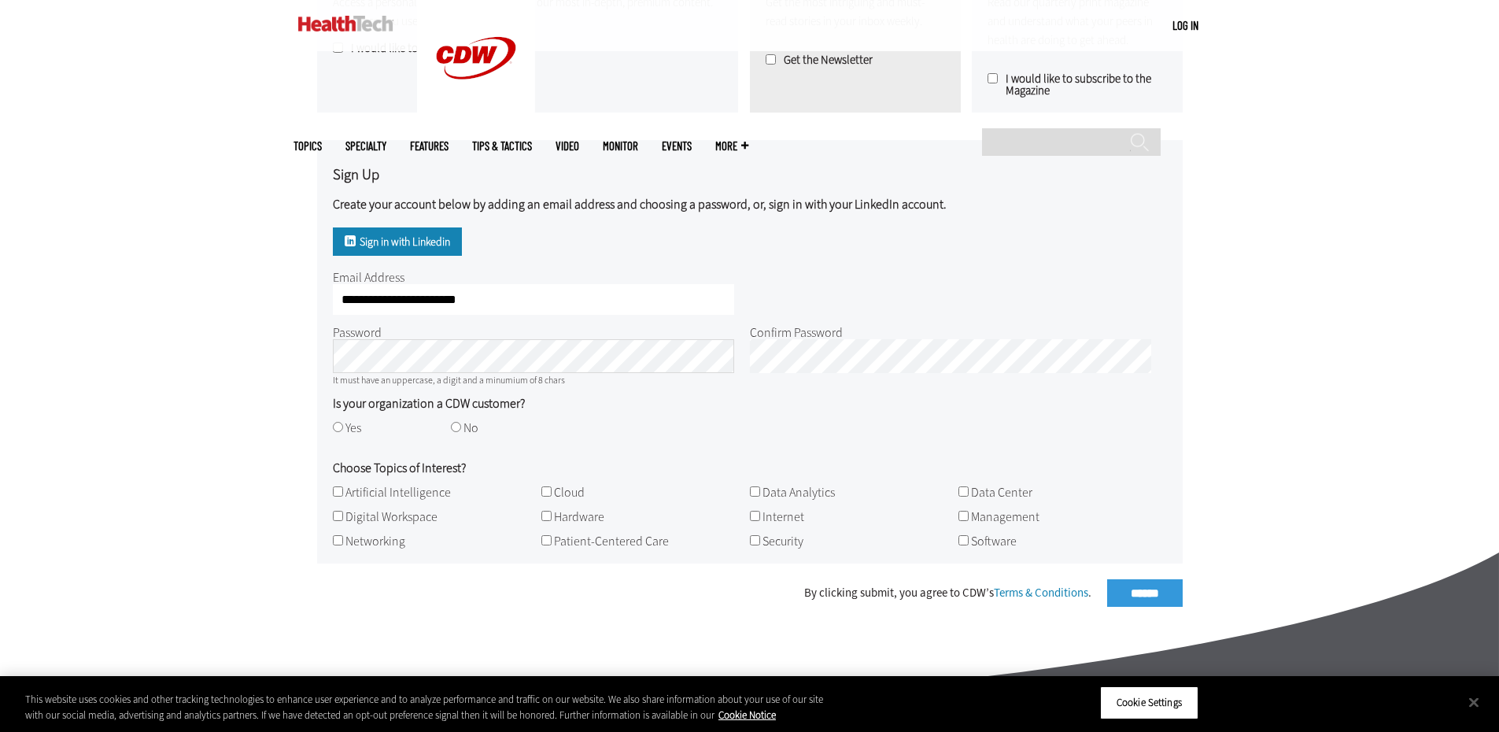
scroll to position [630, 0]
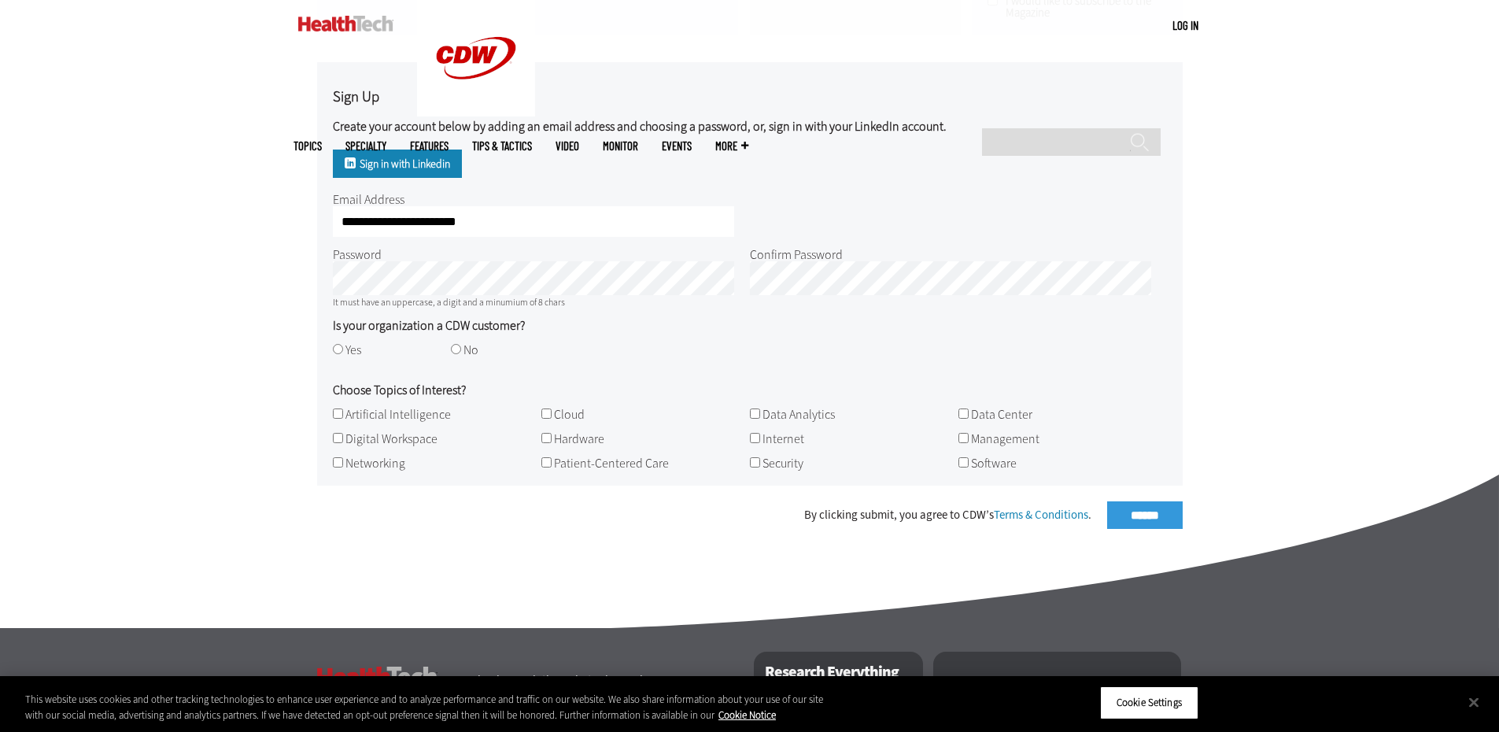
click at [421, 419] on label "Artificial Intelligence" at bounding box center [397, 414] width 105 height 17
click at [399, 466] on label "Networking" at bounding box center [375, 463] width 60 height 17
click at [833, 420] on label "Data Analytics" at bounding box center [799, 414] width 72 height 17
click at [1121, 517] on div "By clicking submit, you agree to CDW’s Terms & Conditions . ******" at bounding box center [750, 515] width 866 height 28
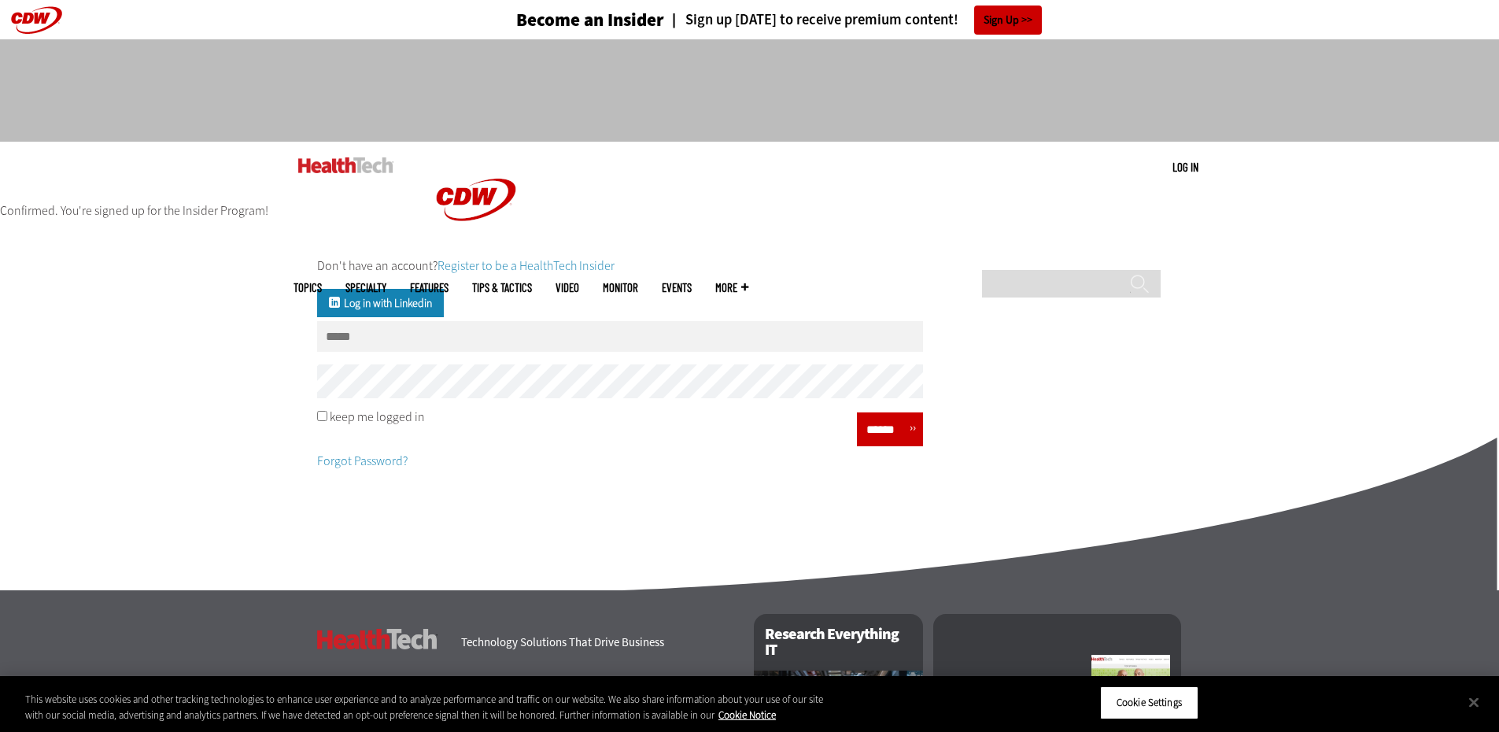
type input "**********"
click at [903, 427] on input "******" at bounding box center [885, 429] width 47 height 23
